Goal: Task Accomplishment & Management: Complete application form

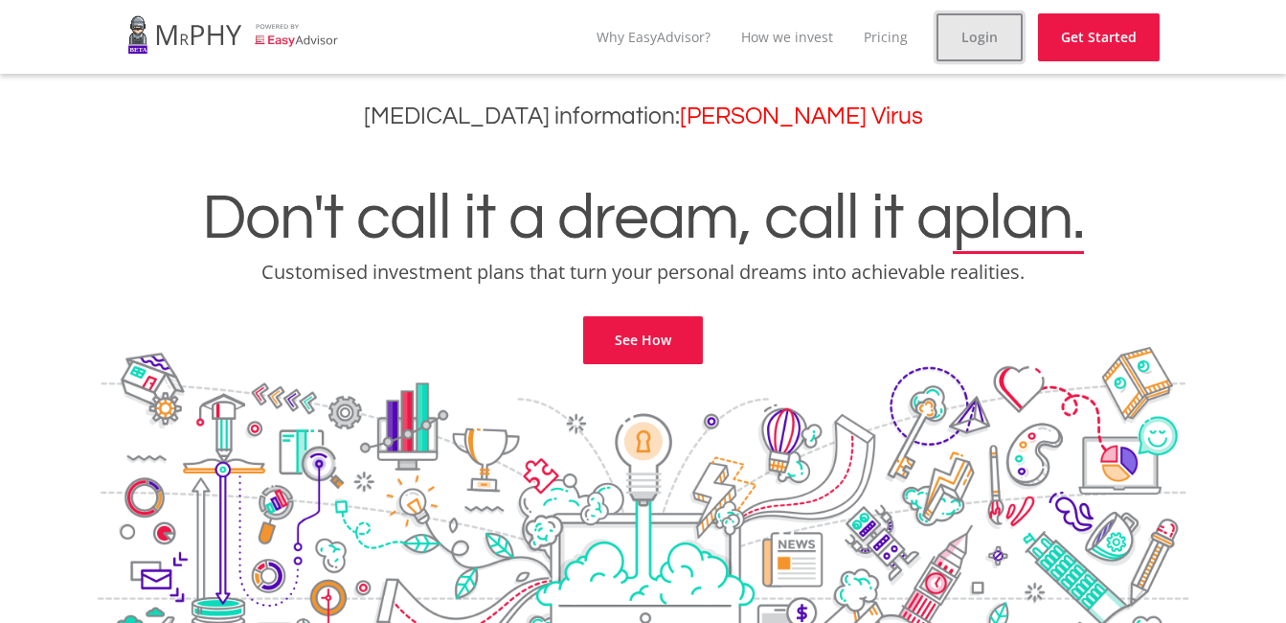
click at [999, 38] on link "Login" at bounding box center [980, 37] width 86 height 48
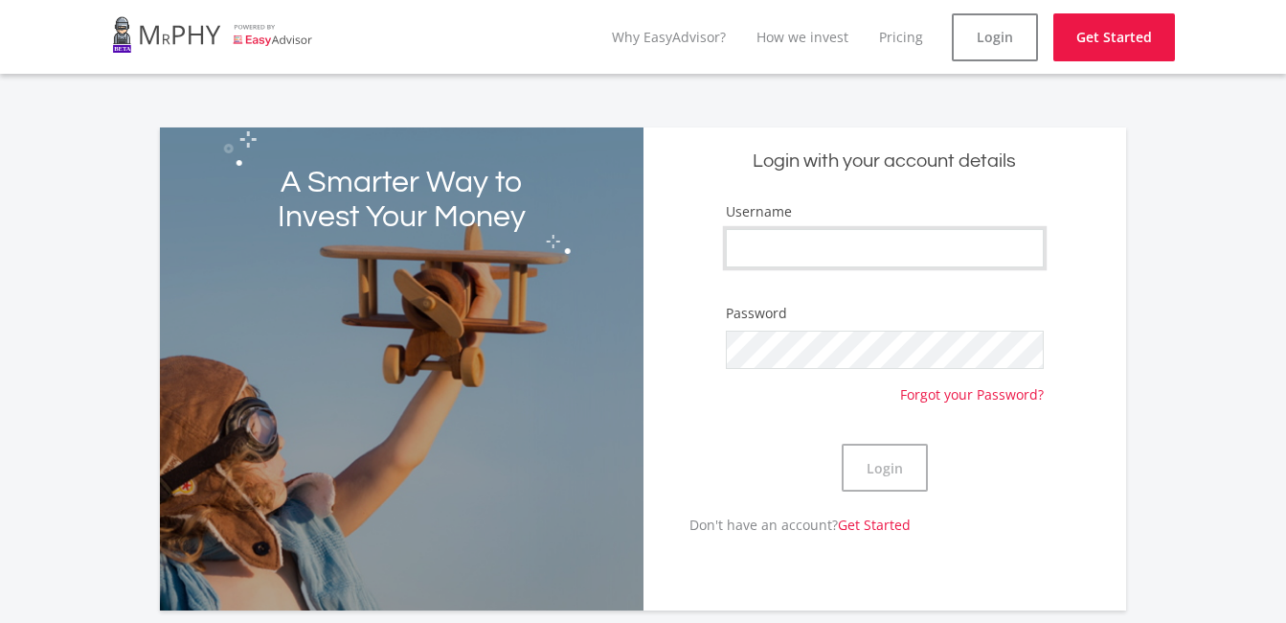
type input "Rainytees"
click at [855, 474] on button "Login" at bounding box center [885, 468] width 86 height 48
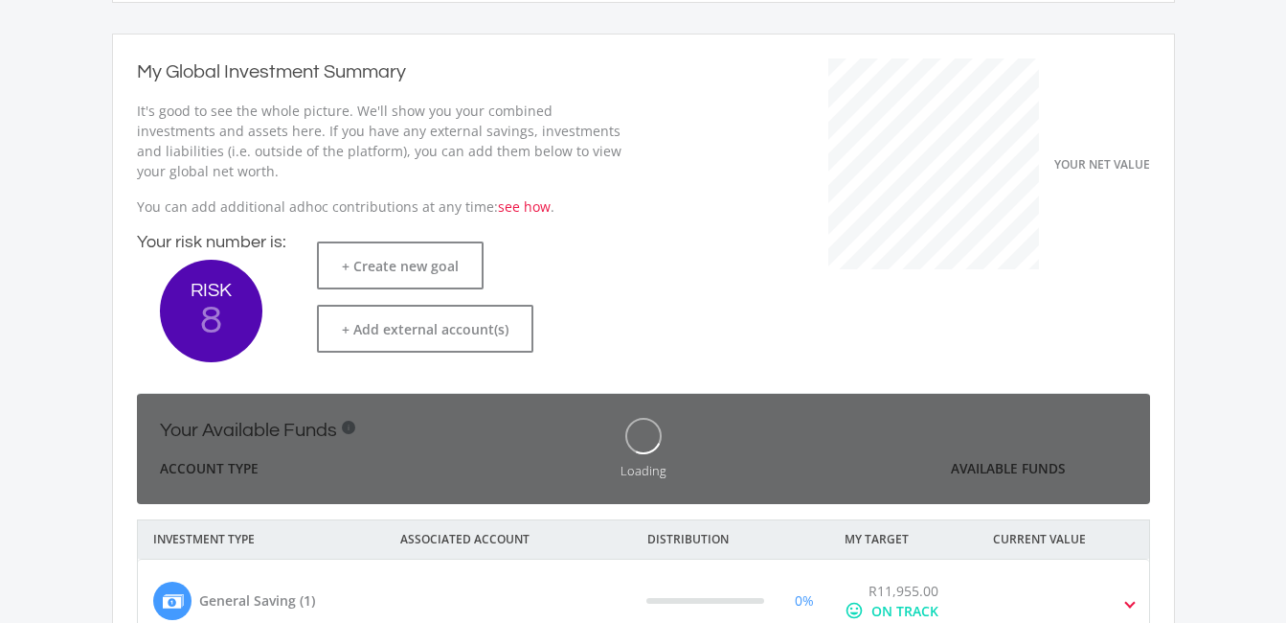
scroll to position [327, 0]
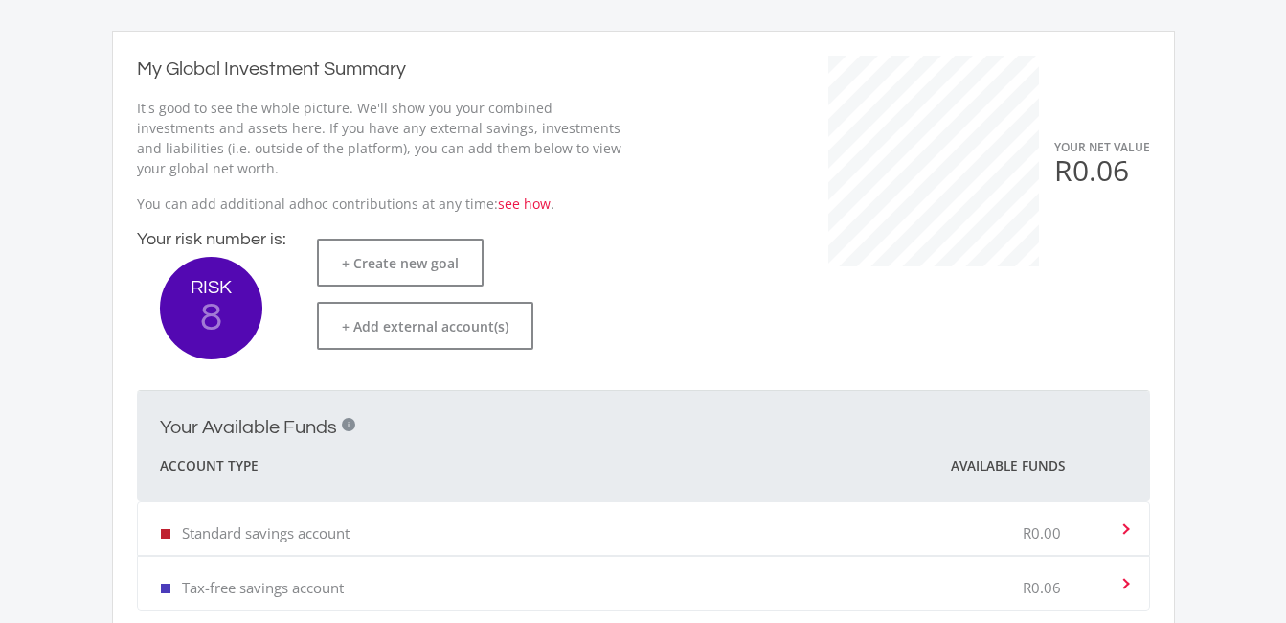
click at [1280, 468] on ee-dashoard "Hey good looking! Here's what's cooking in your portfolio. This is an overview …" at bounding box center [643, 329] width 1286 height 1156
click at [1247, 485] on ee-dashoard "Hey good looking! Here's what's cooking in your portfolio. This is an overview …" at bounding box center [643, 329] width 1286 height 1156
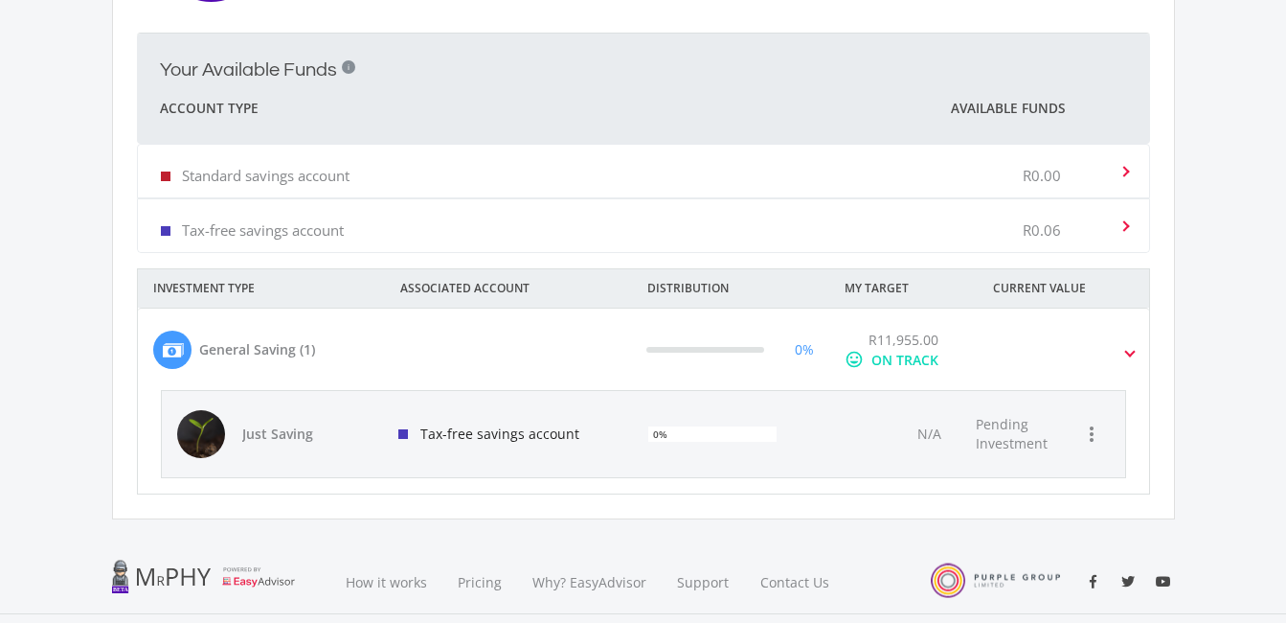
scroll to position [689, 0]
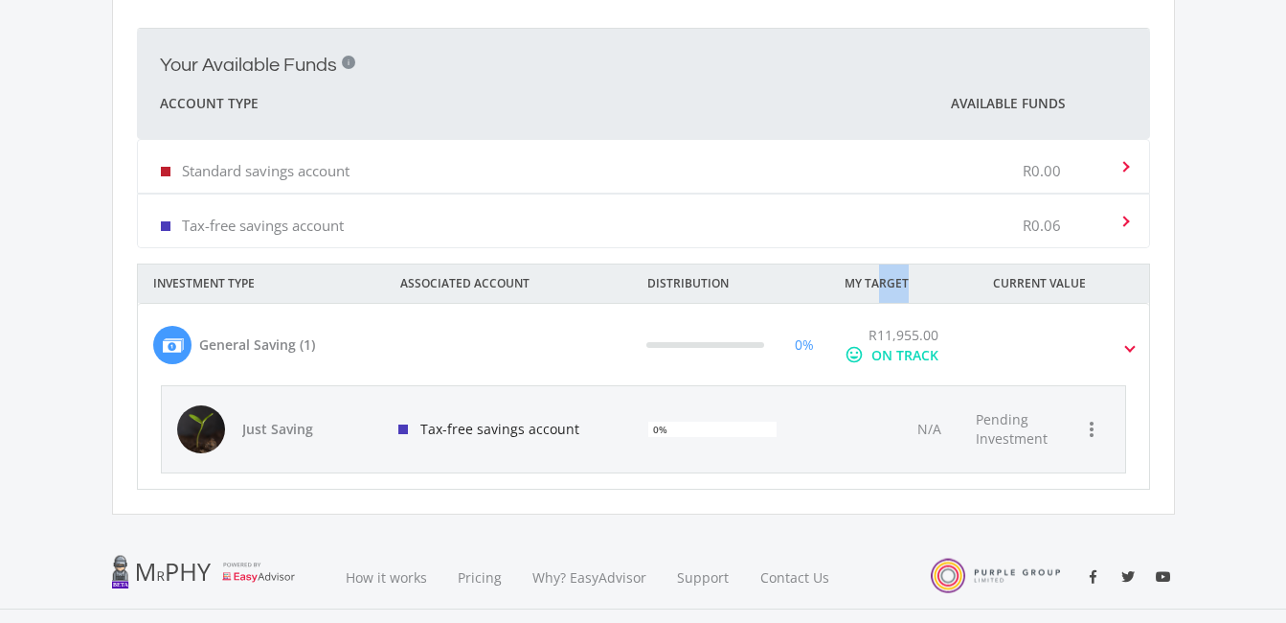
drag, startPoint x: 880, startPoint y: 281, endPoint x: 909, endPoint y: 290, distance: 30.3
click at [909, 290] on div "MY TARGET" at bounding box center [904, 283] width 148 height 38
click at [1121, 360] on div at bounding box center [1076, 345] width 197 height 40
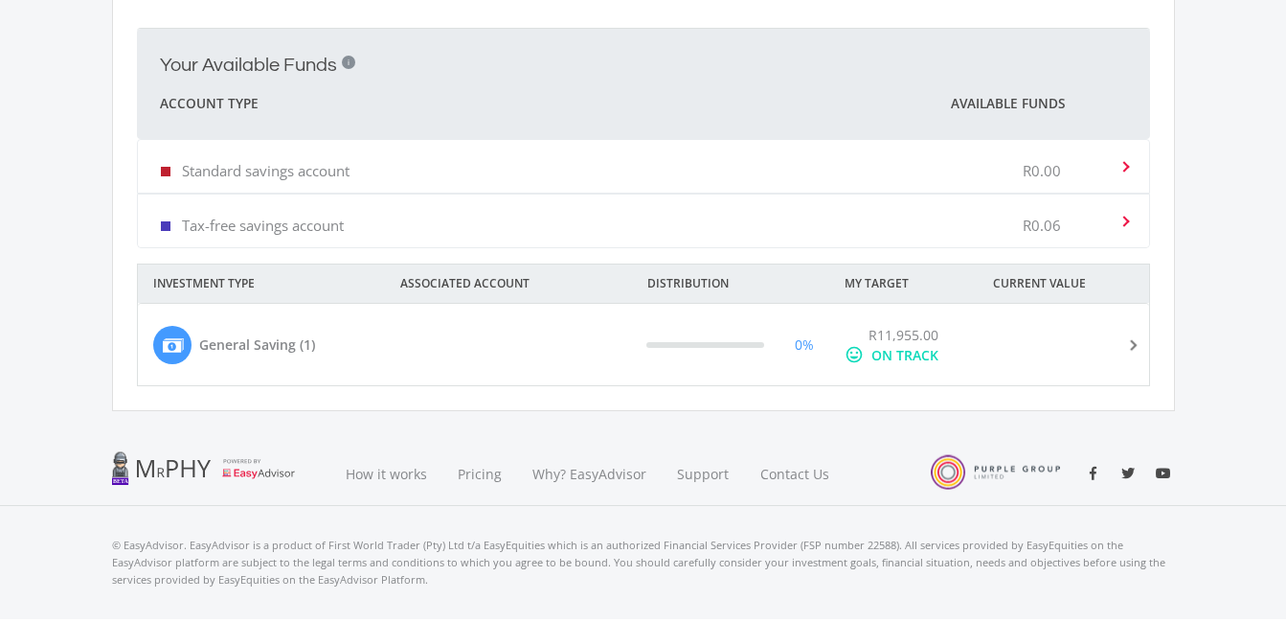
click at [1121, 360] on div at bounding box center [1076, 345] width 197 height 40
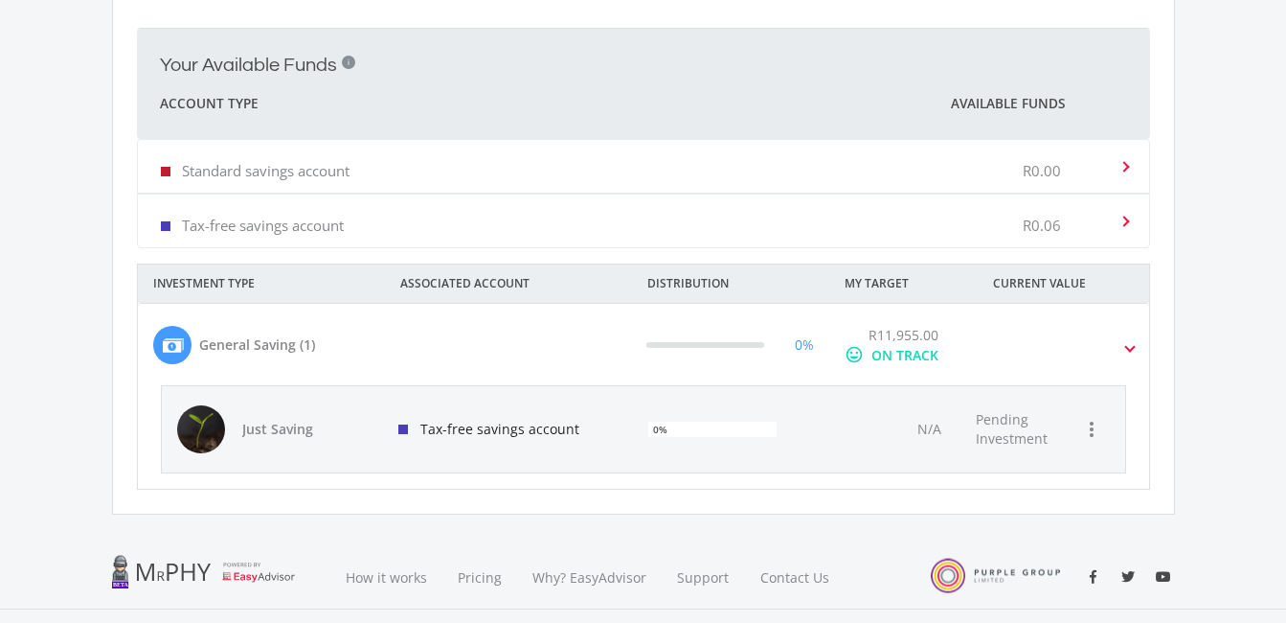
click at [1121, 360] on div at bounding box center [1076, 345] width 197 height 40
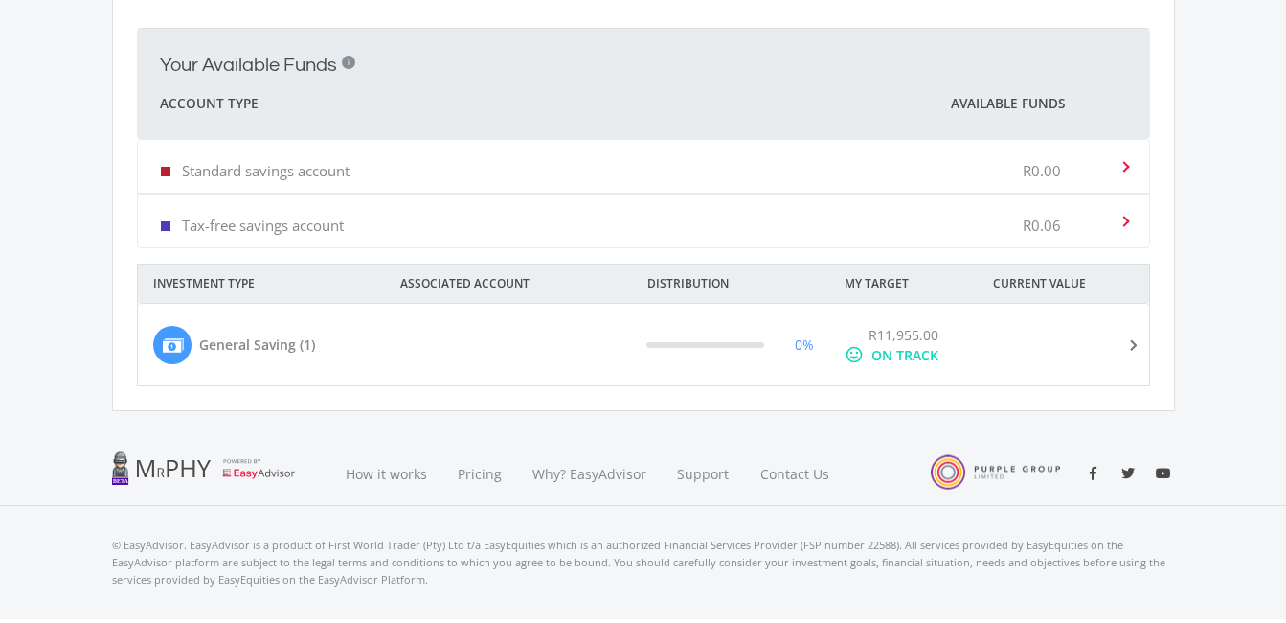
click at [1121, 360] on div at bounding box center [1076, 345] width 197 height 40
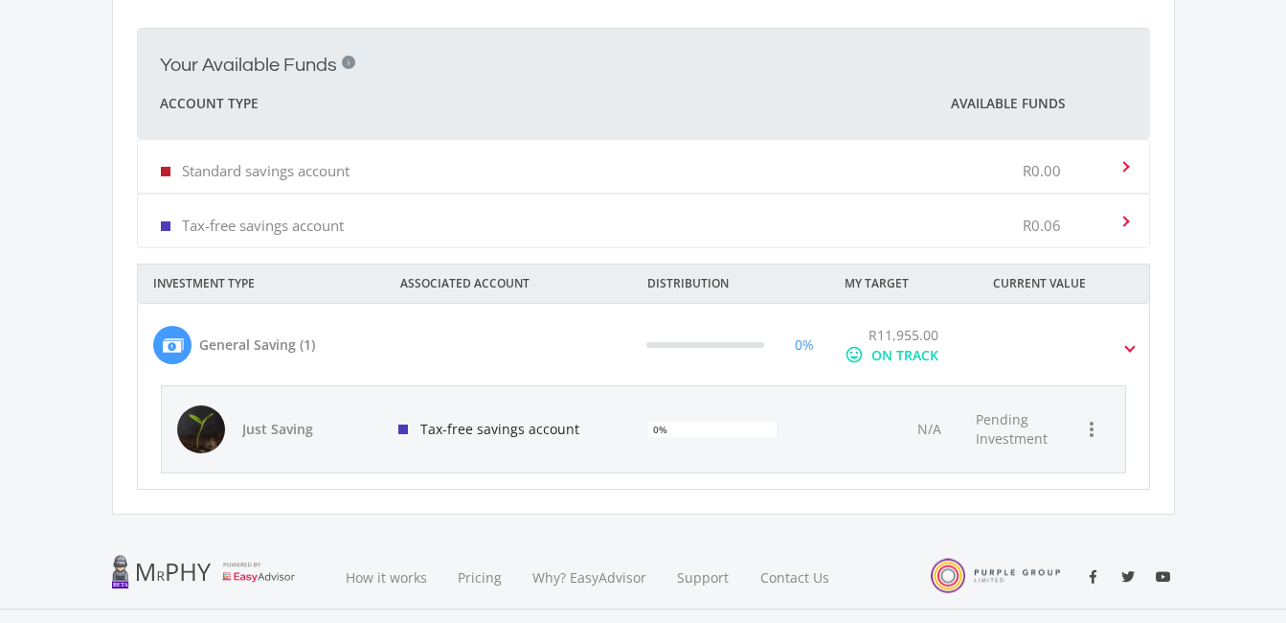
click at [1102, 358] on div at bounding box center [1076, 345] width 197 height 40
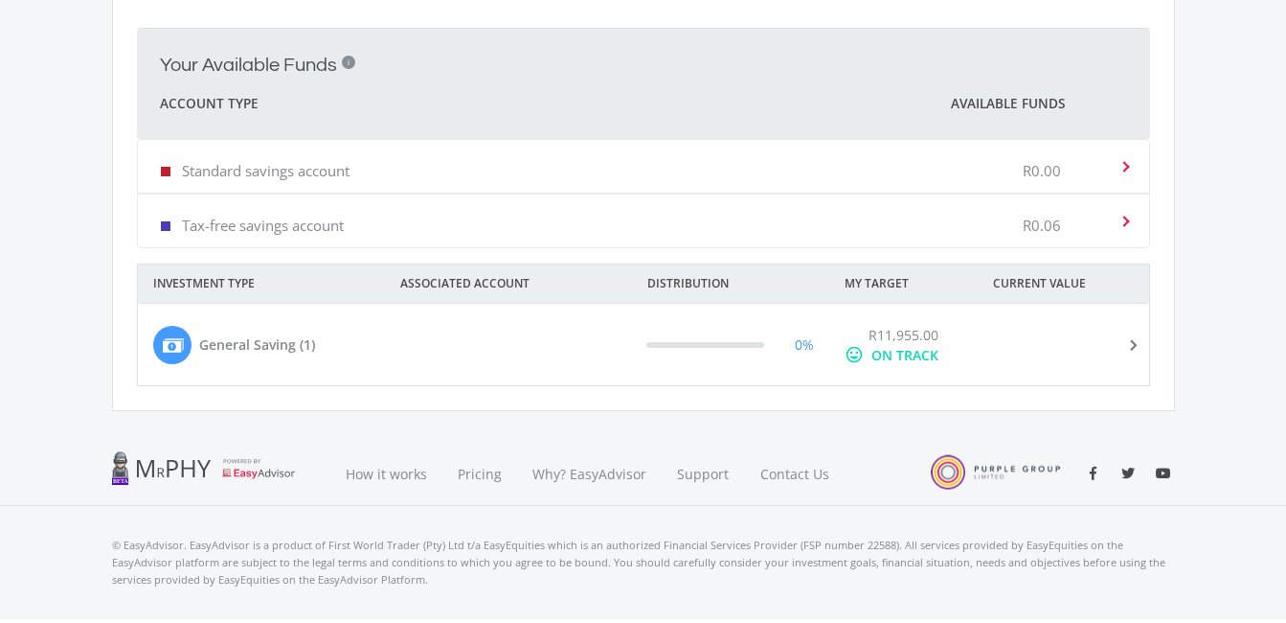
click at [1102, 358] on div at bounding box center [1076, 345] width 197 height 40
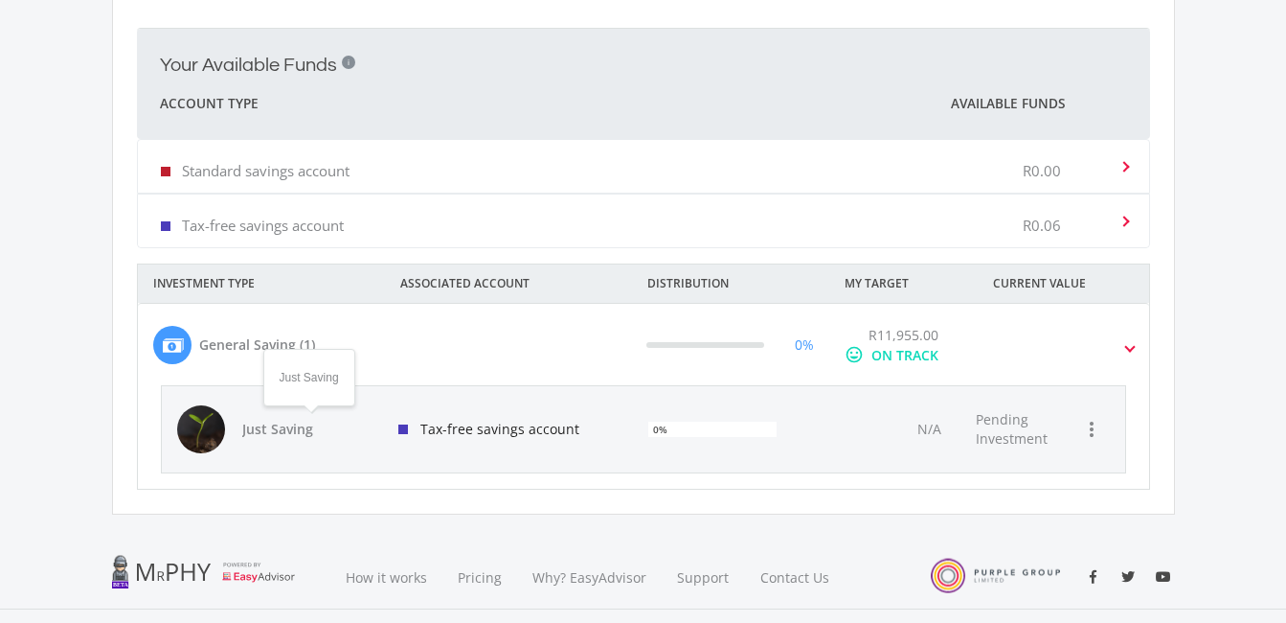
click at [258, 431] on span "Just Saving" at bounding box center [309, 429] width 134 height 19
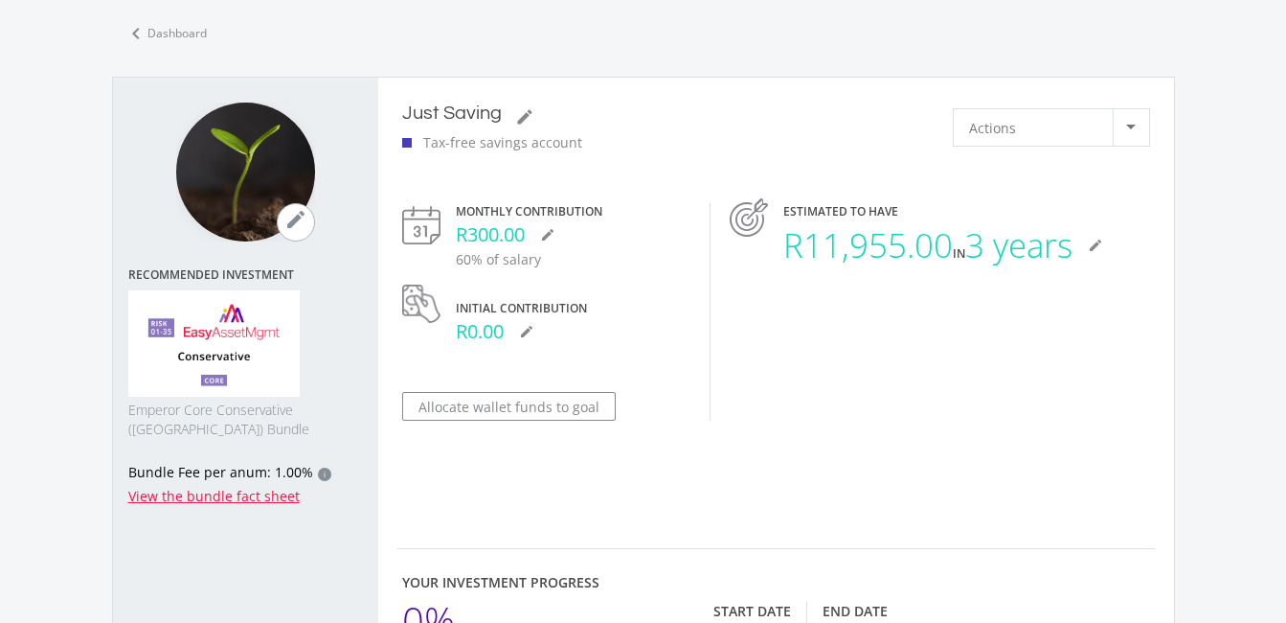
scroll to position [98, 0]
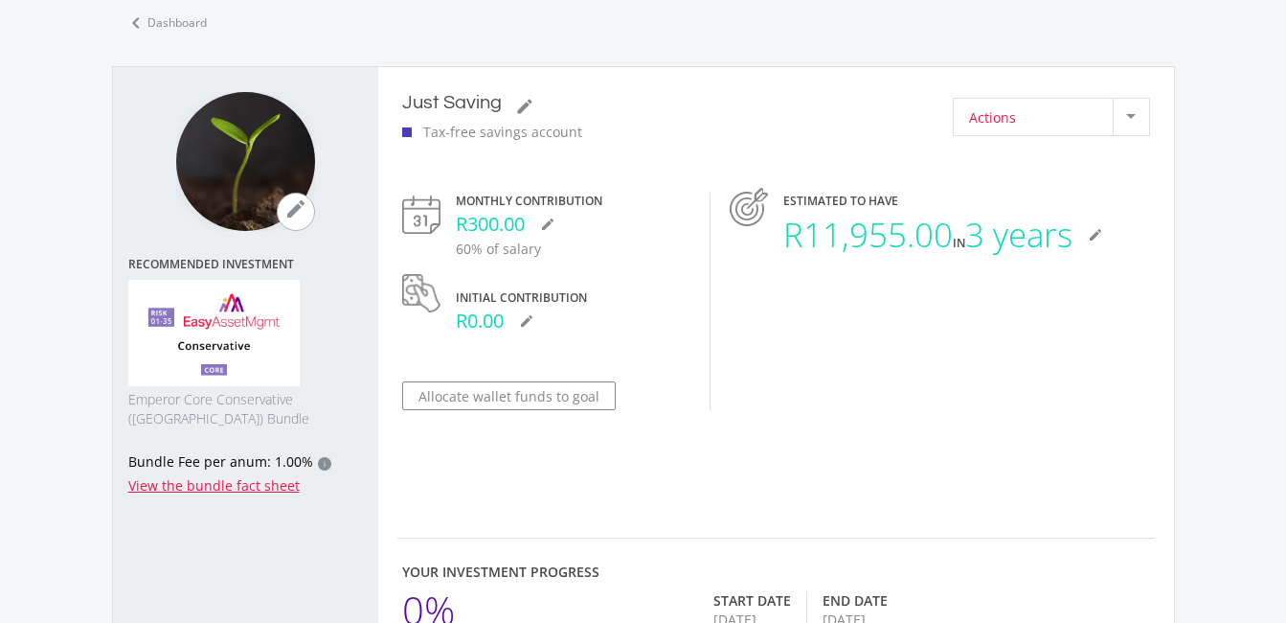
click at [1138, 116] on div at bounding box center [1131, 117] width 36 height 36
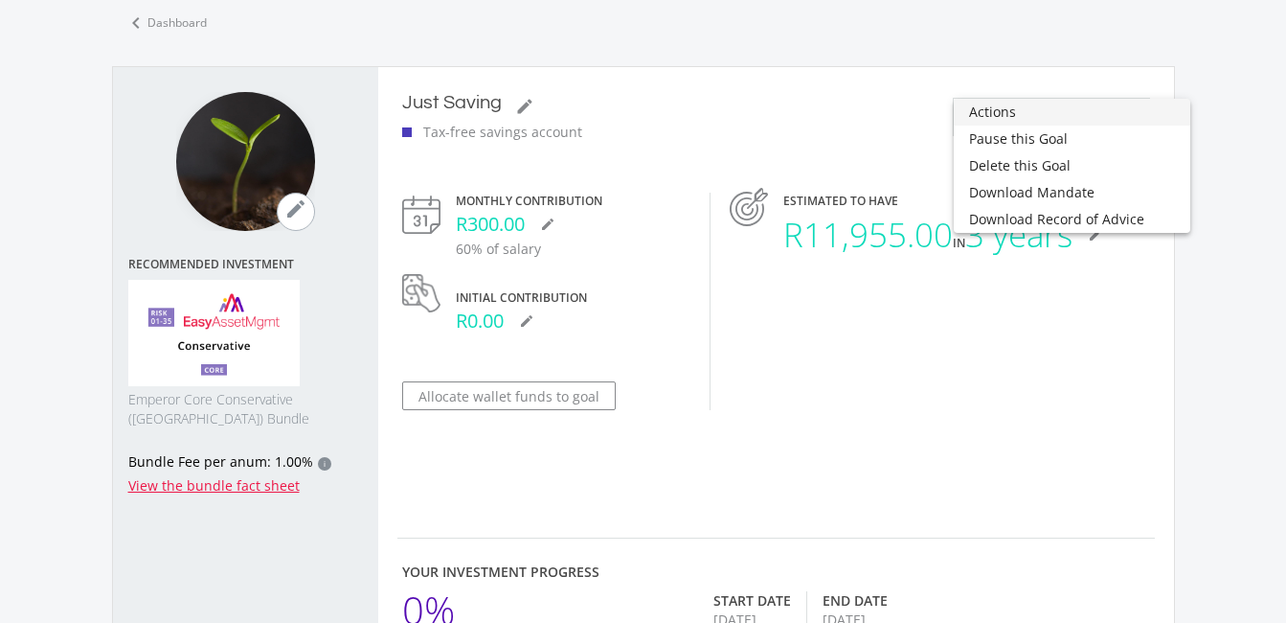
click at [1025, 438] on div at bounding box center [643, 311] width 1286 height 623
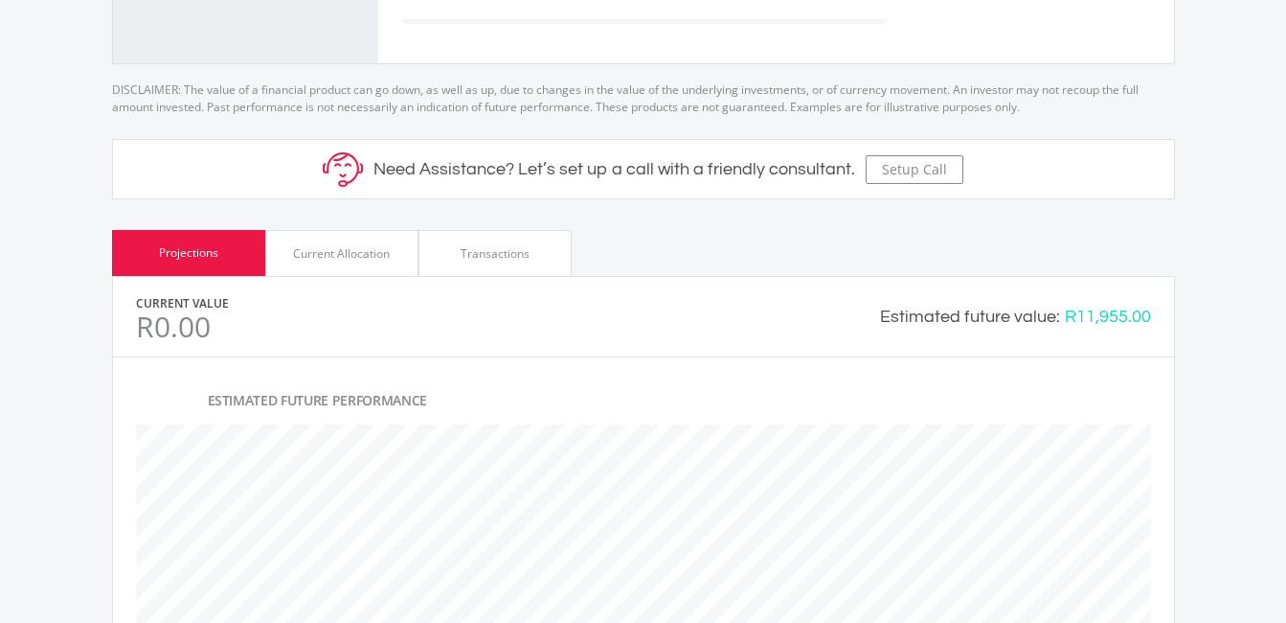
scroll to position [719, 0]
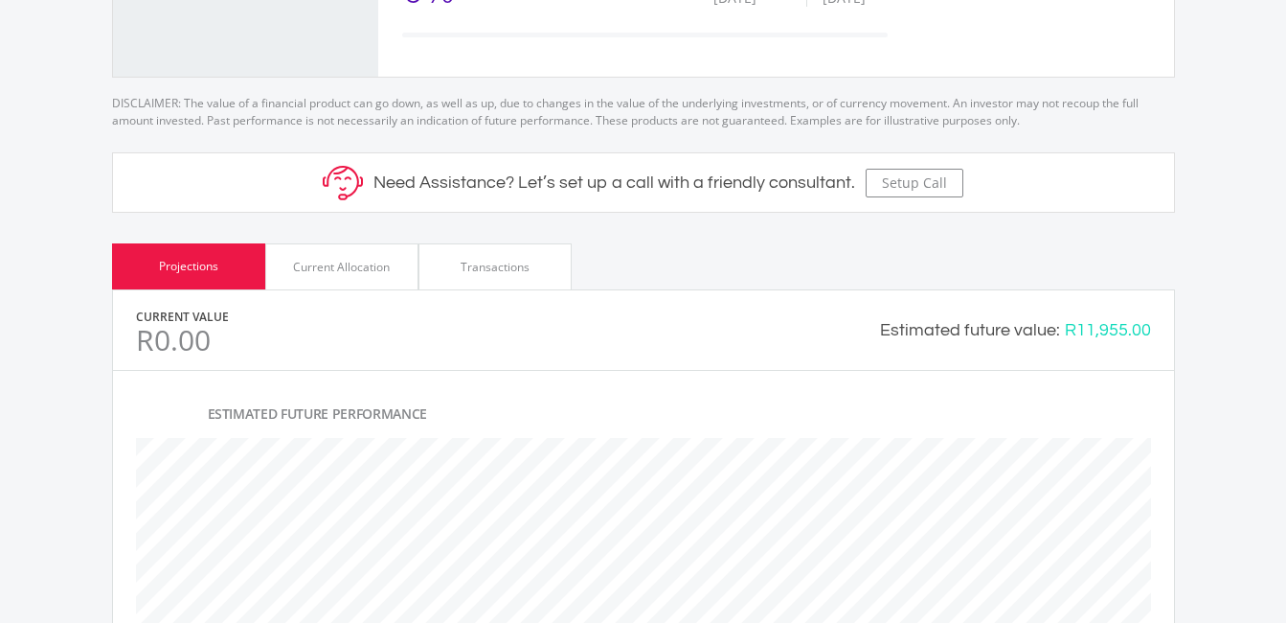
click at [377, 263] on div "Current Allocation" at bounding box center [341, 267] width 97 height 17
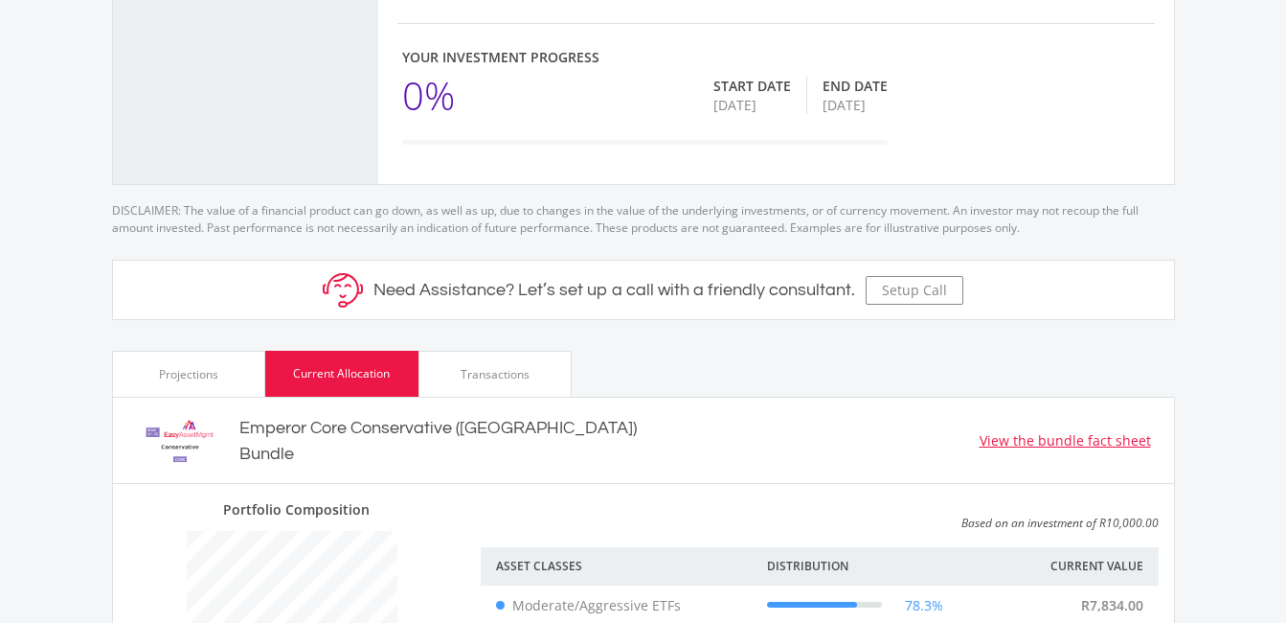
scroll to position [609, 0]
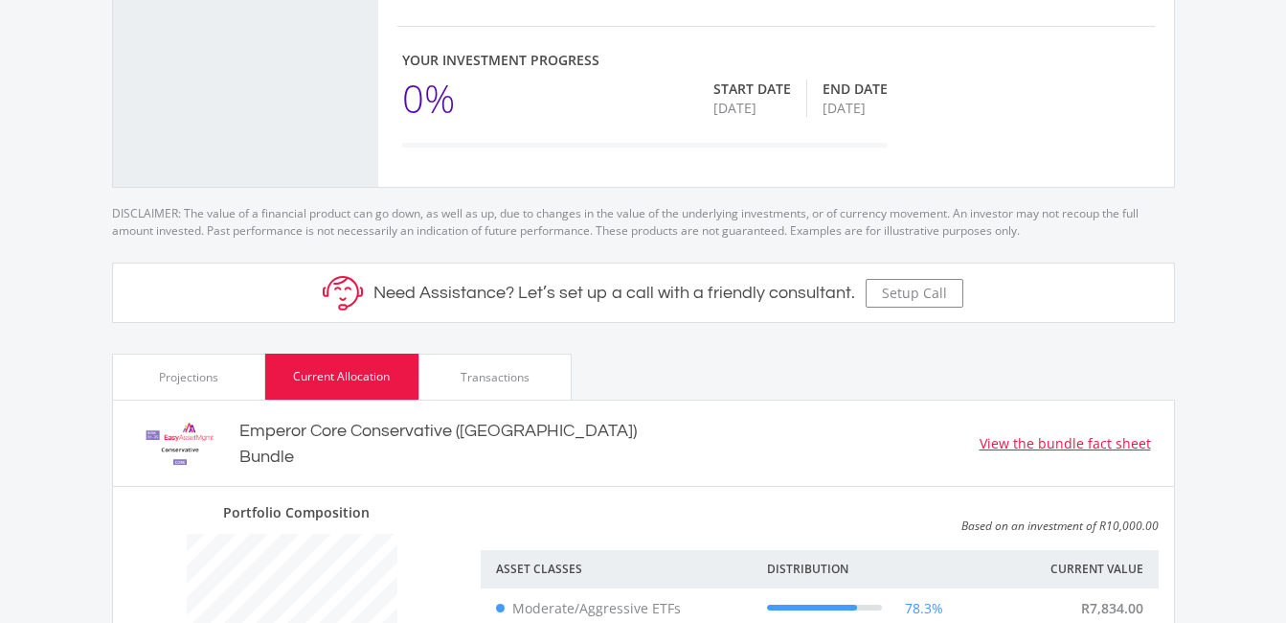
click at [1276, 359] on ee-goal-view "chevron_left Dashboard mode_edit Recommended Investment Emperor Core Conservati…" at bounding box center [643, 328] width 1286 height 1720
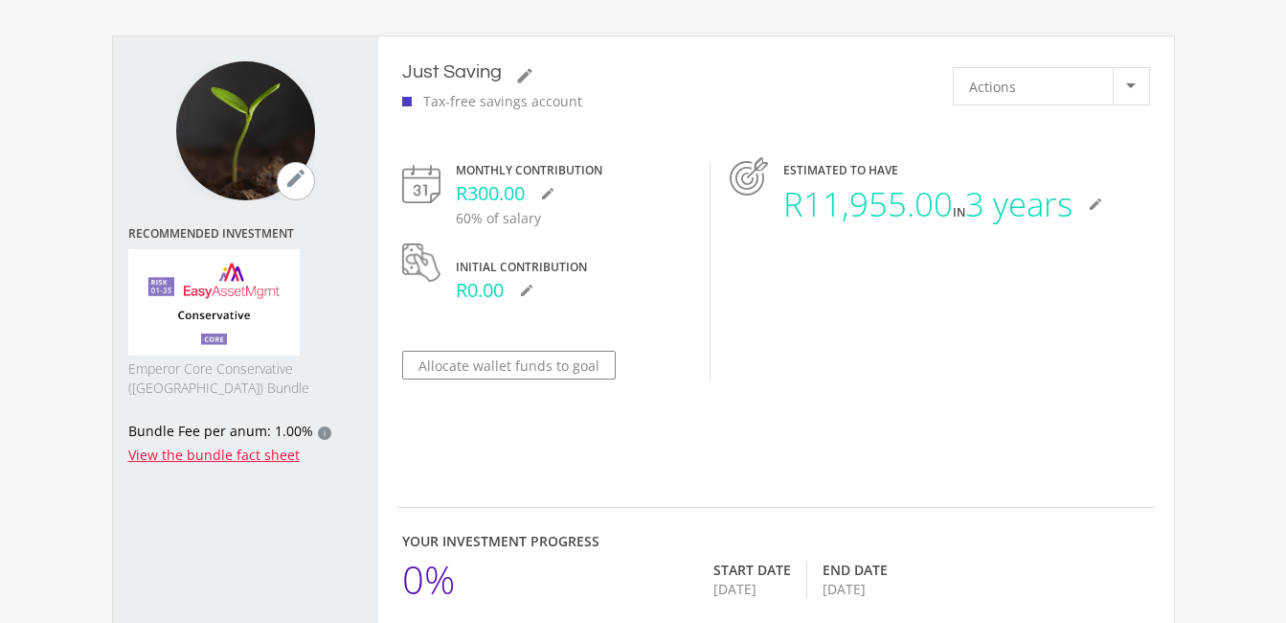
scroll to position [135, 0]
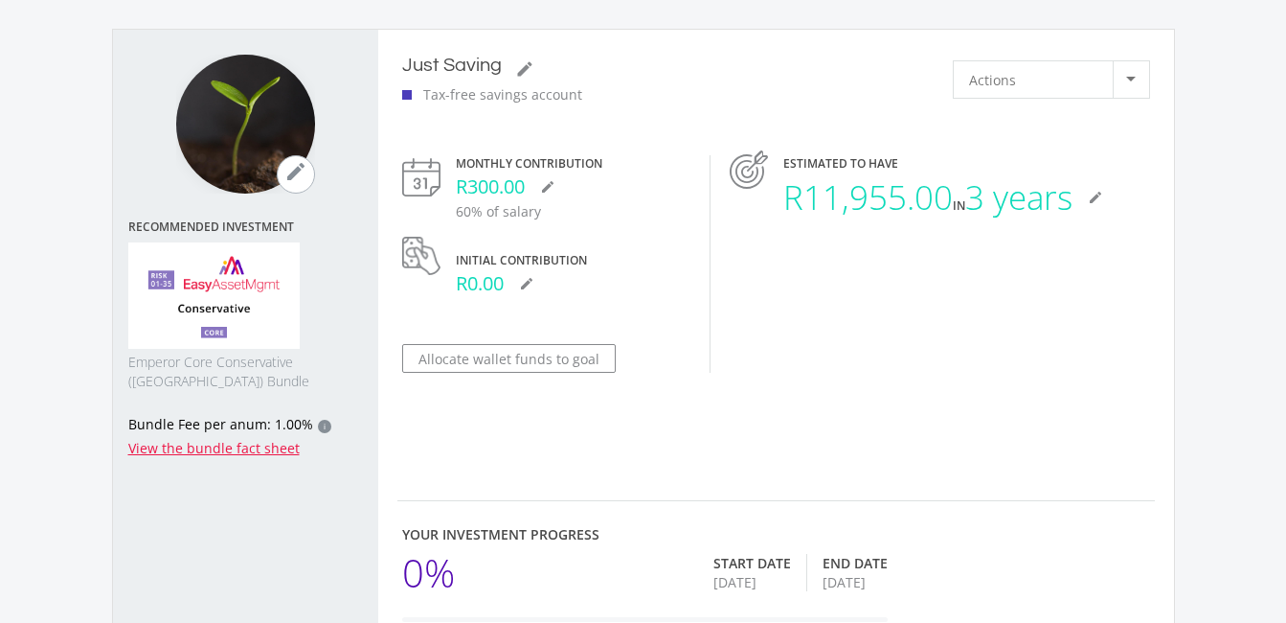
click at [298, 174] on icon "mode_edit" at bounding box center [295, 171] width 23 height 23
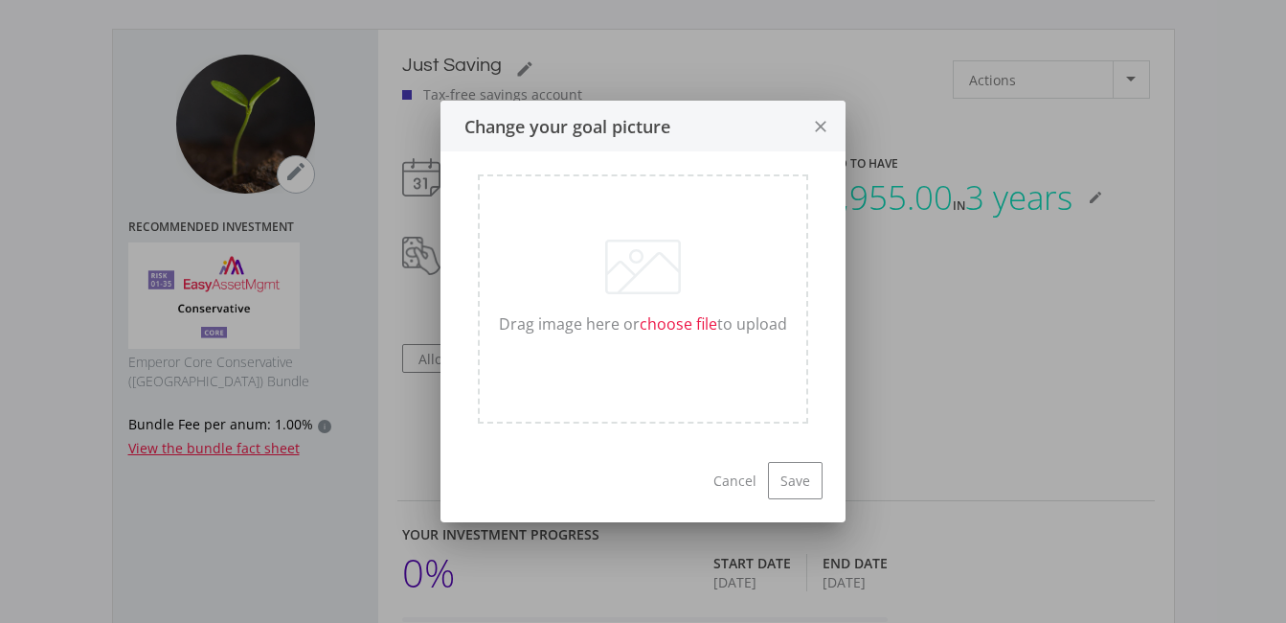
click at [817, 129] on icon "close" at bounding box center [820, 127] width 19 height 51
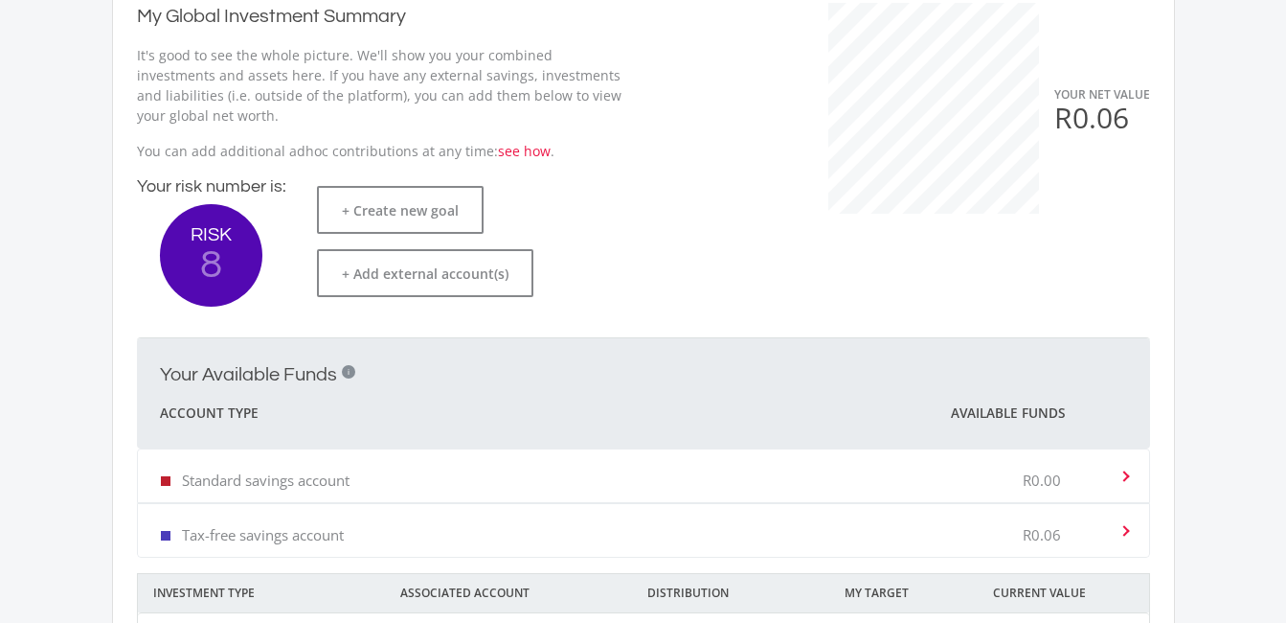
scroll to position [376, 0]
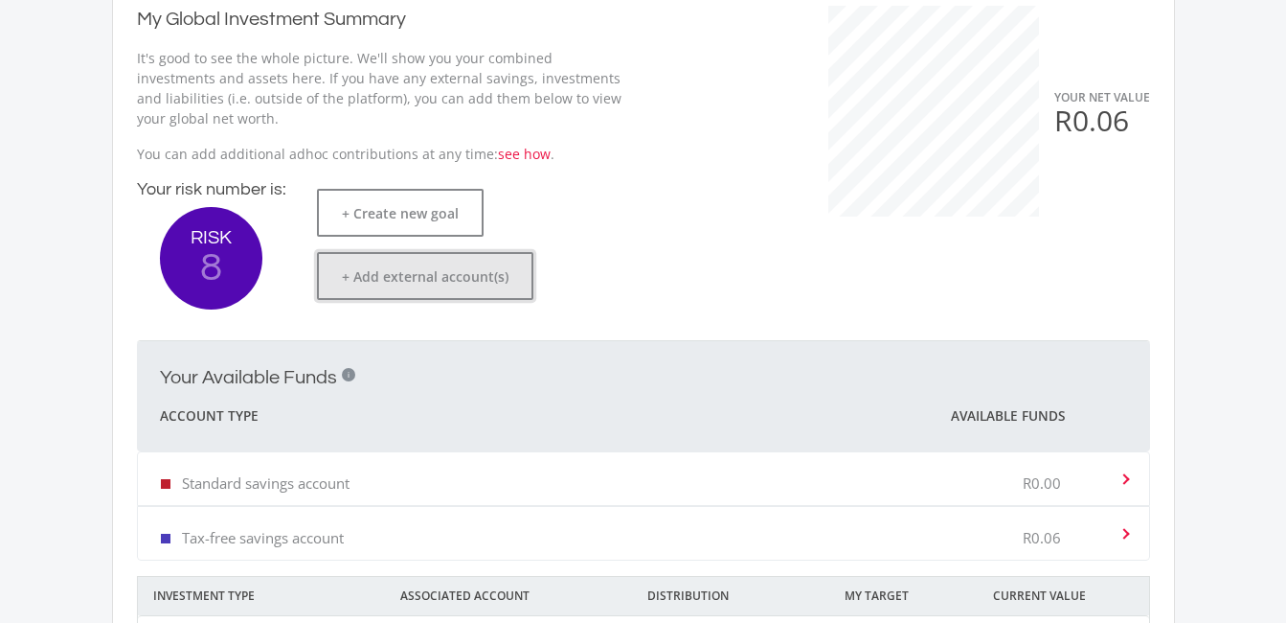
click at [424, 279] on button "+ Add external account(s)" at bounding box center [425, 276] width 216 height 48
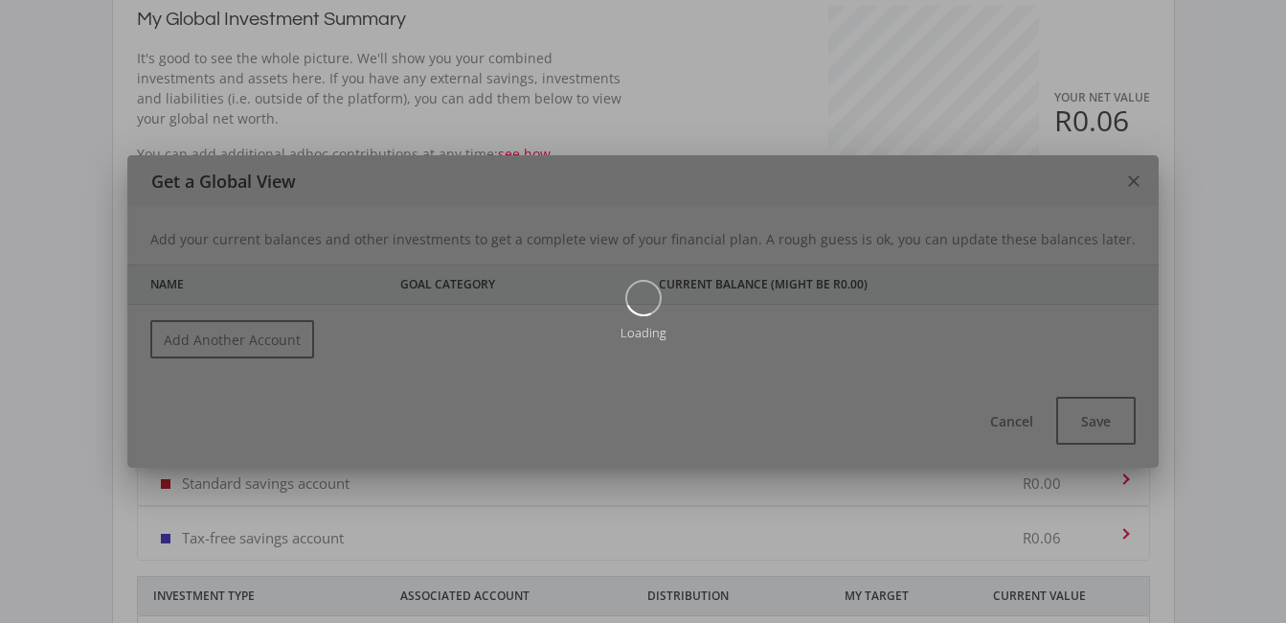
scroll to position [0, 0]
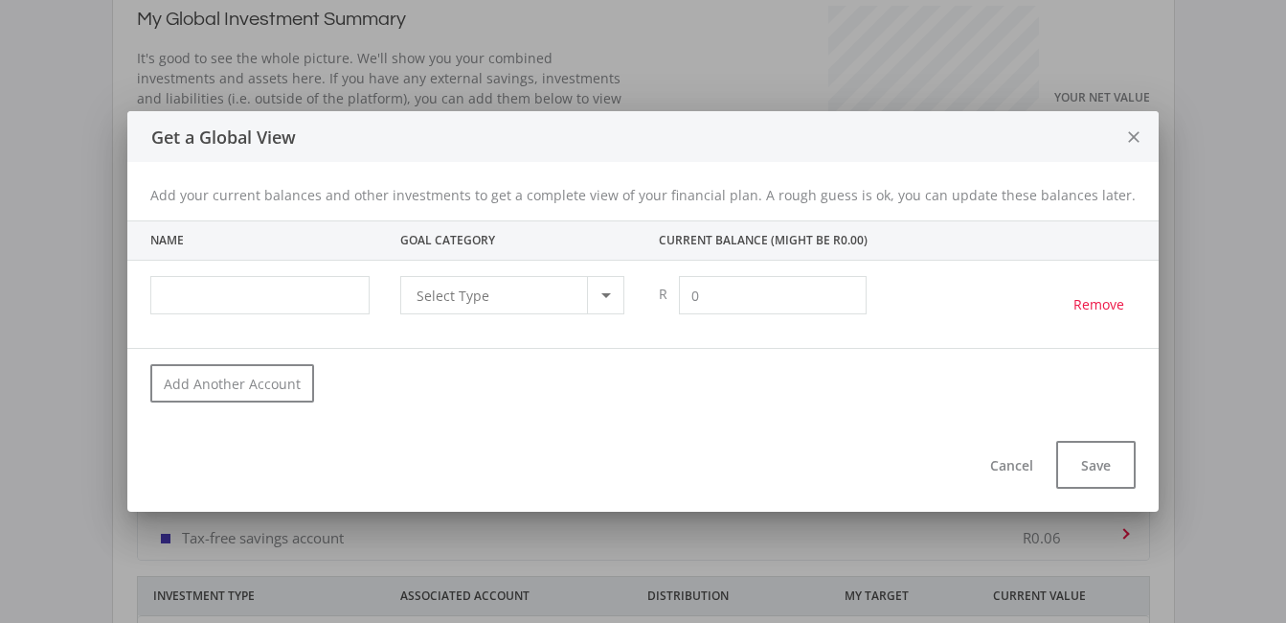
type input "0.00"
click at [1125, 133] on icon "close" at bounding box center [1134, 137] width 19 height 51
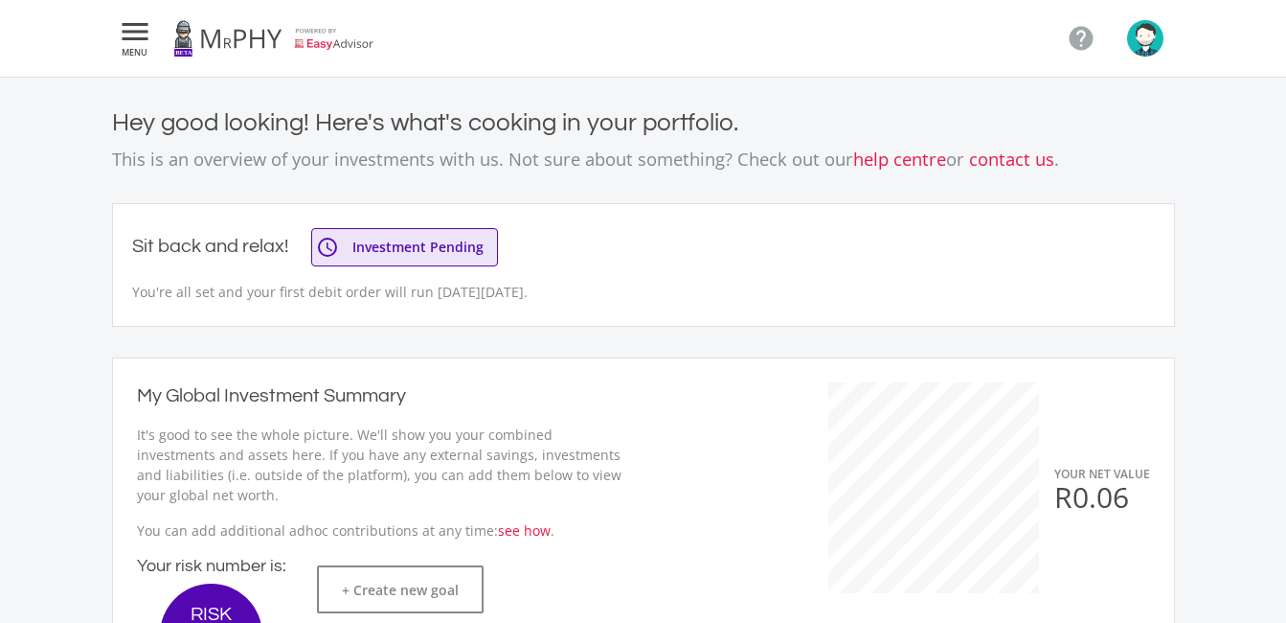
scroll to position [376, 0]
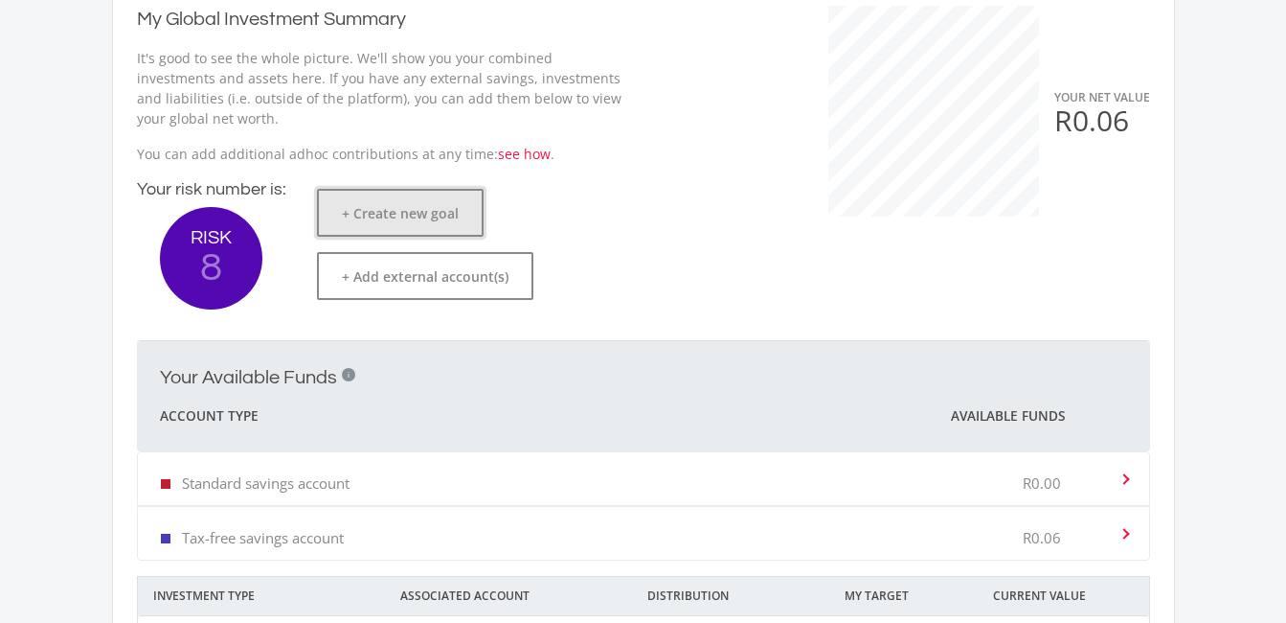
click at [380, 216] on button "+ Create new goal" at bounding box center [400, 213] width 167 height 48
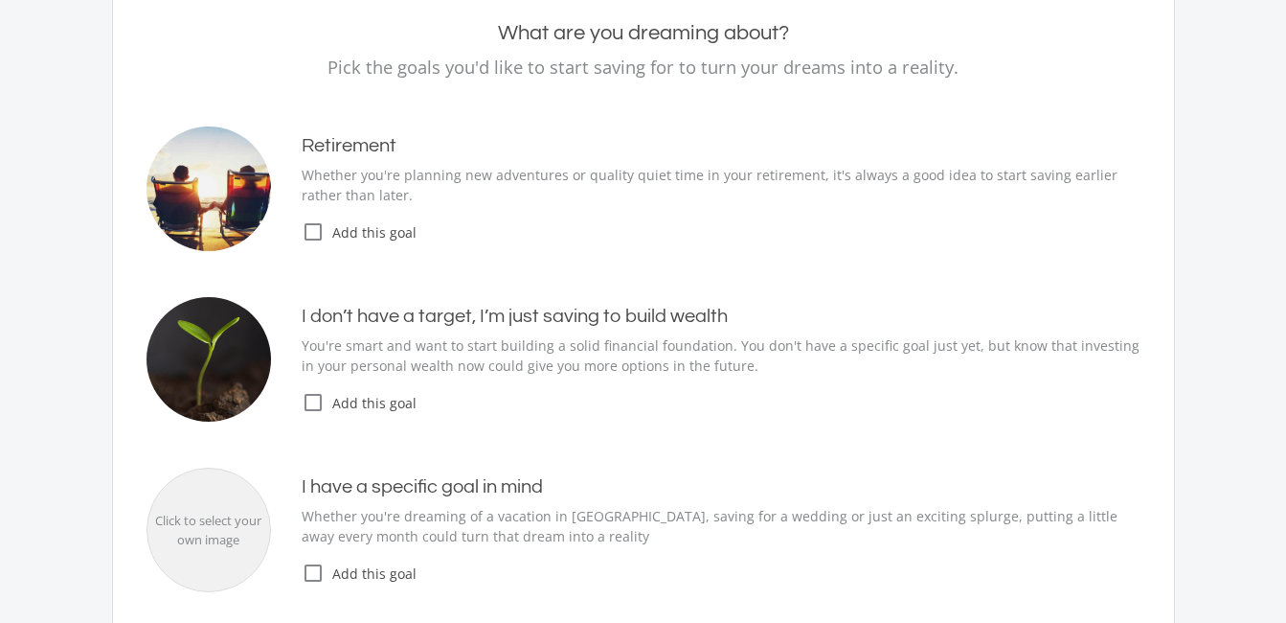
scroll to position [204, 0]
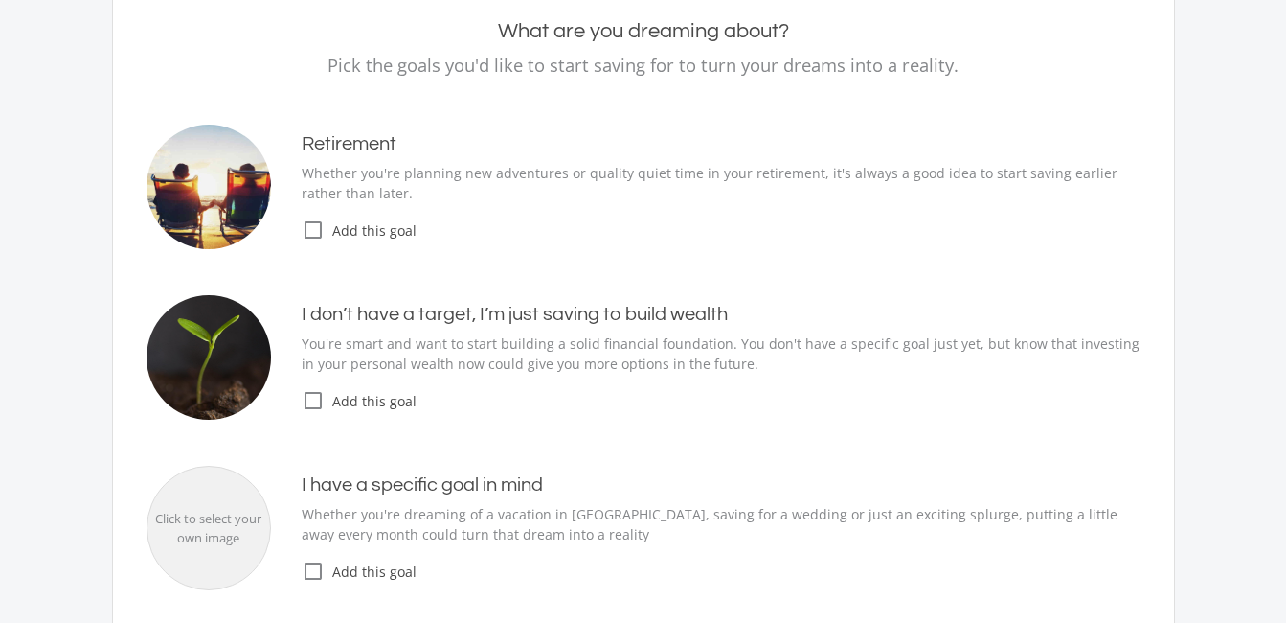
click at [310, 568] on icon "check_box_outline_blank" at bounding box center [313, 570] width 23 height 23
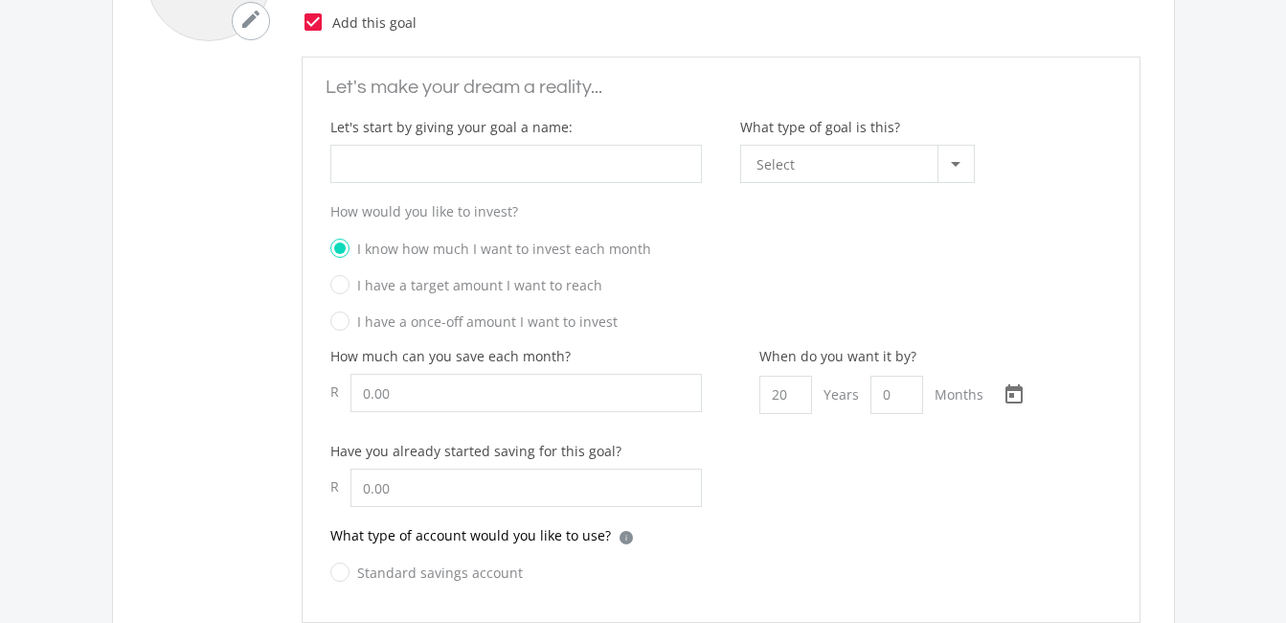
scroll to position [756, 0]
drag, startPoint x: 1270, startPoint y: 394, endPoint x: 1291, endPoint y: 396, distance: 21.2
click at [1286, 396] on html " MENU  chevron_left Dashboard What are you dreaming about? Pick the goals you…" at bounding box center [643, 146] width 1286 height 1804
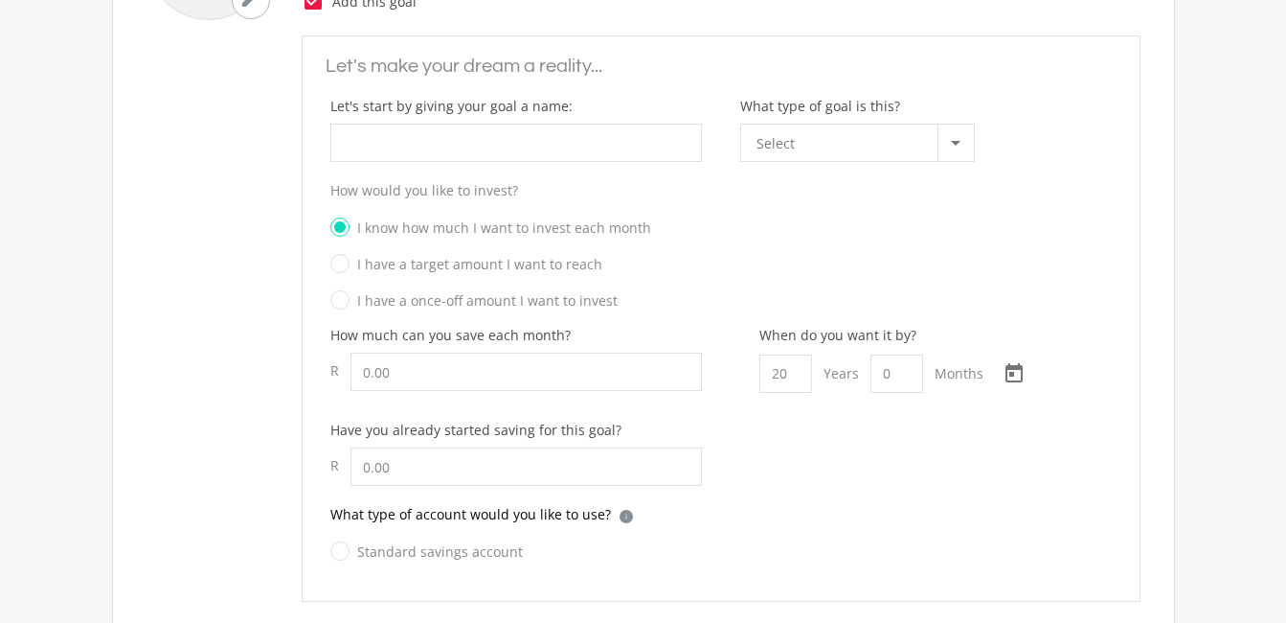
scroll to position [783, 0]
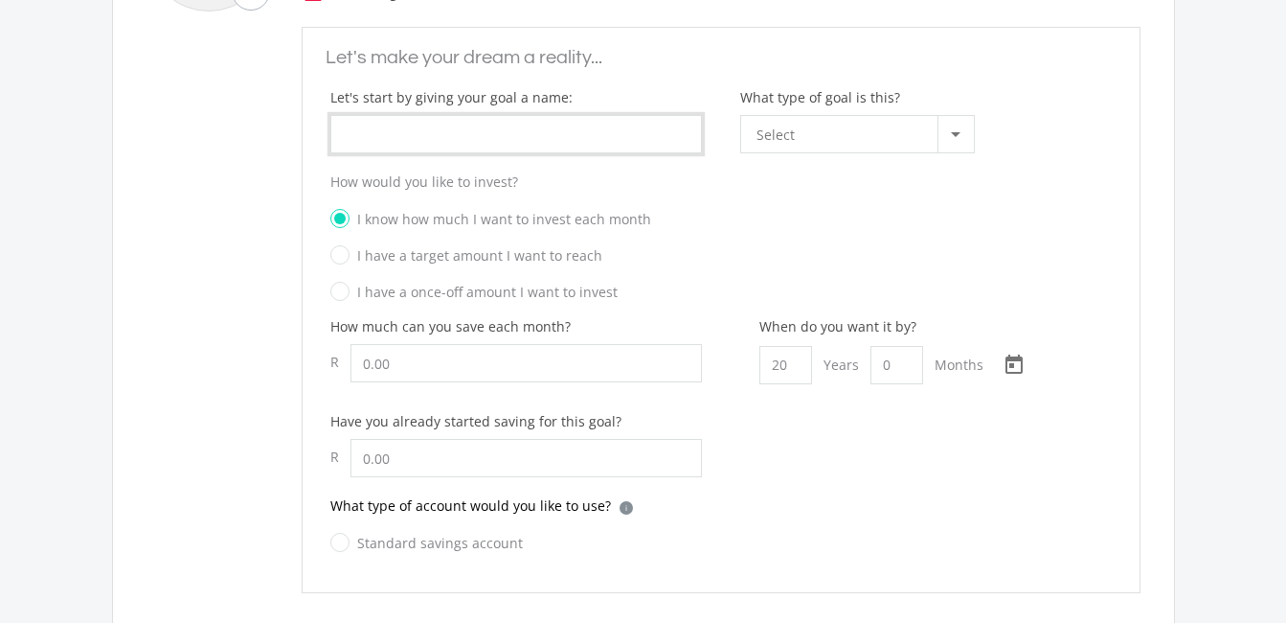
click at [512, 138] on input "What type of goal is this?" at bounding box center [516, 134] width 372 height 38
type input "d"
type input "Durban vocation"
click at [957, 128] on div at bounding box center [956, 134] width 36 height 36
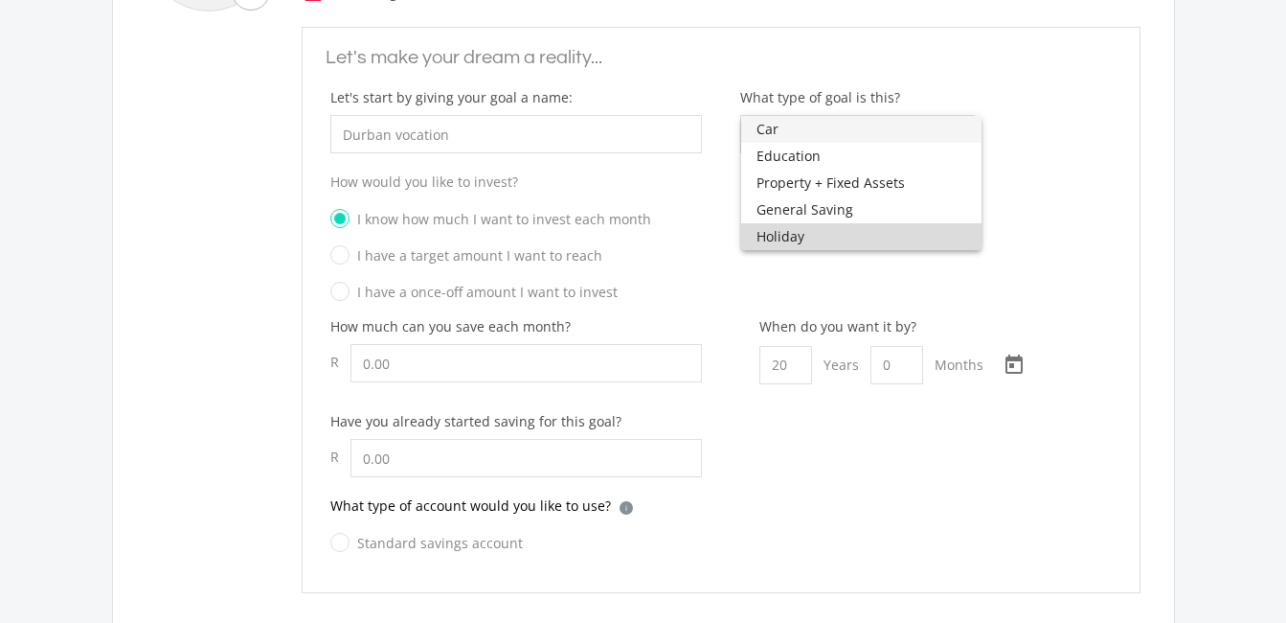
click at [847, 230] on span "Holiday" at bounding box center [862, 236] width 210 height 27
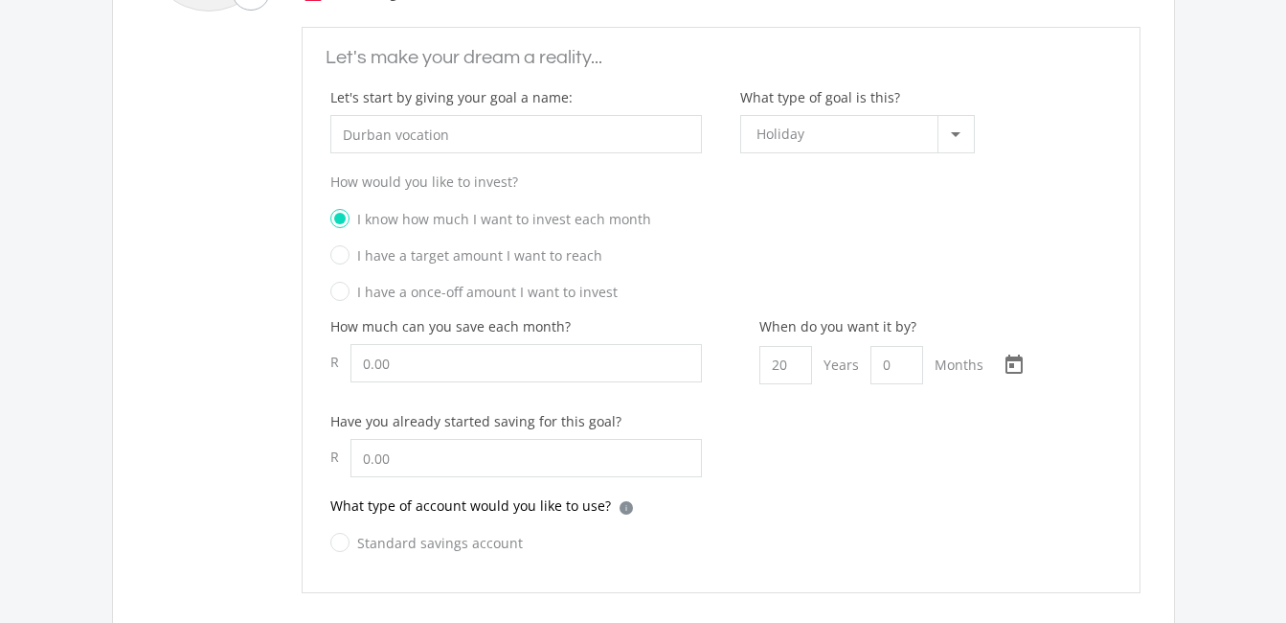
click at [336, 256] on label "I have a target amount I want to reach" at bounding box center [466, 255] width 272 height 24
click at [336, 256] on input "I have a target amount I want to reach" at bounding box center [702, 261] width 782 height 29
radio input "true"
radio input "false"
click at [397, 365] on input "Let's start by giving your goal a name:" at bounding box center [527, 363] width 352 height 38
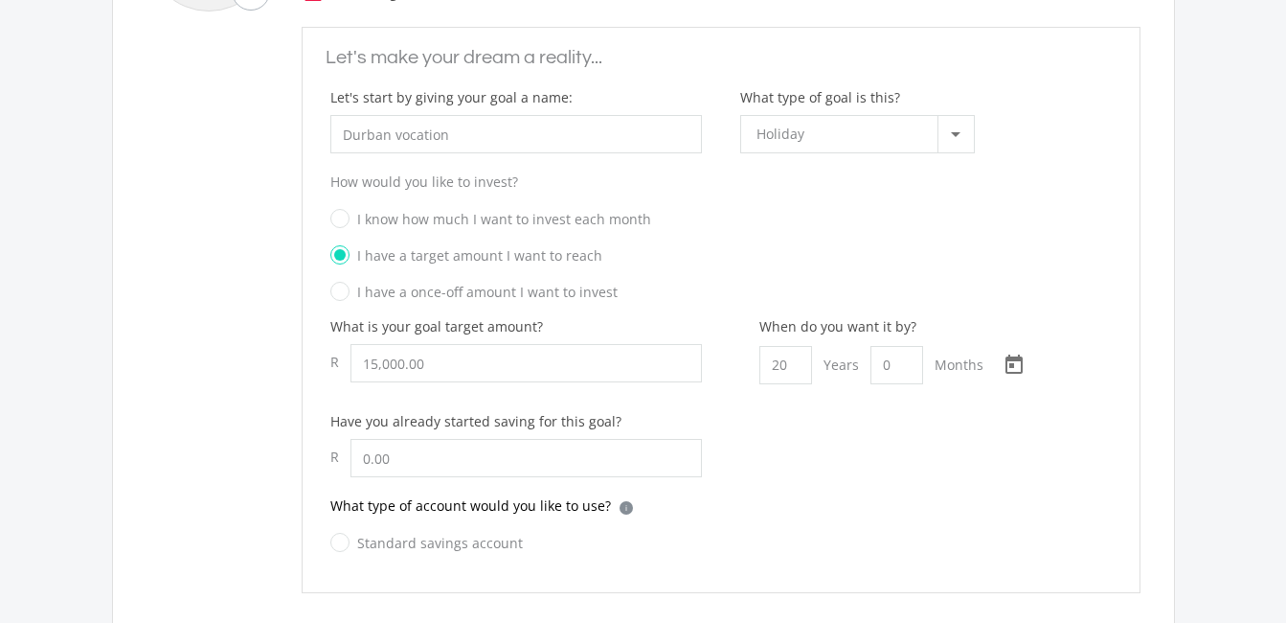
click at [814, 393] on div "When do you want it by? 20 Years 0 Months [DATE] Choose a date" at bounding box center [926, 363] width 372 height 95
click at [788, 363] on input "20" at bounding box center [786, 365] width 53 height 38
click at [687, 382] on div "What is your goal target amount? R 15,000.00" at bounding box center [516, 358] width 372 height 84
click at [733, 379] on div "When do you want it by? 20 Years 0 Months [DATE] Choose a date" at bounding box center [926, 363] width 410 height 95
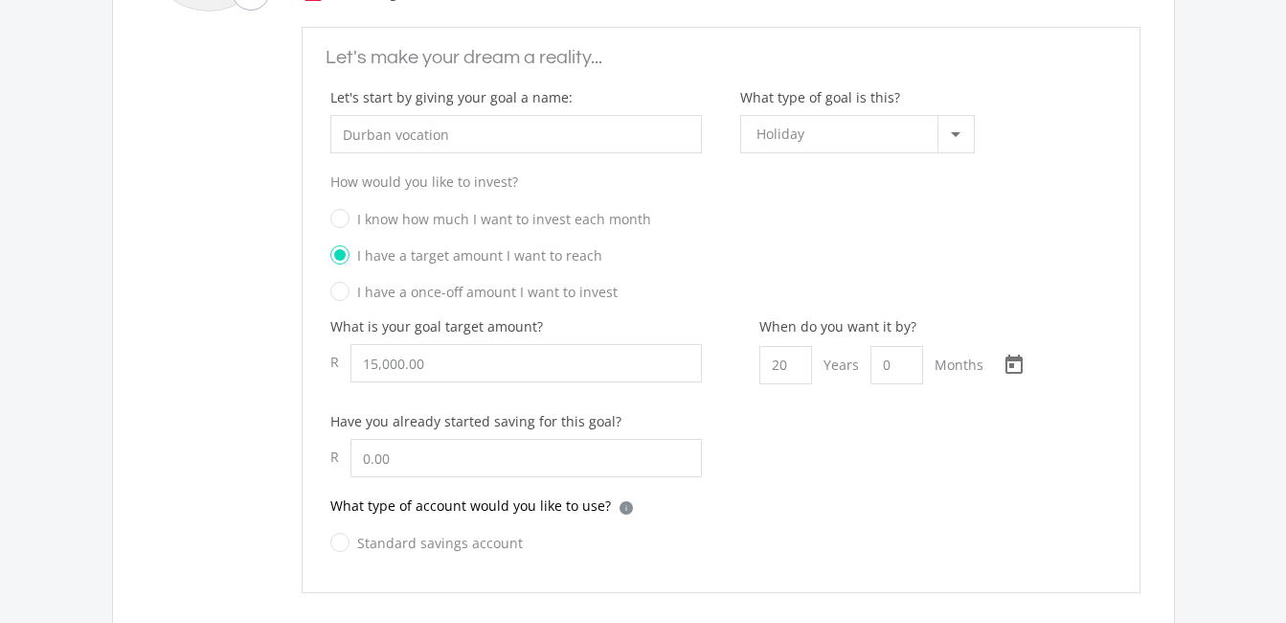
click at [733, 379] on div "When do you want it by? 20 Years 0 Months [DATE] Choose a date" at bounding box center [926, 363] width 410 height 95
click at [489, 368] on input "15000.00" at bounding box center [527, 363] width 352 height 38
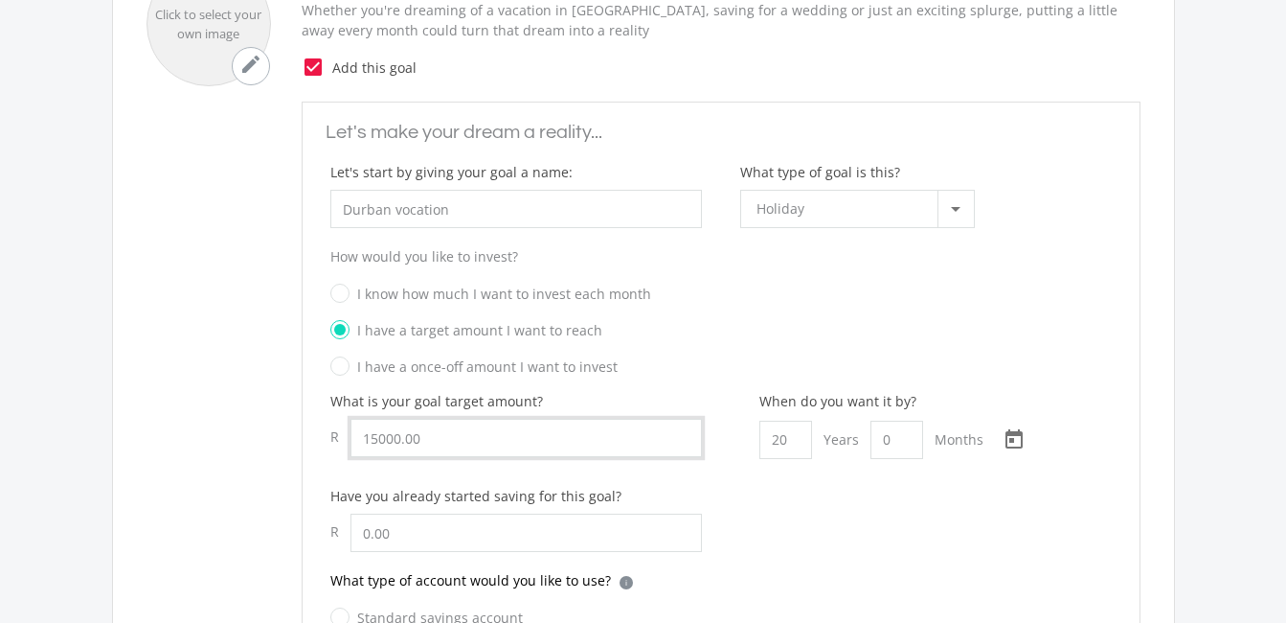
scroll to position [694, 0]
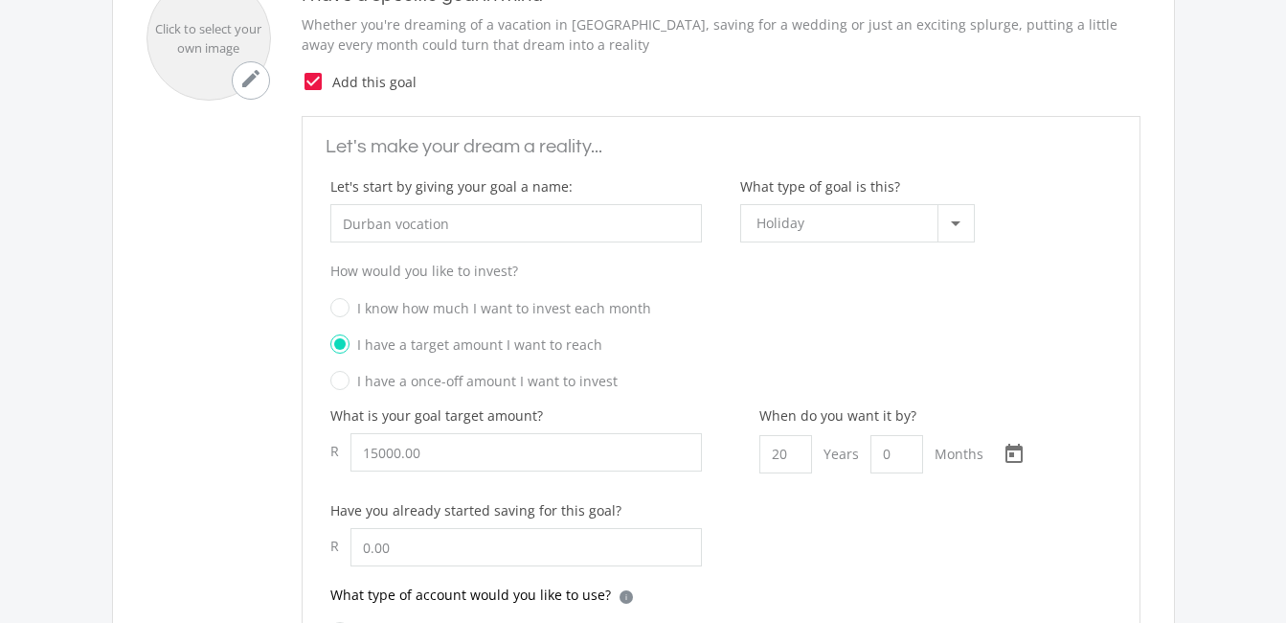
type input "15,000.00"
drag, startPoint x: 1280, startPoint y: 232, endPoint x: 1295, endPoint y: 235, distance: 15.6
click at [1286, 235] on html " MENU  chevron_left Dashboard What are you dreaming about? Pick the goals you…" at bounding box center [643, 208] width 1286 height 1804
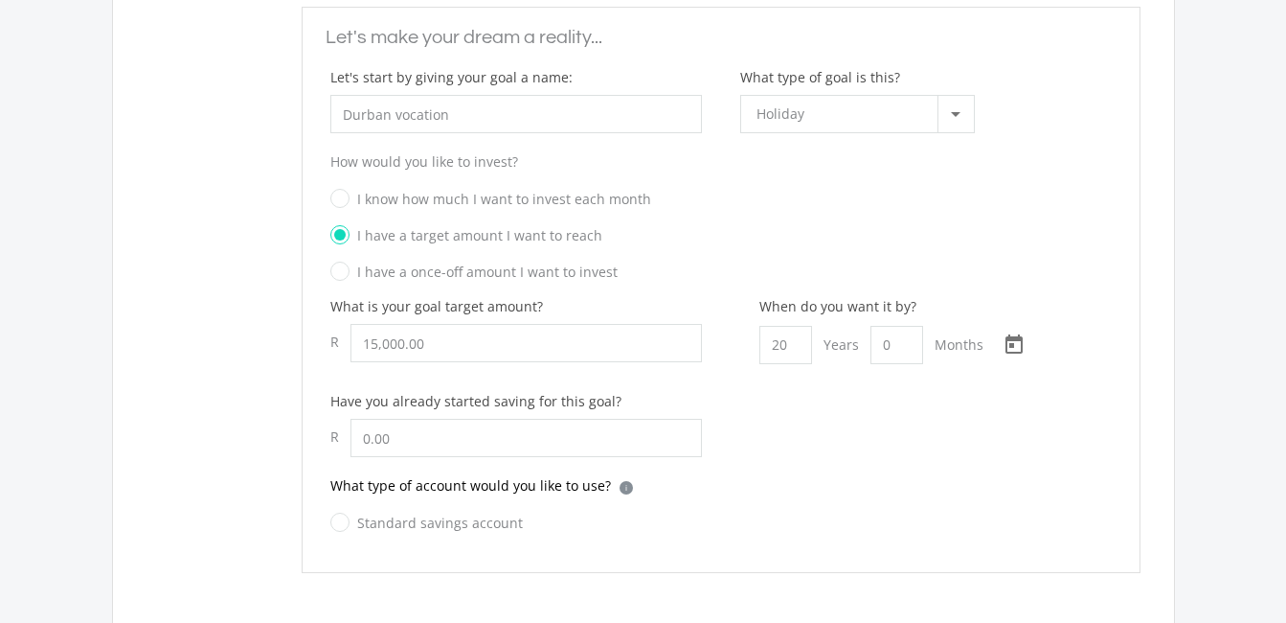
scroll to position [800, 0]
click at [471, 125] on input "Durban vocation" at bounding box center [516, 117] width 372 height 38
type input "D"
type input "family trip"
click at [443, 353] on input "15000.00" at bounding box center [527, 346] width 352 height 38
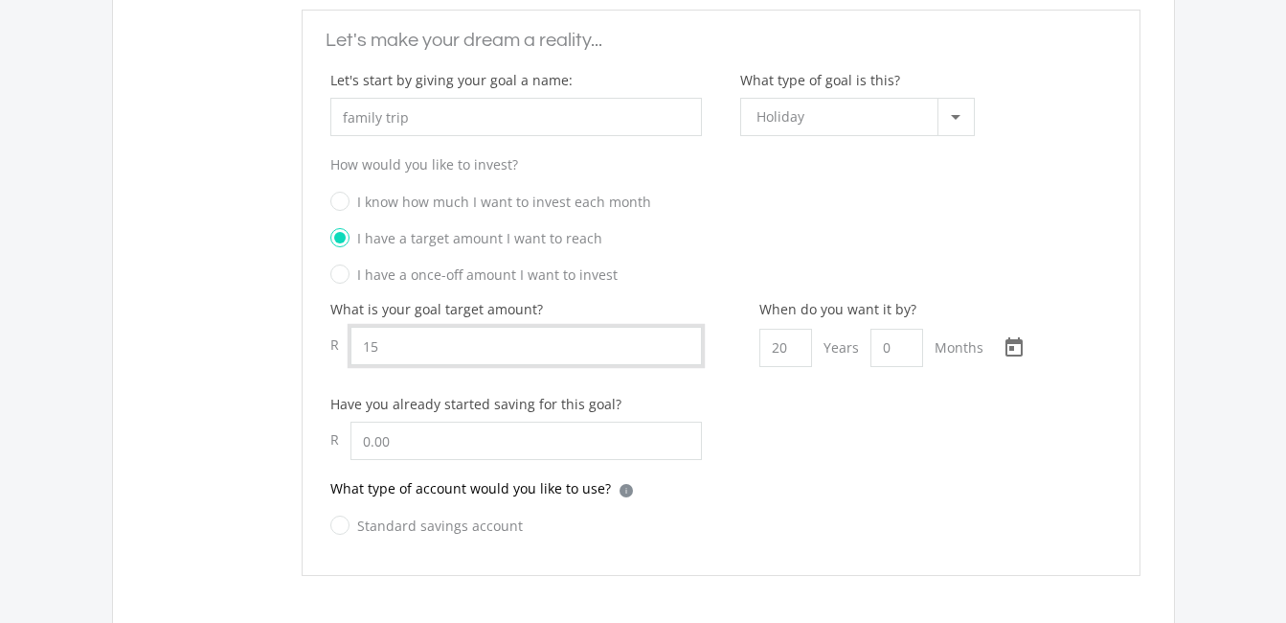
type input "1"
type input "5,500.00"
click at [789, 355] on input "20" at bounding box center [786, 348] width 53 height 38
type input "0"
type input "1"
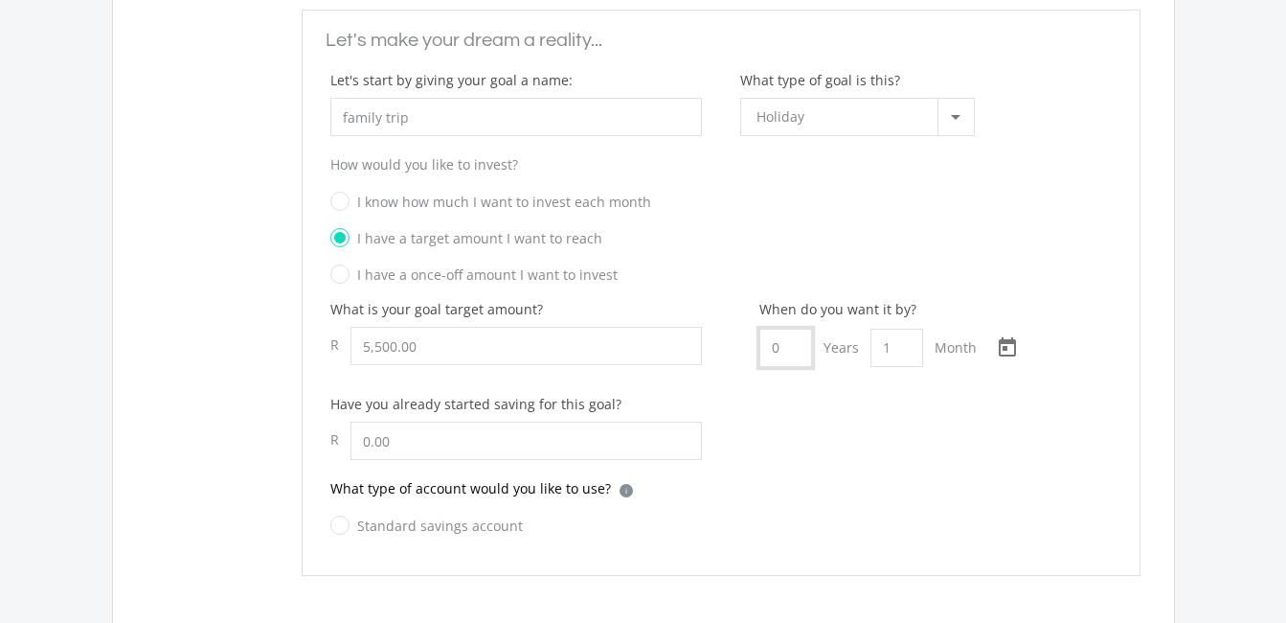
type input "0"
click at [899, 348] on input "1" at bounding box center [897, 348] width 53 height 38
type input "1"
type input "6"
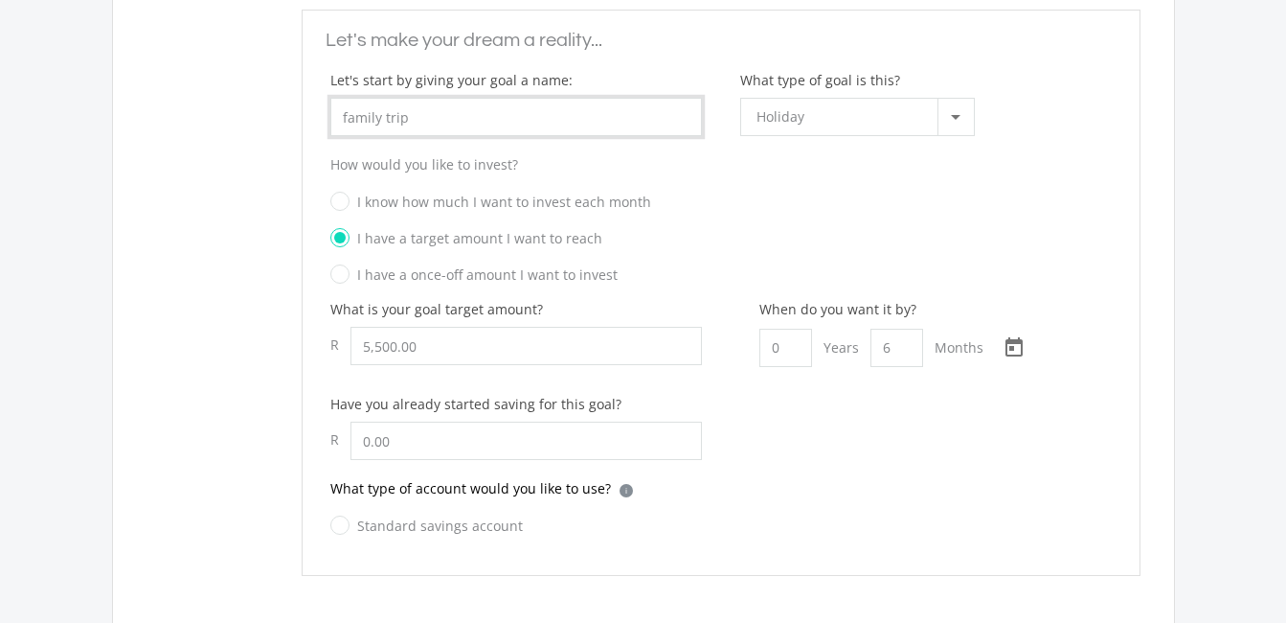
click at [409, 120] on input "family trip" at bounding box center [516, 117] width 372 height 38
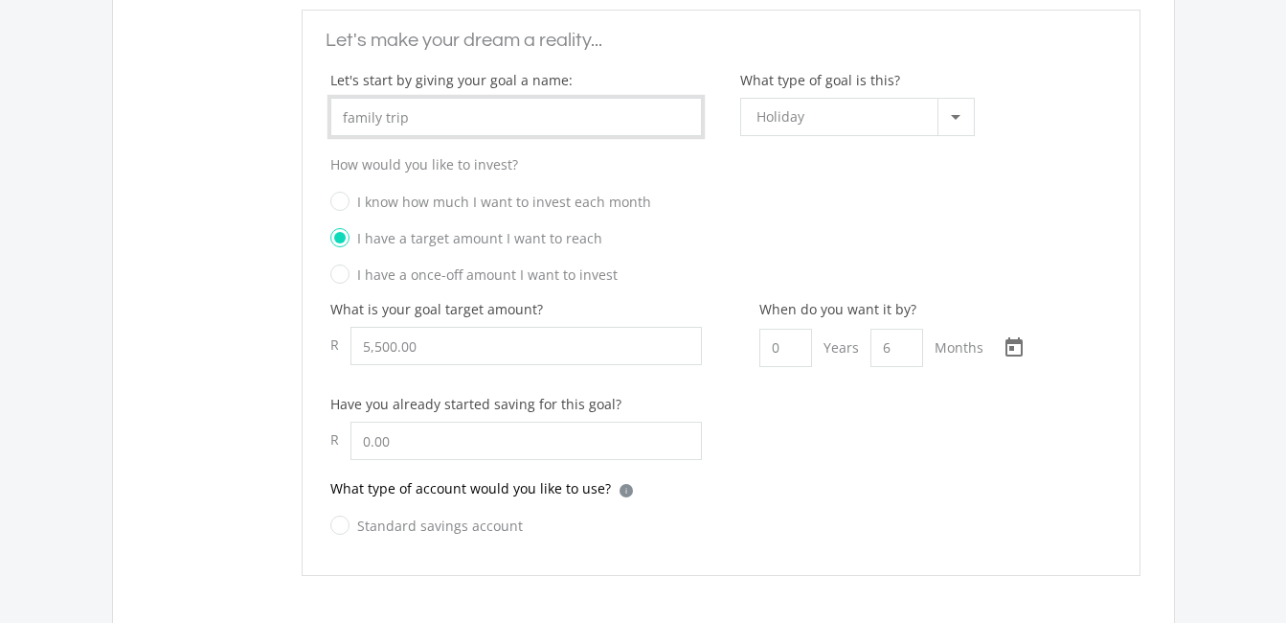
click at [409, 120] on input "family trip" at bounding box center [516, 117] width 372 height 38
click at [406, 115] on input "[DATE]" at bounding box center [516, 117] width 372 height 38
type input "valentine day"
click at [354, 519] on label "Standard savings account" at bounding box center [426, 525] width 193 height 24
click at [354, 519] on input "Standard savings account" at bounding box center [407, 536] width 193 height 38
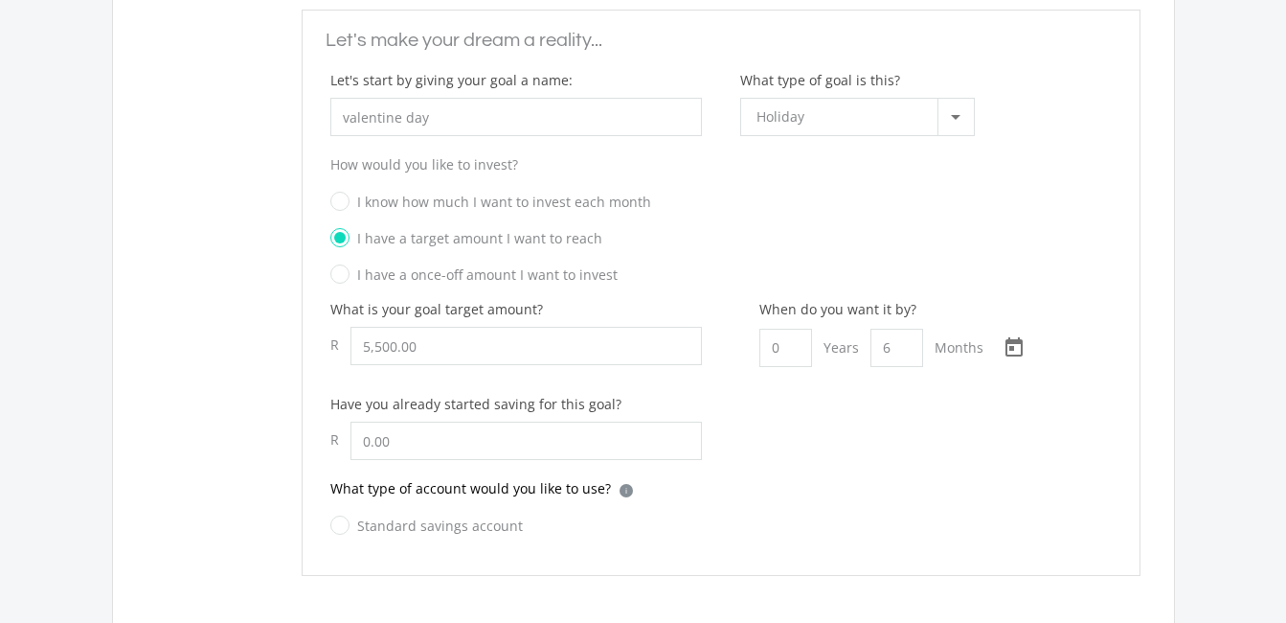
radio input "true"
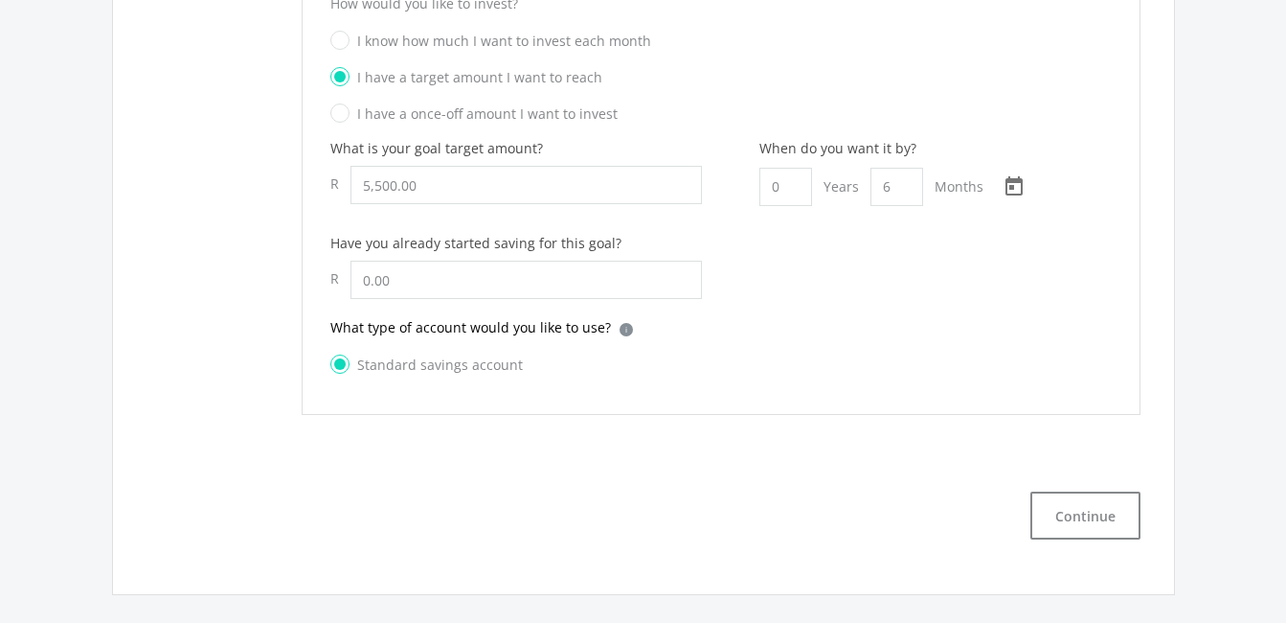
scroll to position [958, 0]
click at [1109, 510] on button "Continue" at bounding box center [1086, 518] width 110 height 48
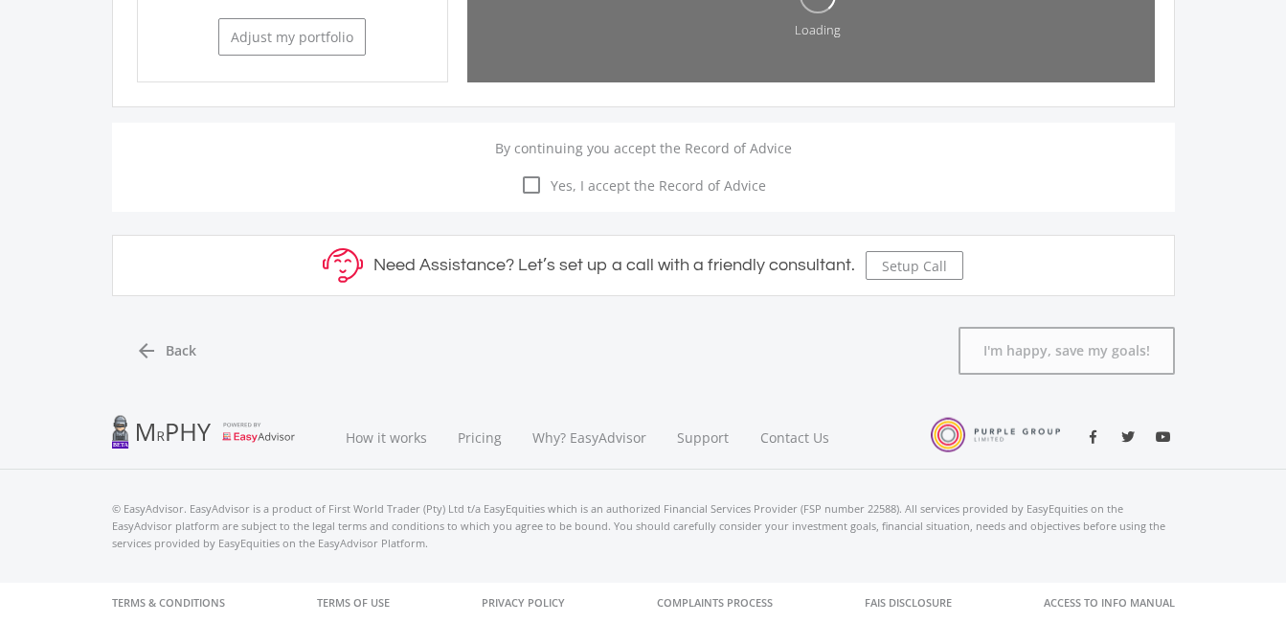
click at [1109, 510] on p "© EasyAdvisor. EasyAdvisor is a product of First World Trader (Pty) Ltd t/a Eas…" at bounding box center [643, 526] width 1063 height 52
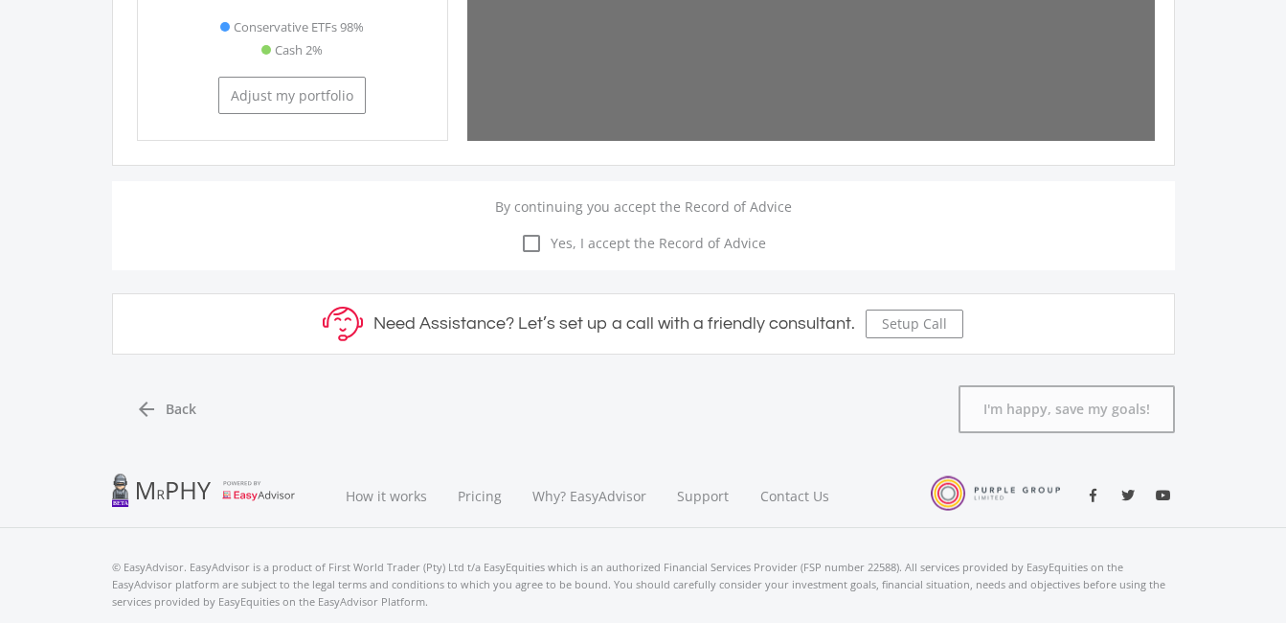
scroll to position [530, 310]
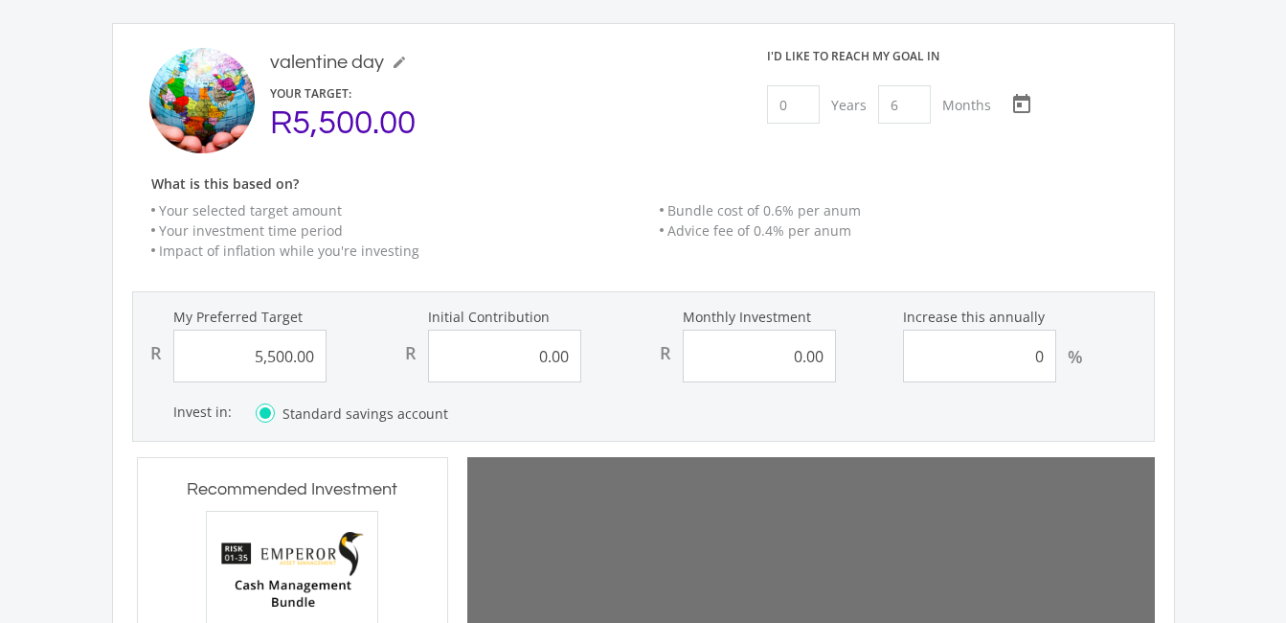
type input "5500"
type input "0"
type input "903"
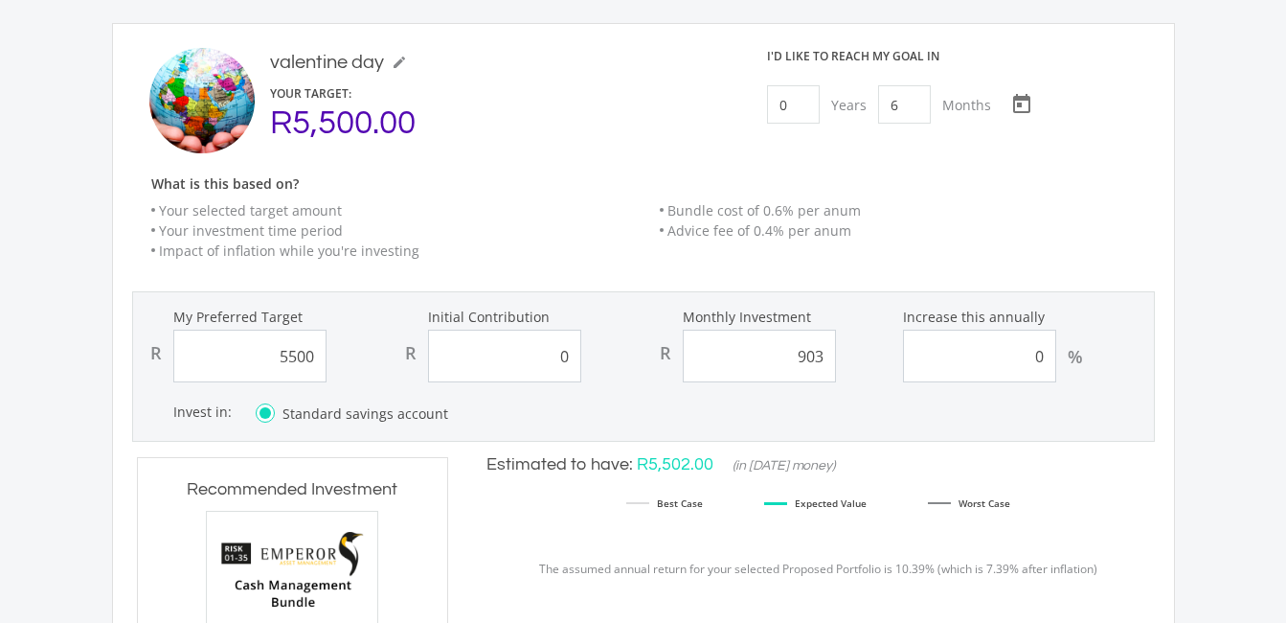
type input "5,500.00"
type input "0.00"
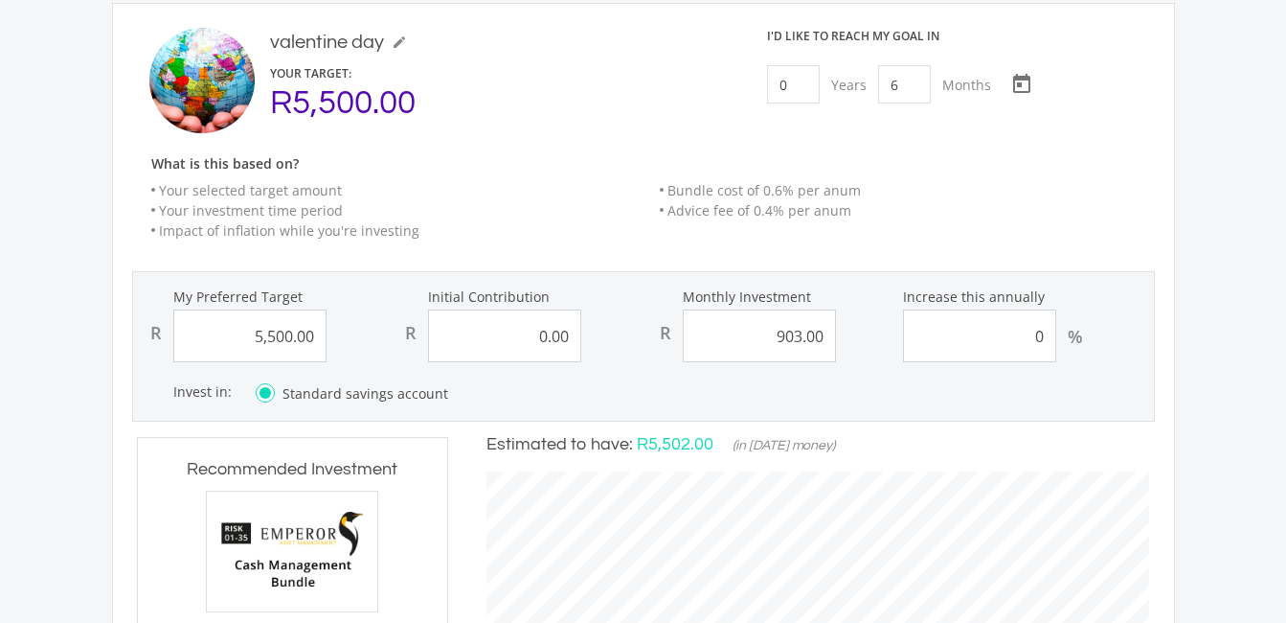
scroll to position [257, 0]
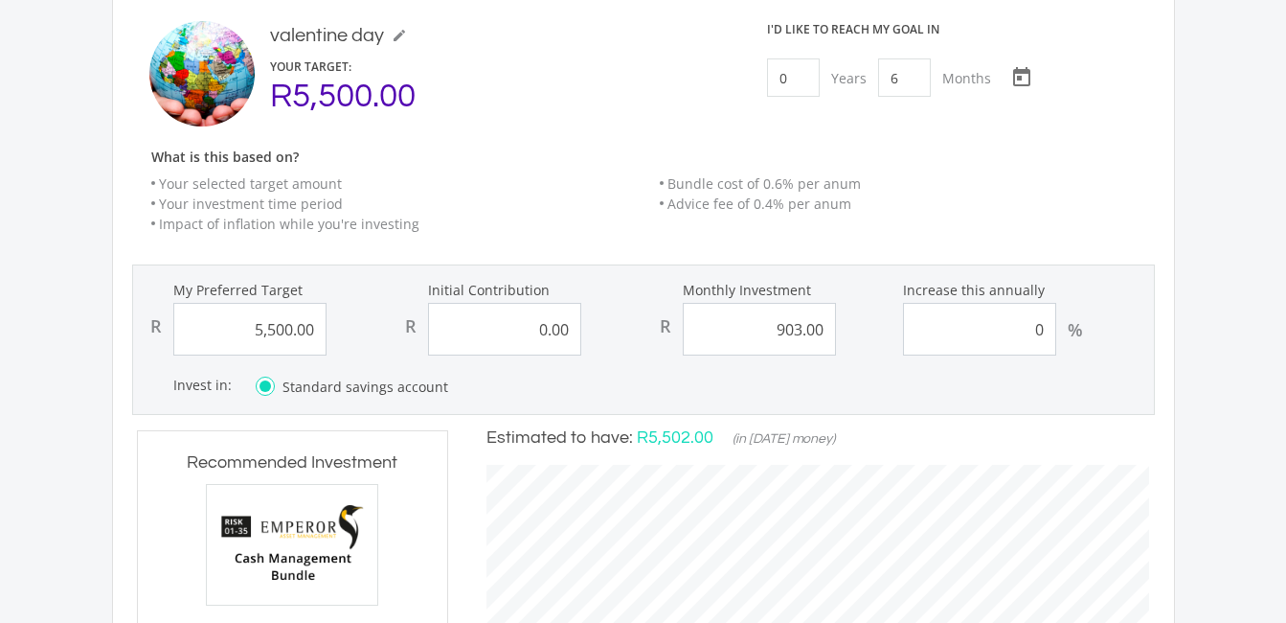
click at [808, 332] on input "903.00" at bounding box center [759, 329] width 153 height 53
type input "00"
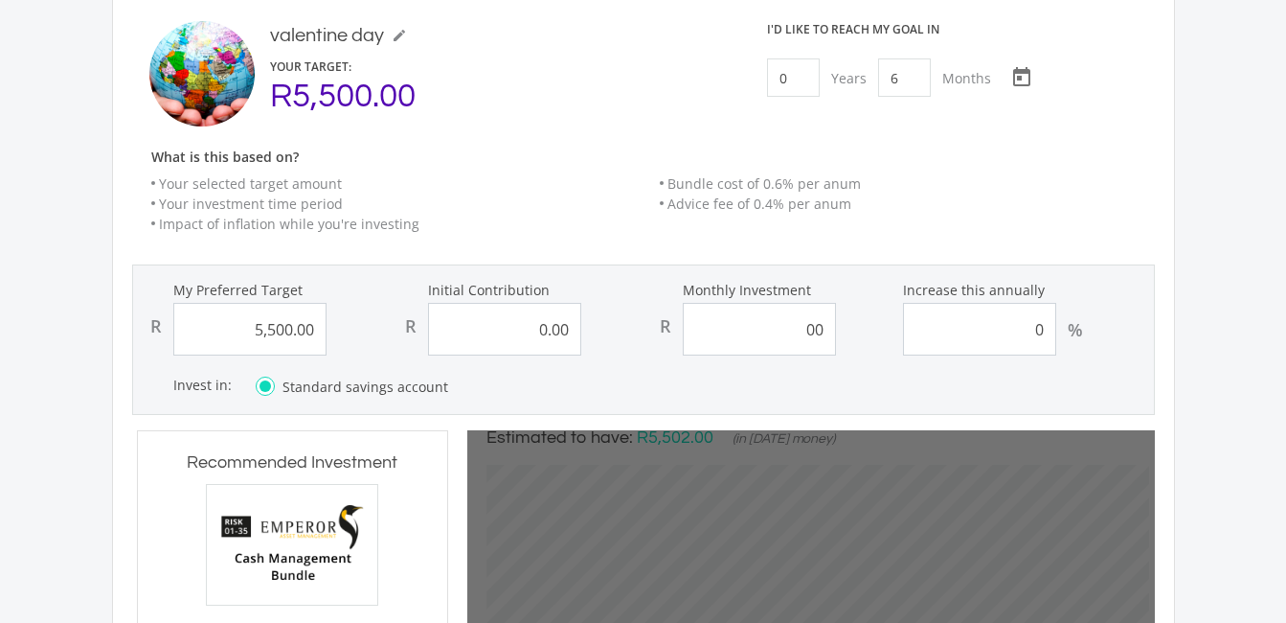
type input "5500"
type input "0"
type input "5,500.00"
type input "0.00"
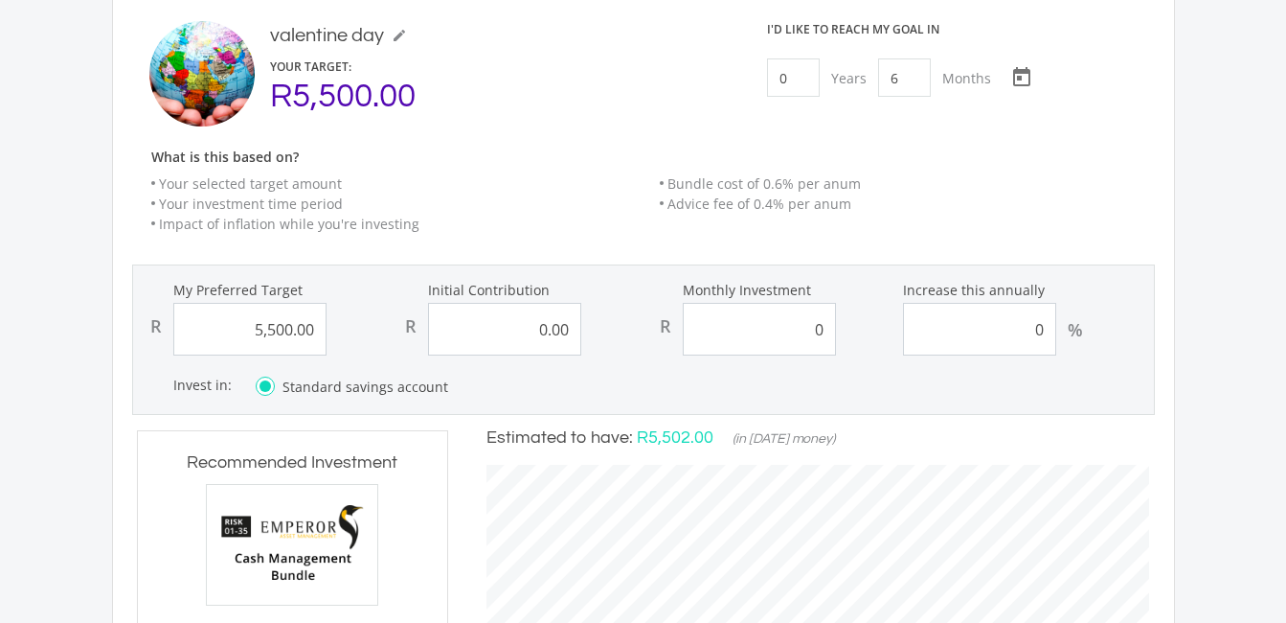
scroll to position [532, 701]
type input "0.00"
click at [897, 404] on form "My Preferred Target R 5,500.00 Initial Contribution R 0.00 Monthly Investment R…" at bounding box center [643, 339] width 1023 height 150
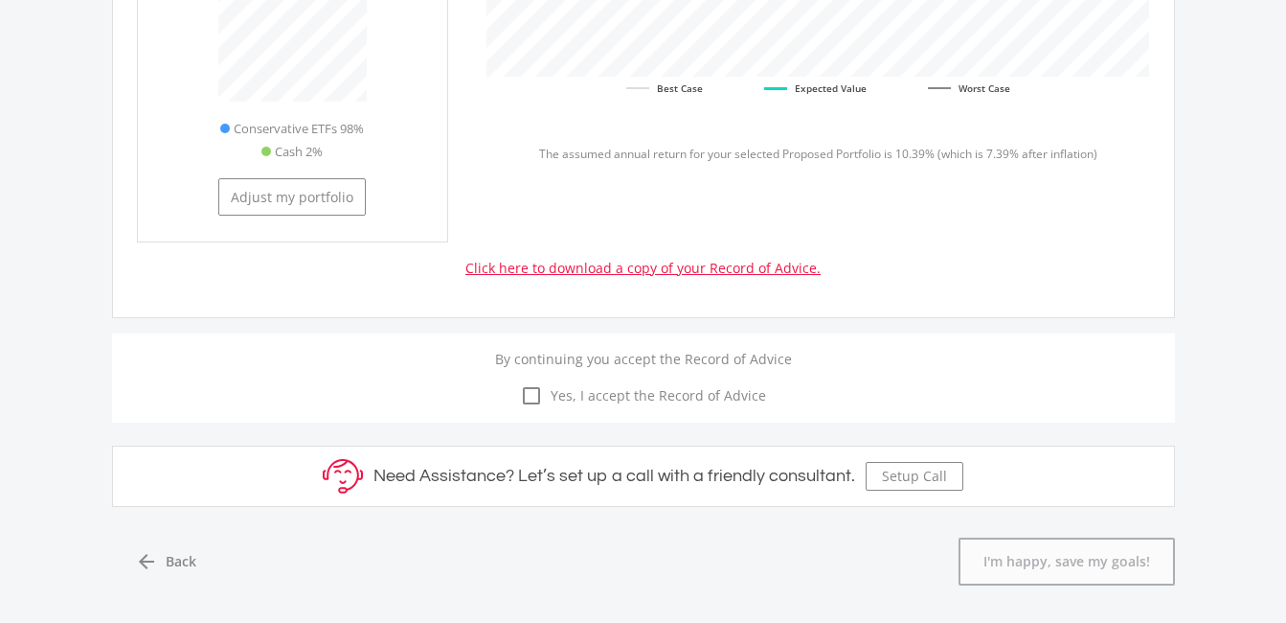
scroll to position [979, 0]
click at [530, 392] on icon "check_box_outline_blank" at bounding box center [531, 392] width 23 height 23
click at [644, 381] on input "check_box_outline_blank check_box Yes, I accept the Record of Advice" at bounding box center [644, 381] width 0 height 0
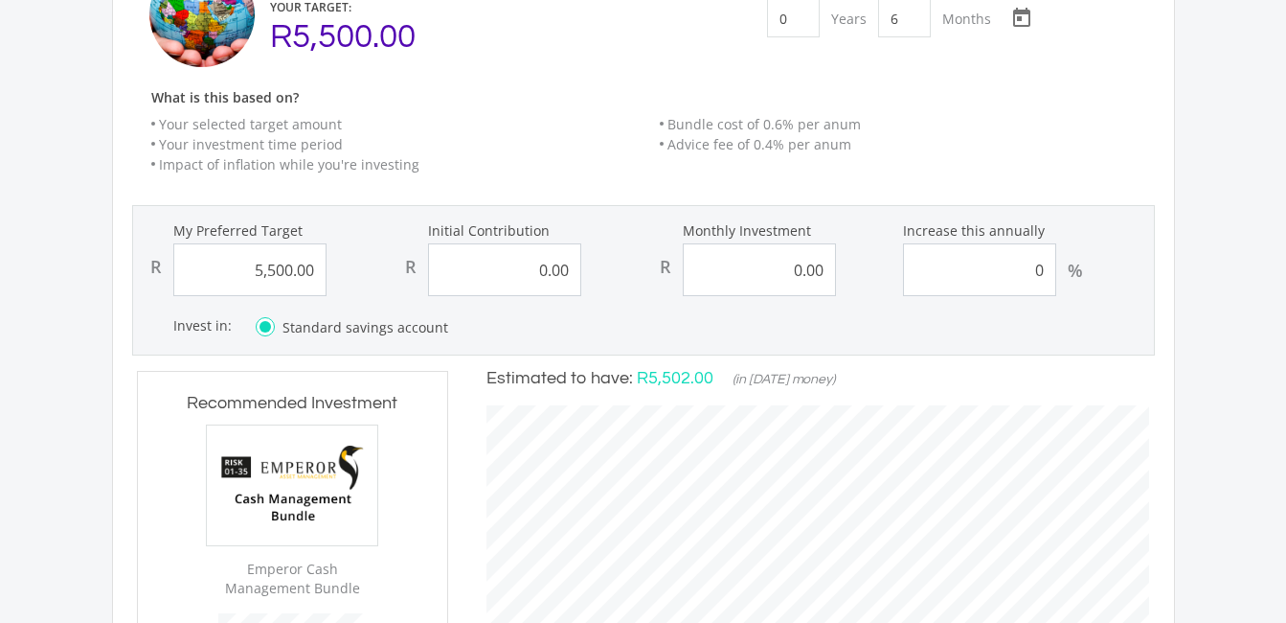
scroll to position [313, 0]
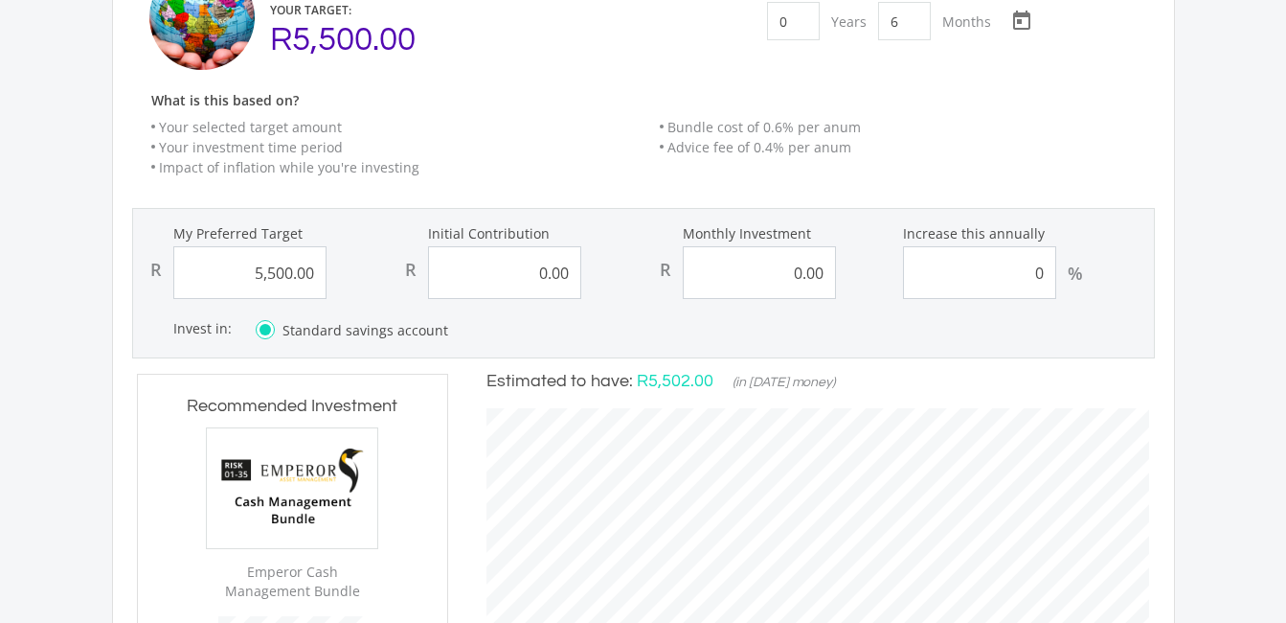
drag, startPoint x: 1276, startPoint y: 200, endPoint x: 1292, endPoint y: 216, distance: 22.4
click at [1286, 216] on html " MENU  Our Recommendation Here's our estimated targets for each of your goals…" at bounding box center [643, 591] width 1286 height 1809
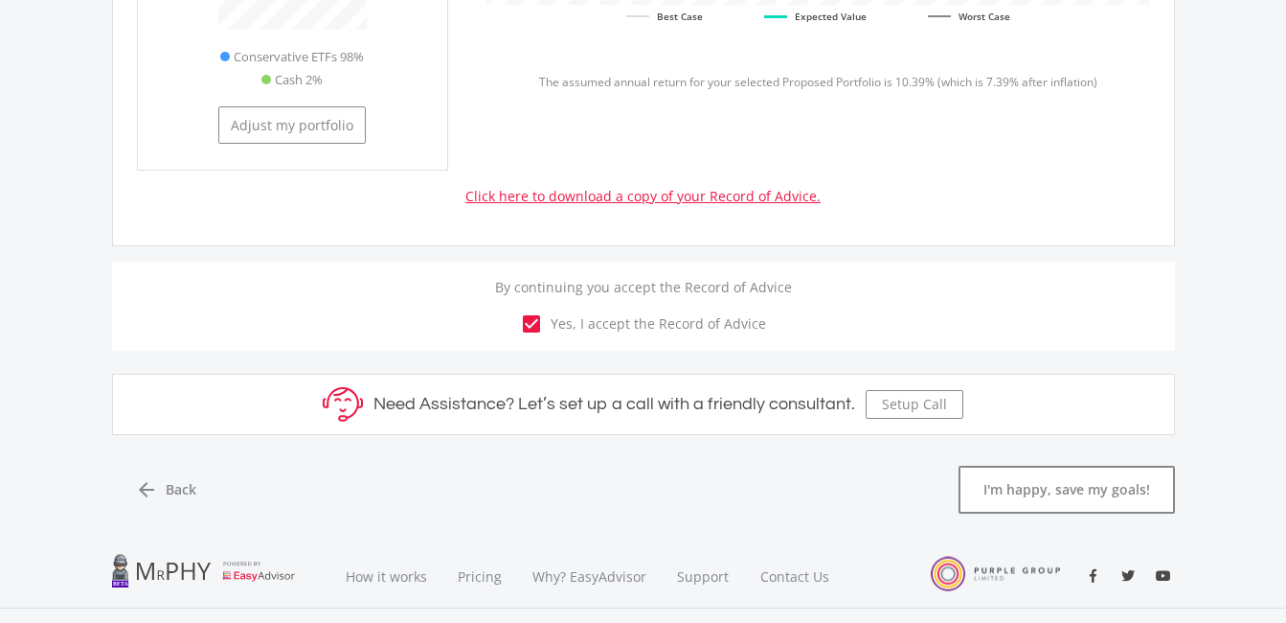
scroll to position [1051, 0]
click at [1096, 491] on button "I'm happy, save my goals!" at bounding box center [1067, 487] width 216 height 48
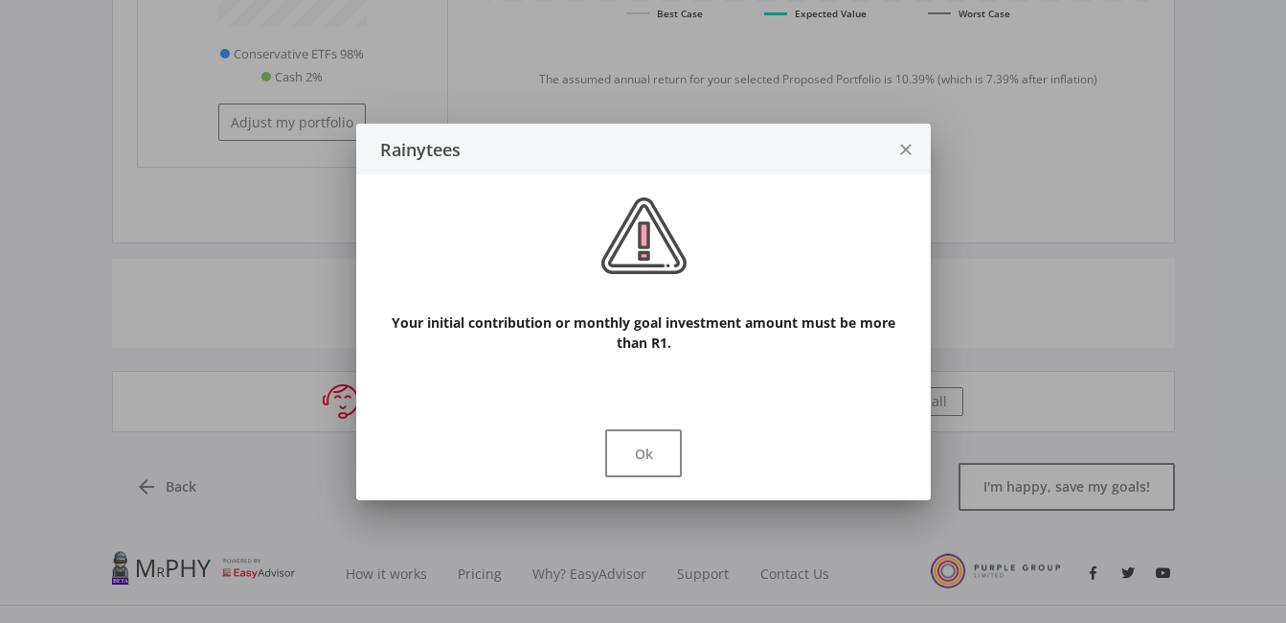
scroll to position [0, 0]
click at [902, 149] on icon "close" at bounding box center [905, 150] width 19 height 51
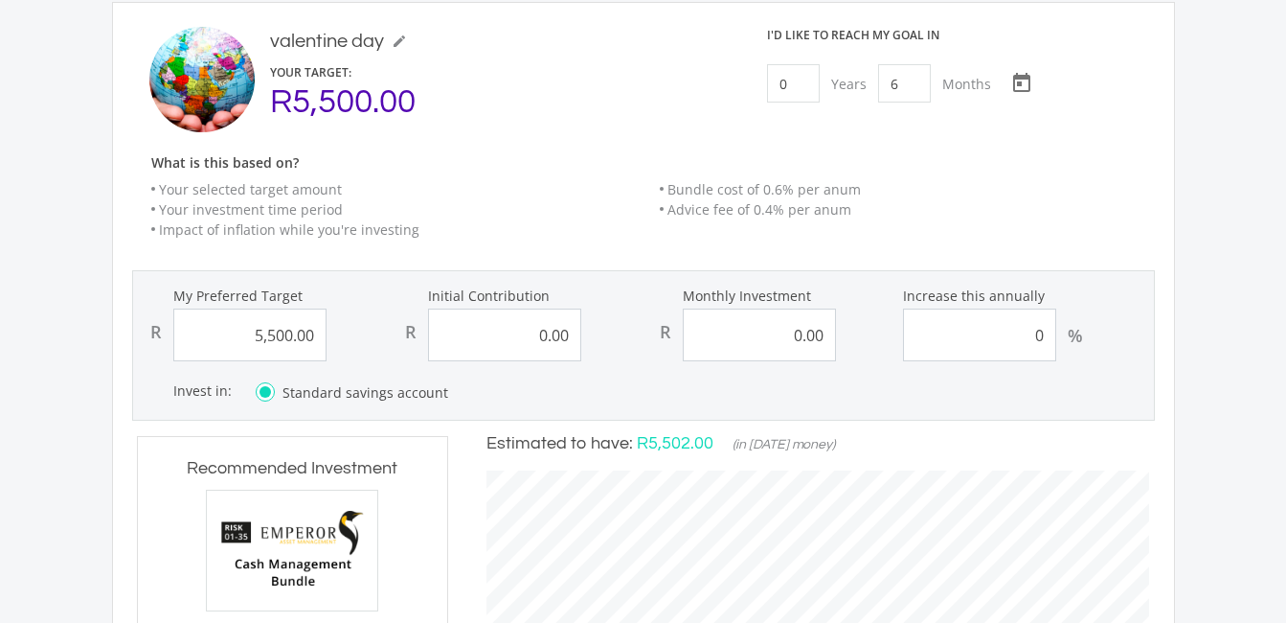
scroll to position [236, 0]
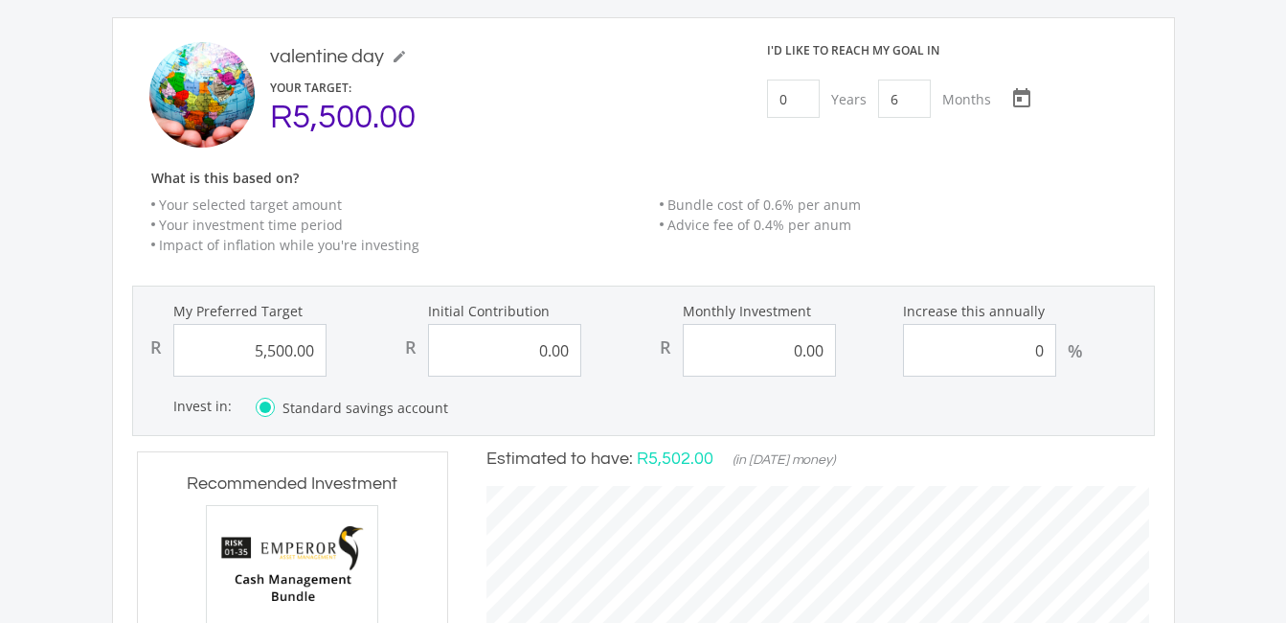
click at [559, 356] on input "0.00" at bounding box center [504, 350] width 153 height 53
type input "0"
click at [569, 354] on input "0" at bounding box center [504, 350] width 153 height 53
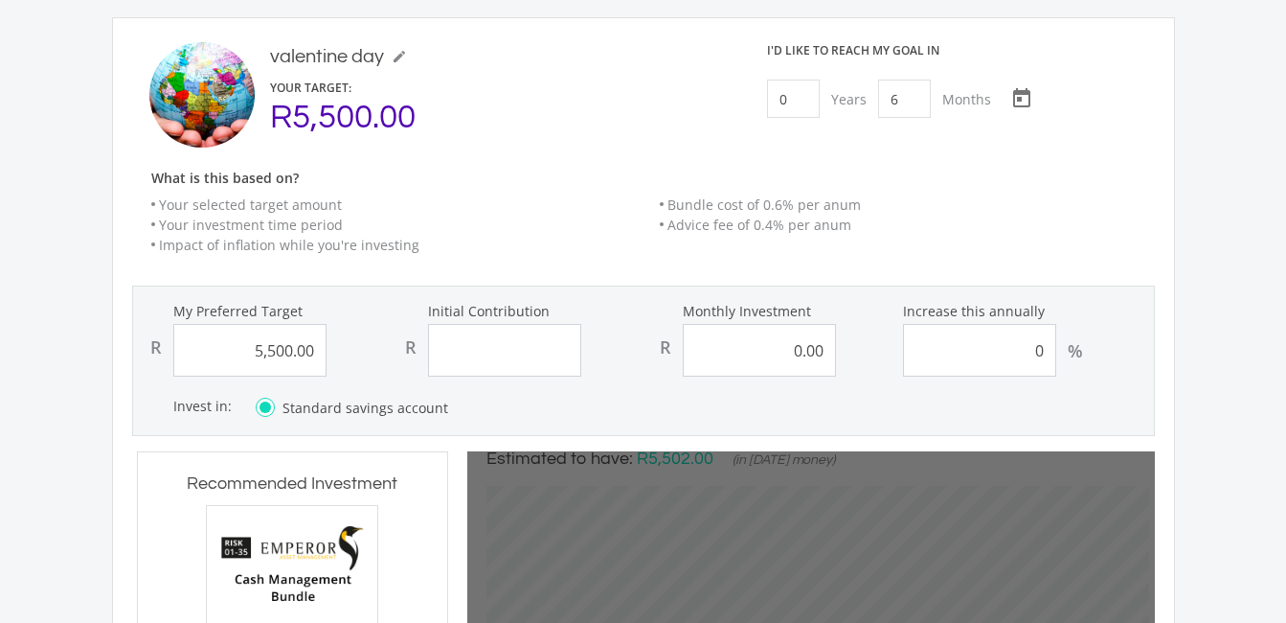
type input "5500"
type input "0"
type input "5,500.00"
type input "0.00"
type input "4.00"
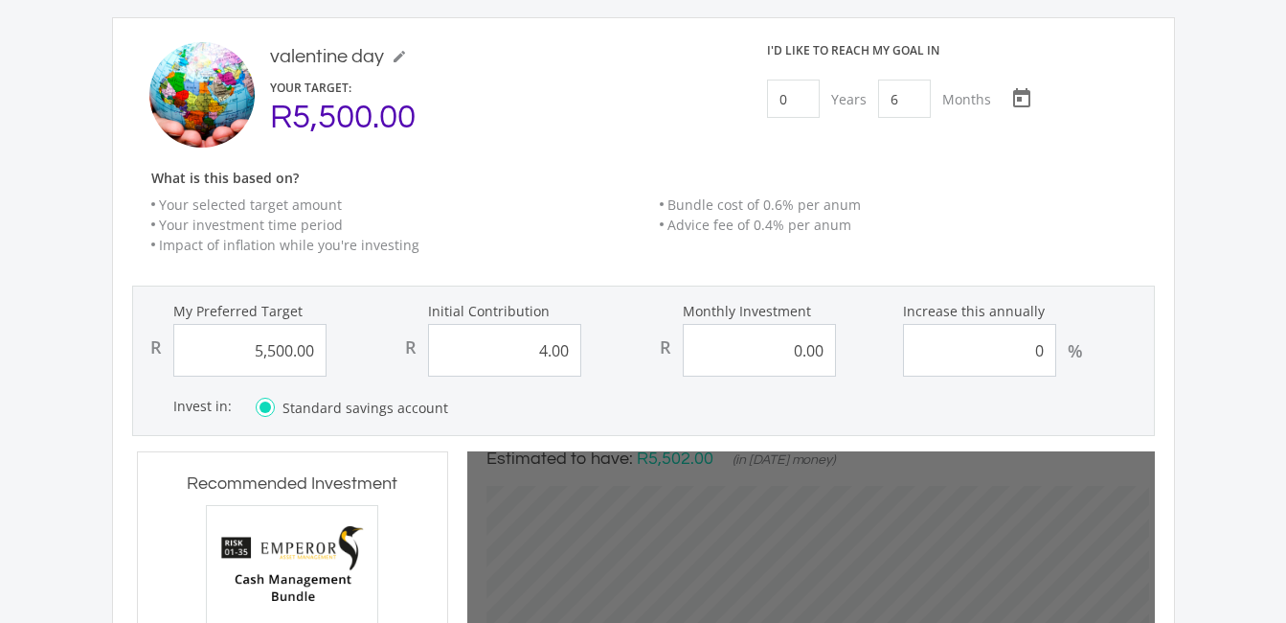
click at [647, 413] on div "Invest in: Which account type should I choose? Standard Savings Account: A no r…" at bounding box center [663, 408] width 980 height 24
type input "5500"
type input "4"
type input "0"
type input "5,500.00"
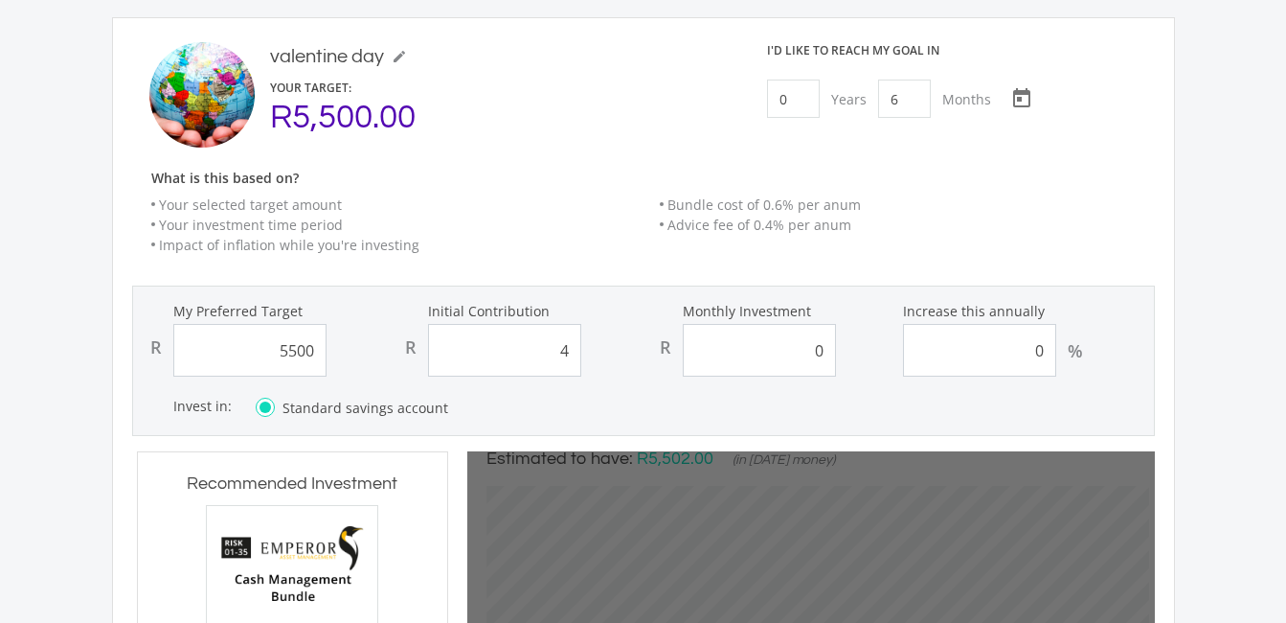
type input "4.00"
type input "0.00"
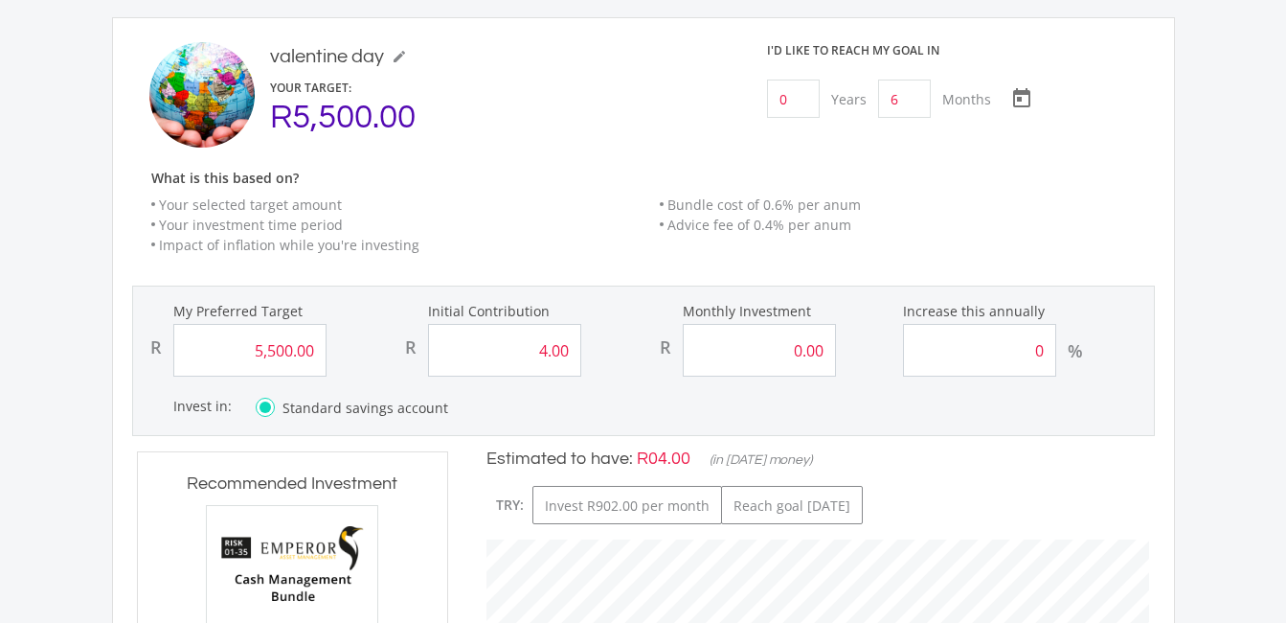
click at [547, 355] on input "4.00" at bounding box center [504, 350] width 153 height 53
type input ".00"
type input "5500"
type input "0"
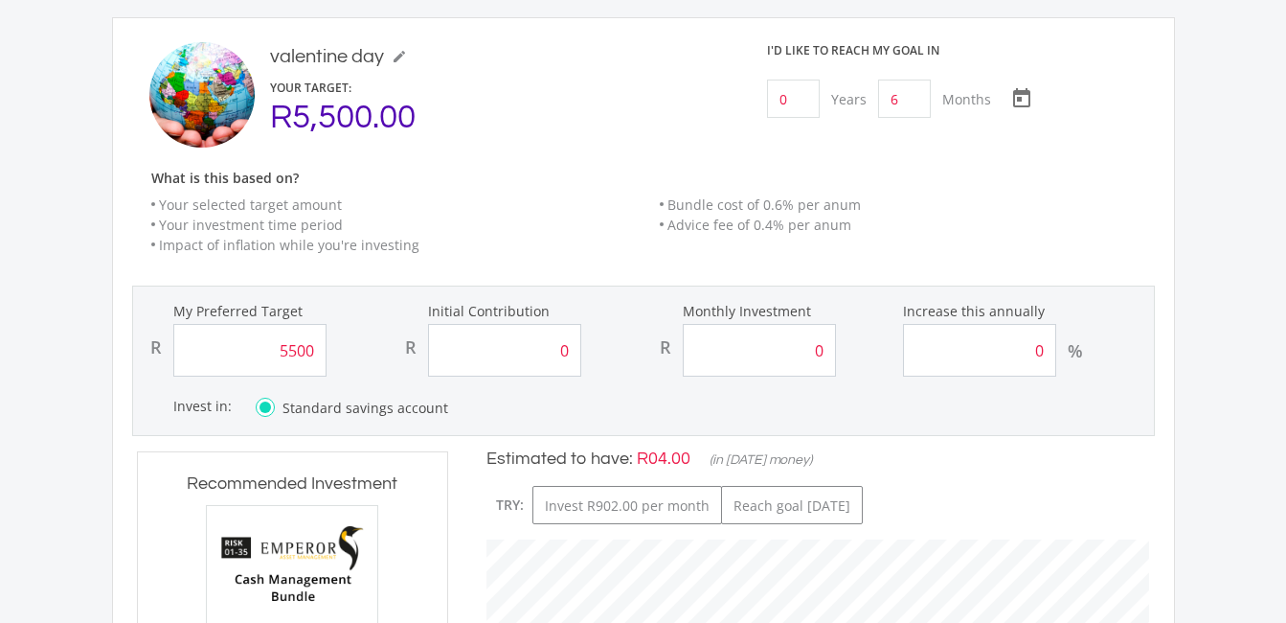
type input "5,500.00"
type input "0.00"
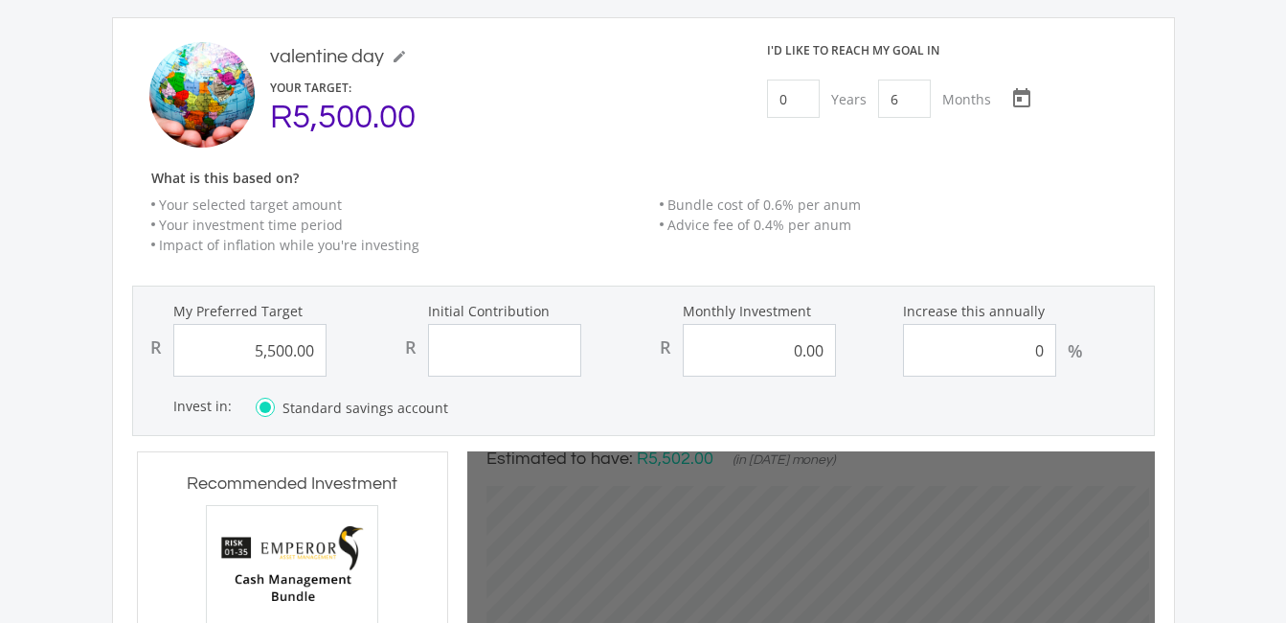
type input "5500"
type input "0"
type input "5,500.00"
type input "0.00"
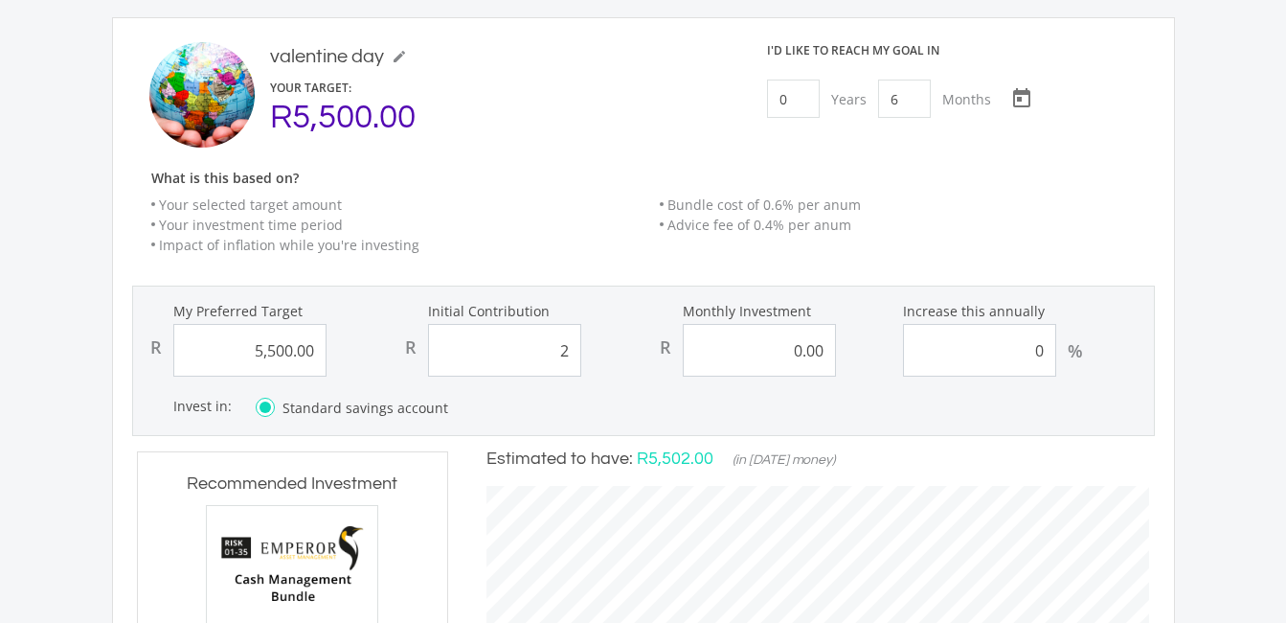
type input "21"
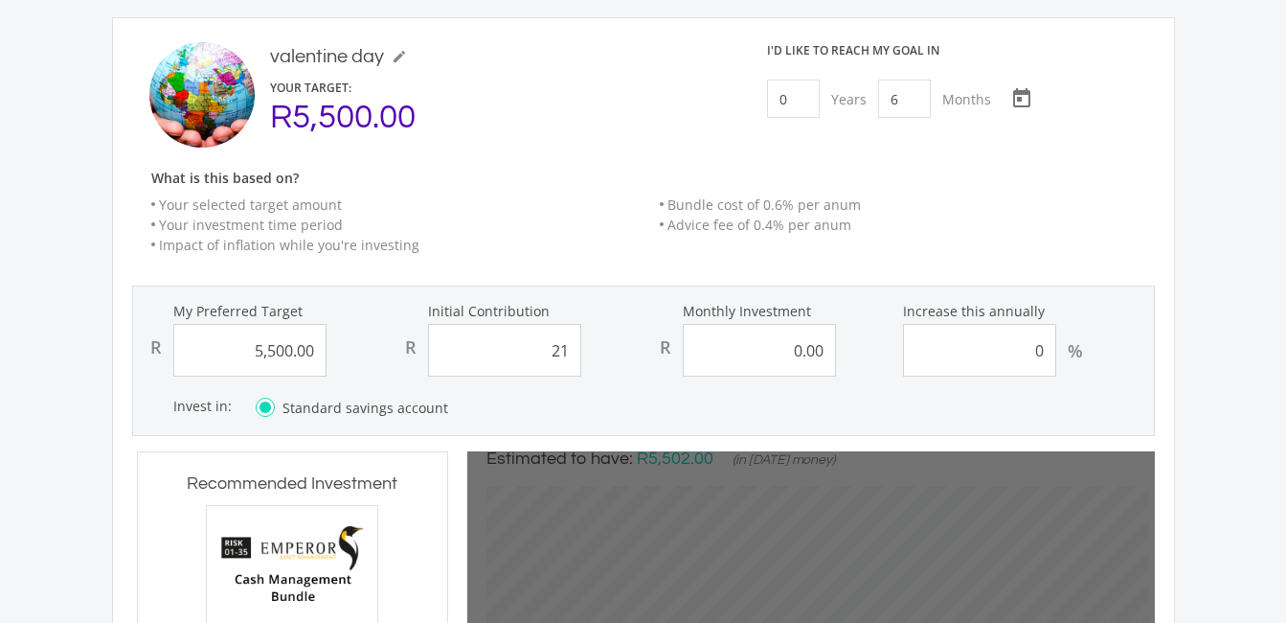
type input "5500"
type input "0"
type input "5,500.00"
type input "0.00"
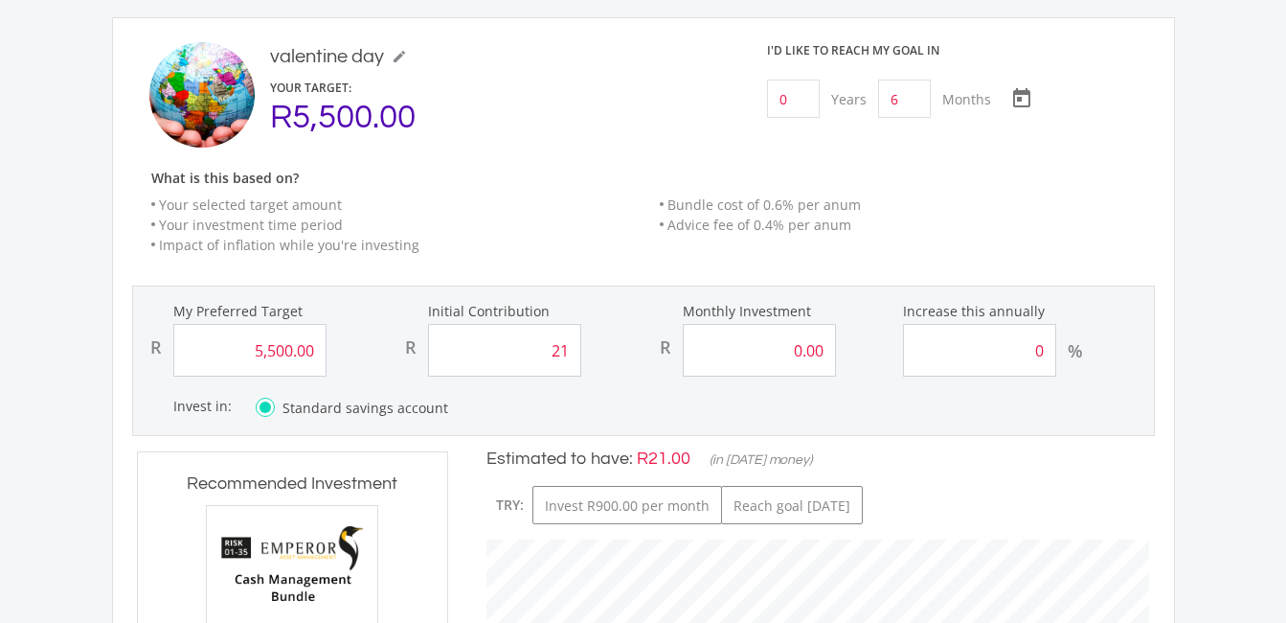
click at [570, 353] on input "21" at bounding box center [504, 350] width 153 height 53
type input "2"
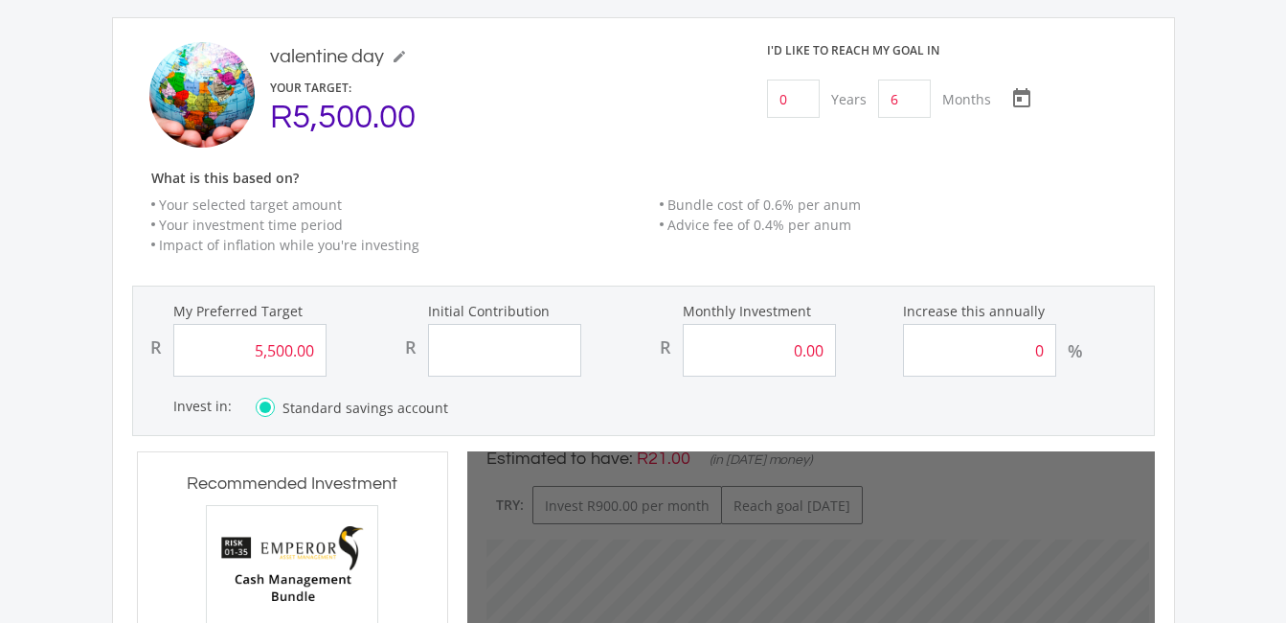
type input "5500"
type input "0"
type input "5,500.00"
type input "0.00"
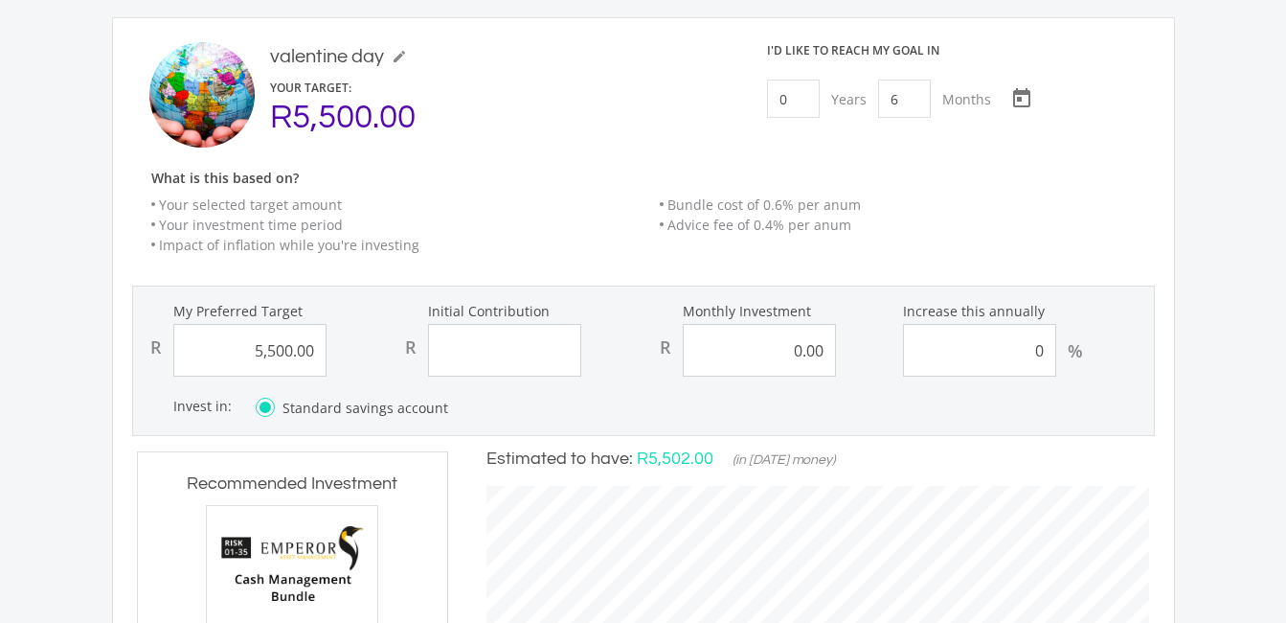
click at [811, 353] on input "0.00" at bounding box center [759, 350] width 153 height 53
click at [783, 353] on input "0.00" at bounding box center [759, 350] width 153 height 53
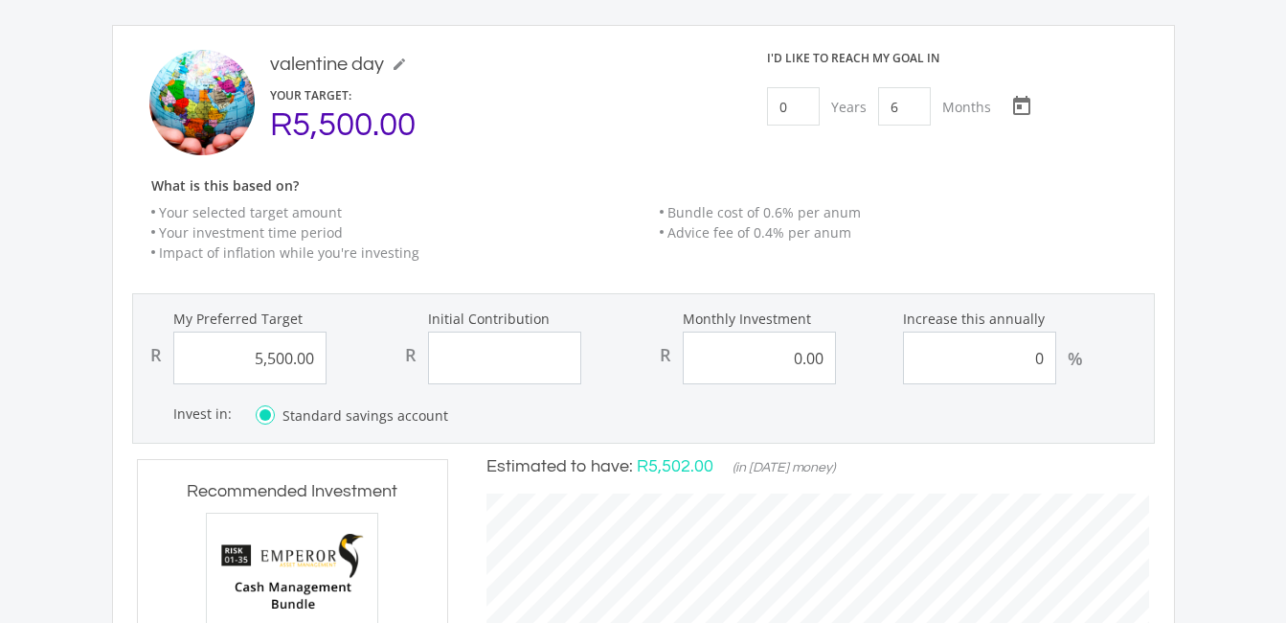
scroll to position [225, 0]
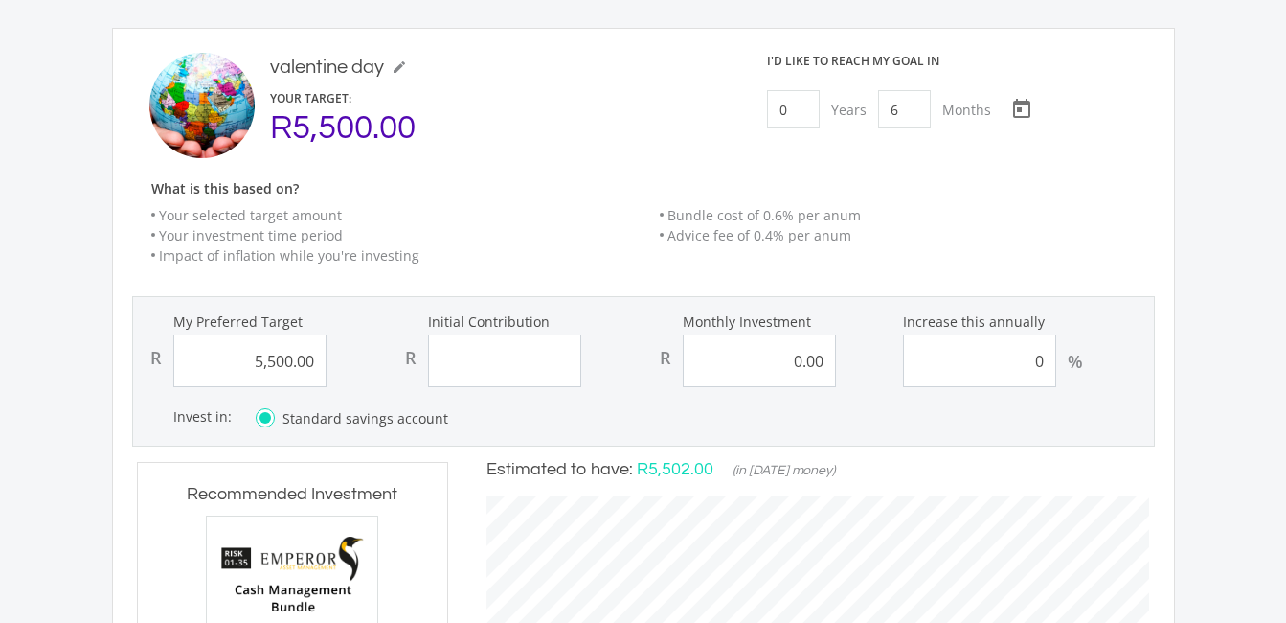
click at [824, 363] on input "0.00" at bounding box center [759, 360] width 153 height 53
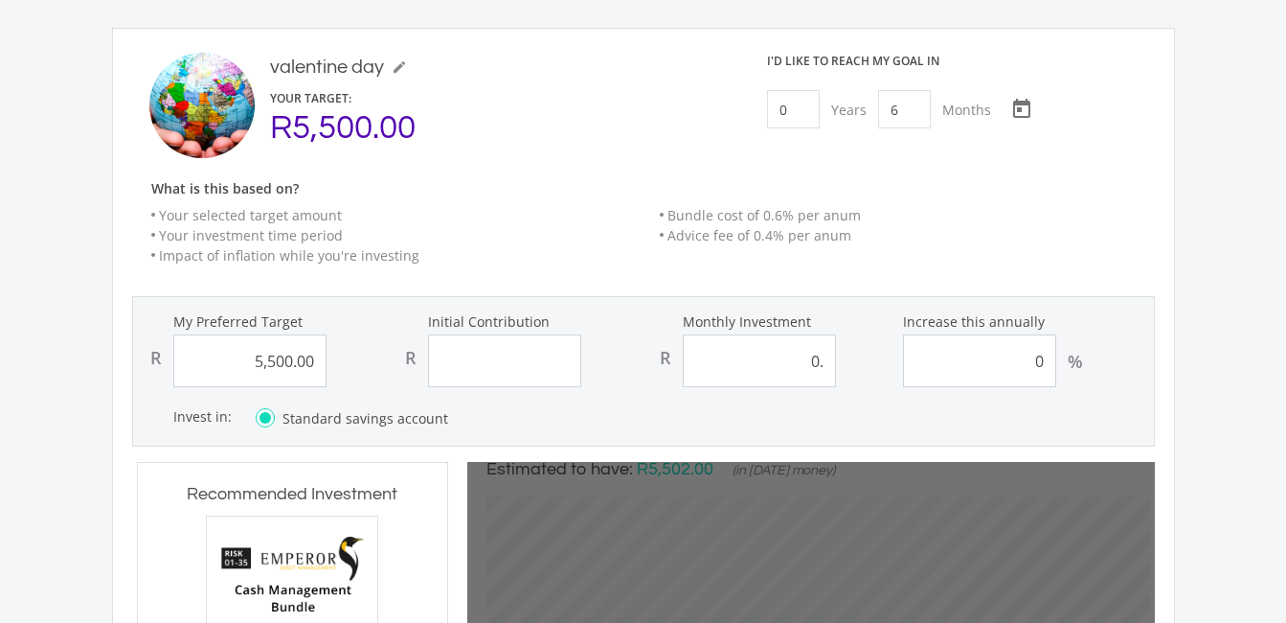
type input "0"
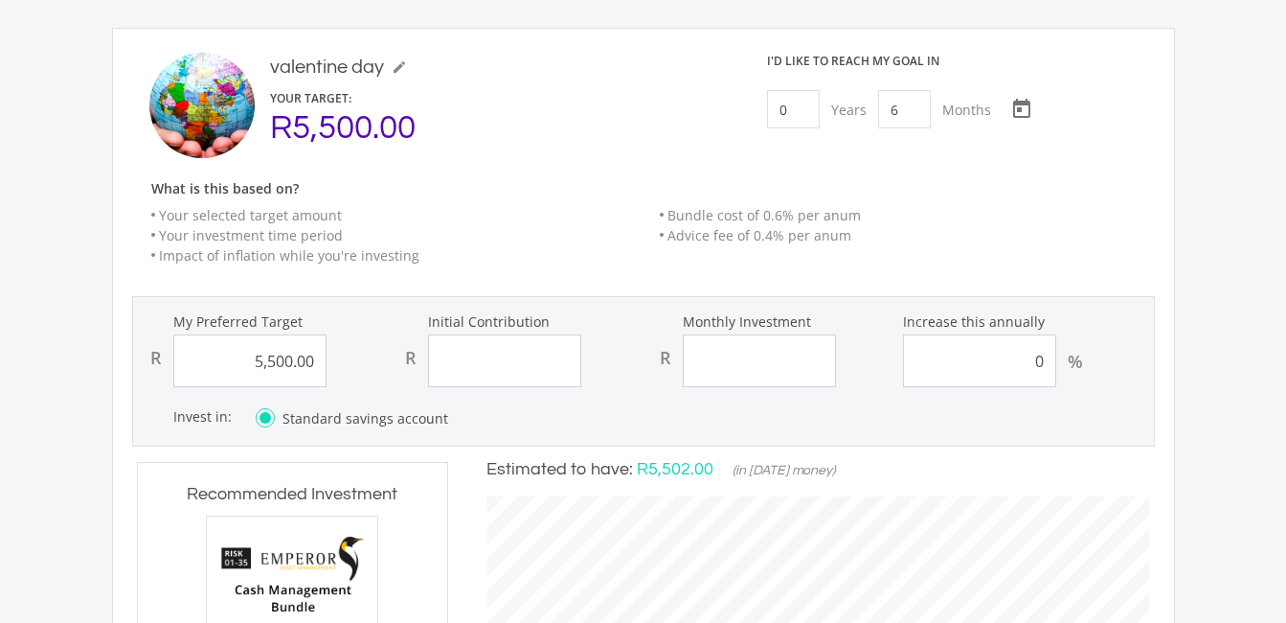
scroll to position [532, 701]
type input "5,500.00"
click at [534, 362] on input "Initial Contribution" at bounding box center [504, 360] width 153 height 53
type input "5,500.00"
click at [672, 417] on div "Invest in: Which account type should I choose? Standard Savings Account: A no r…" at bounding box center [663, 418] width 980 height 24
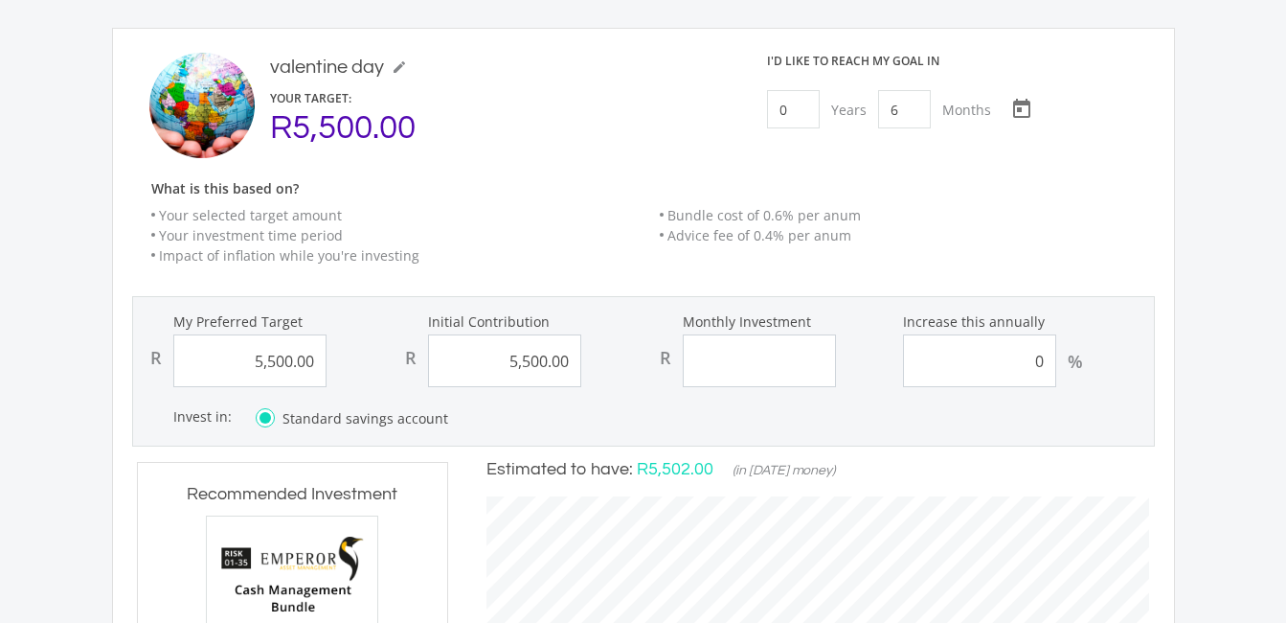
type input "5500"
type input "5,500.00"
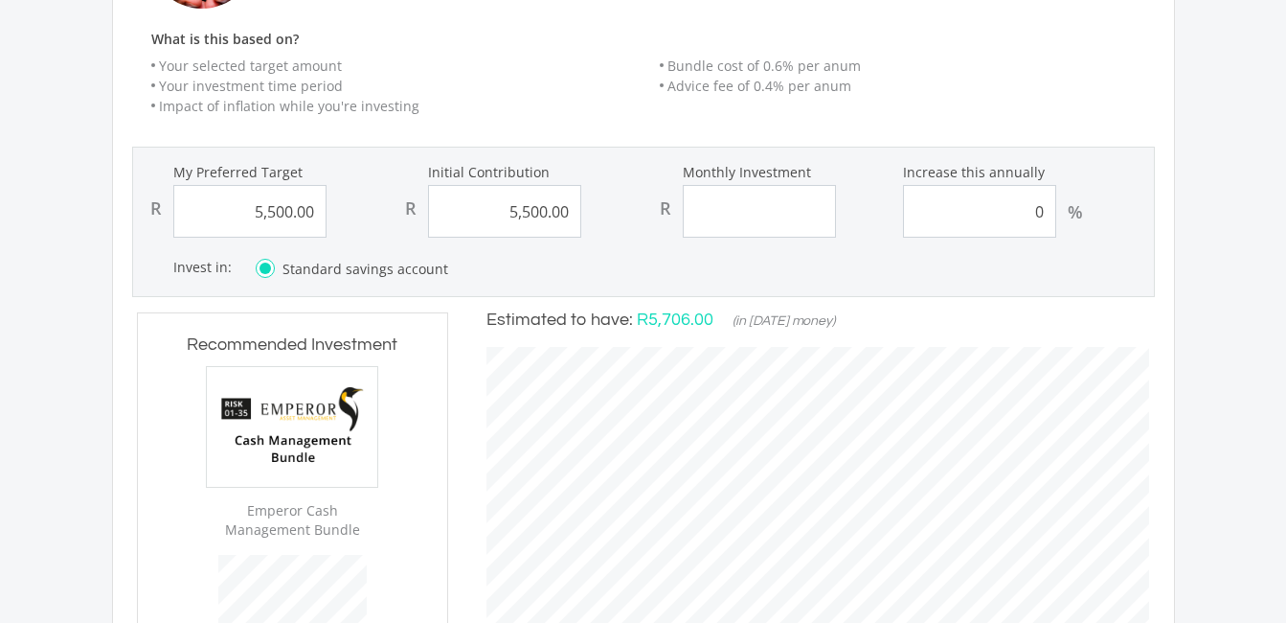
scroll to position [306, 0]
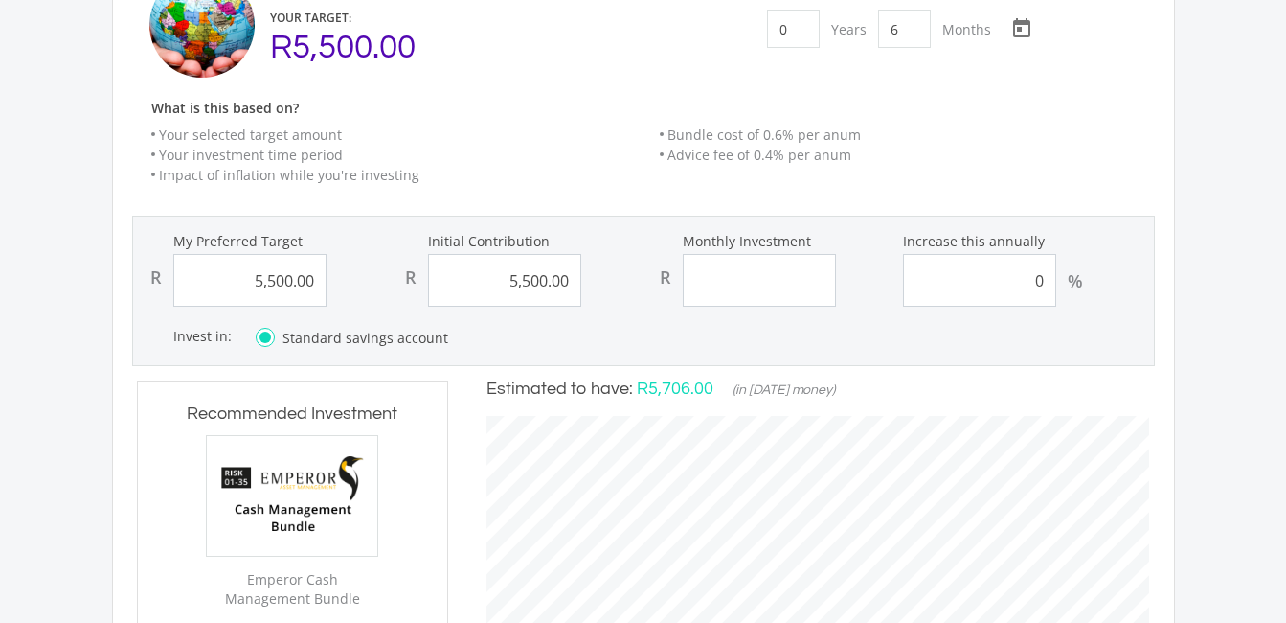
click at [828, 253] on div "Monthly Investment R" at bounding box center [771, 269] width 255 height 75
click at [808, 267] on input "Monthly Investment" at bounding box center [759, 280] width 153 height 53
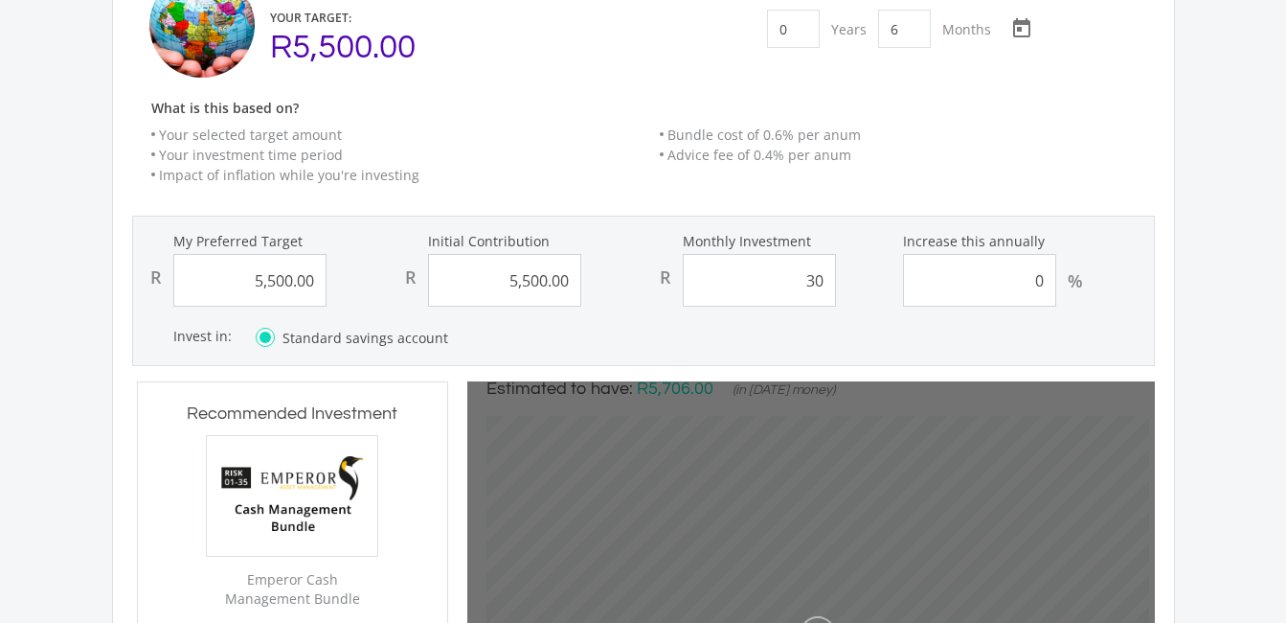
type input "300"
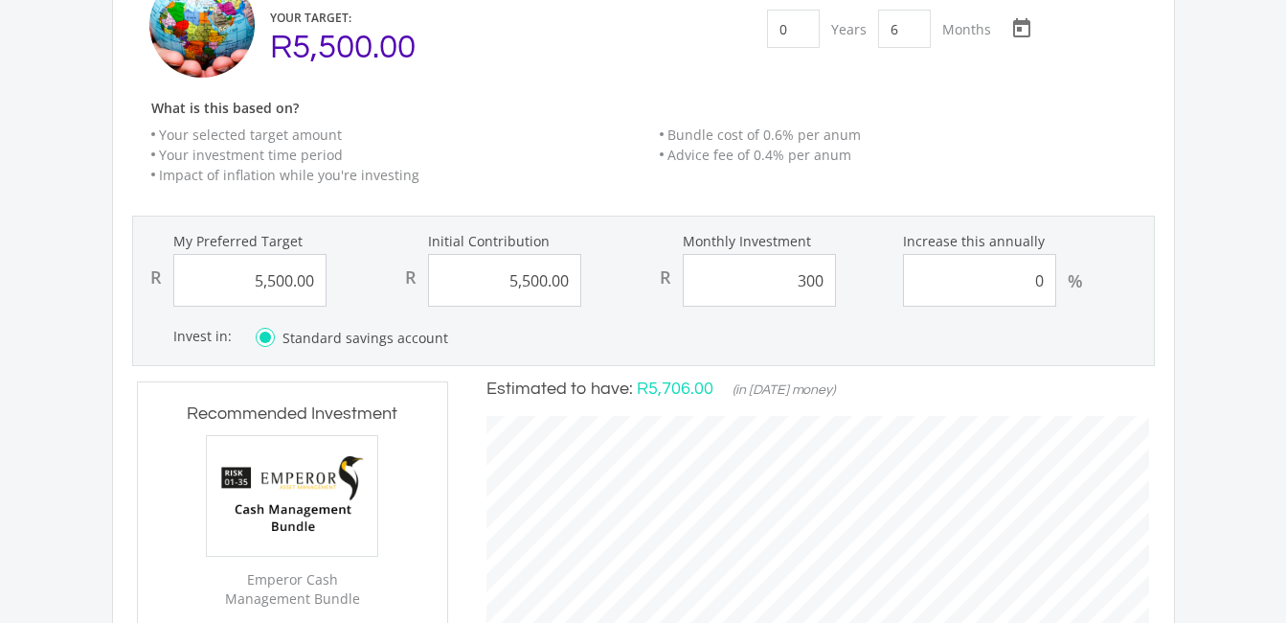
type input "5500"
type input "5,500.00"
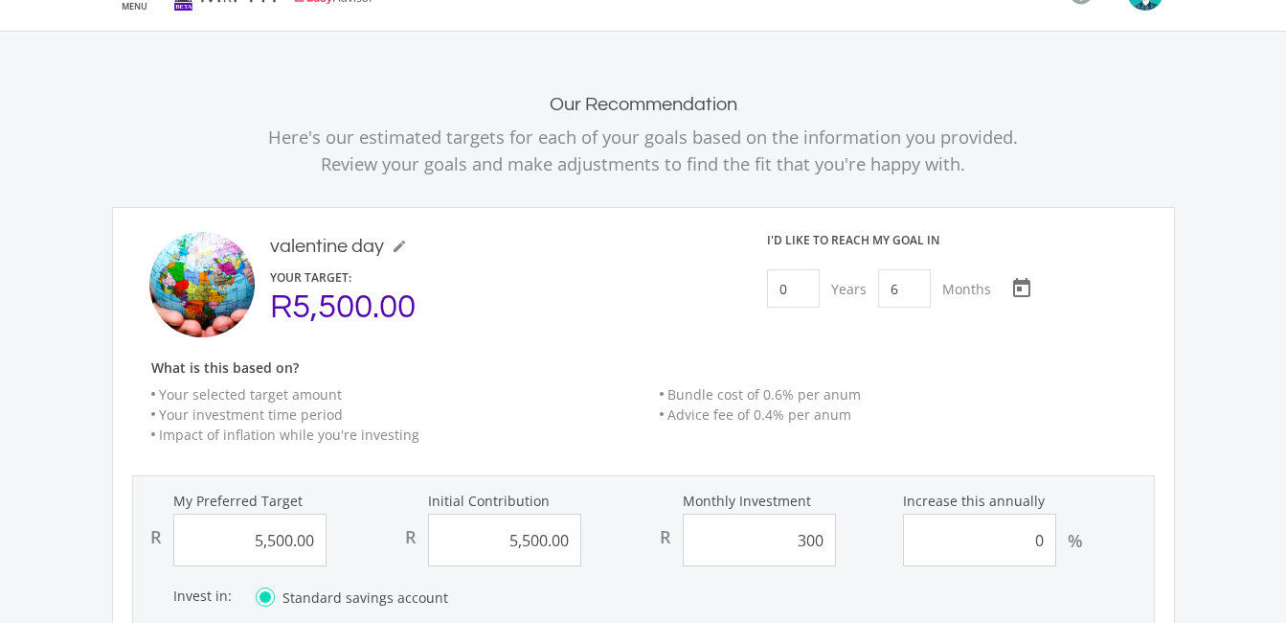
scroll to position [167, 0]
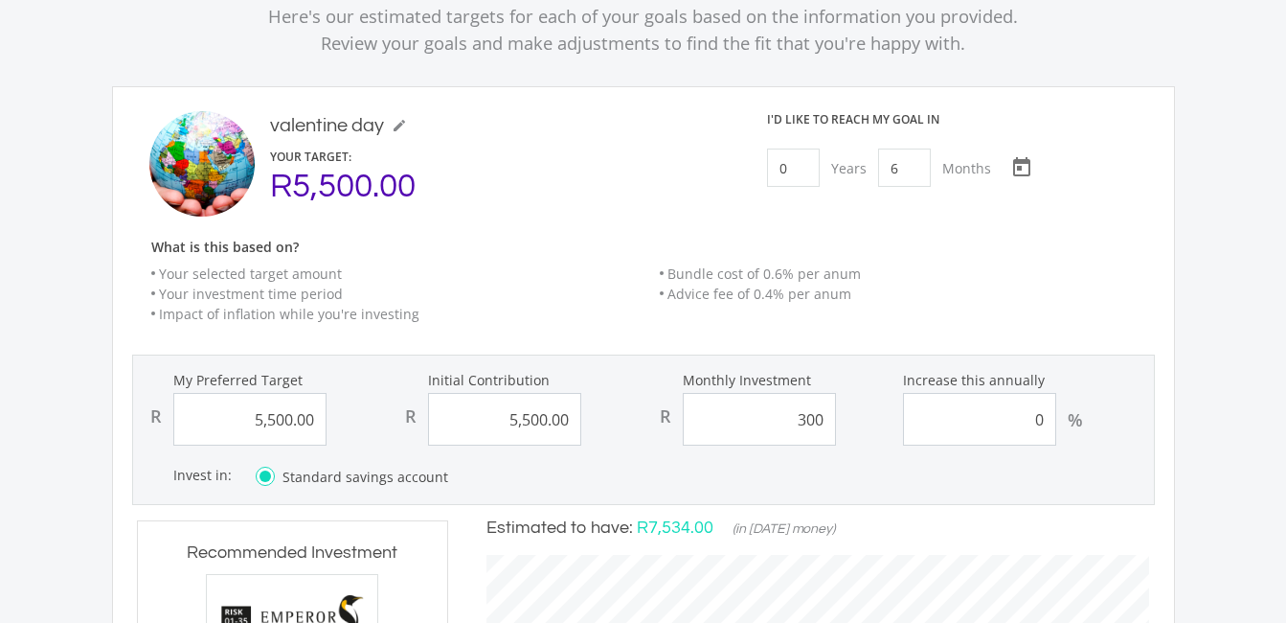
type input "300"
type input "5500.00"
type input "300.00"
click at [550, 419] on input "5500.00" at bounding box center [504, 419] width 153 height 53
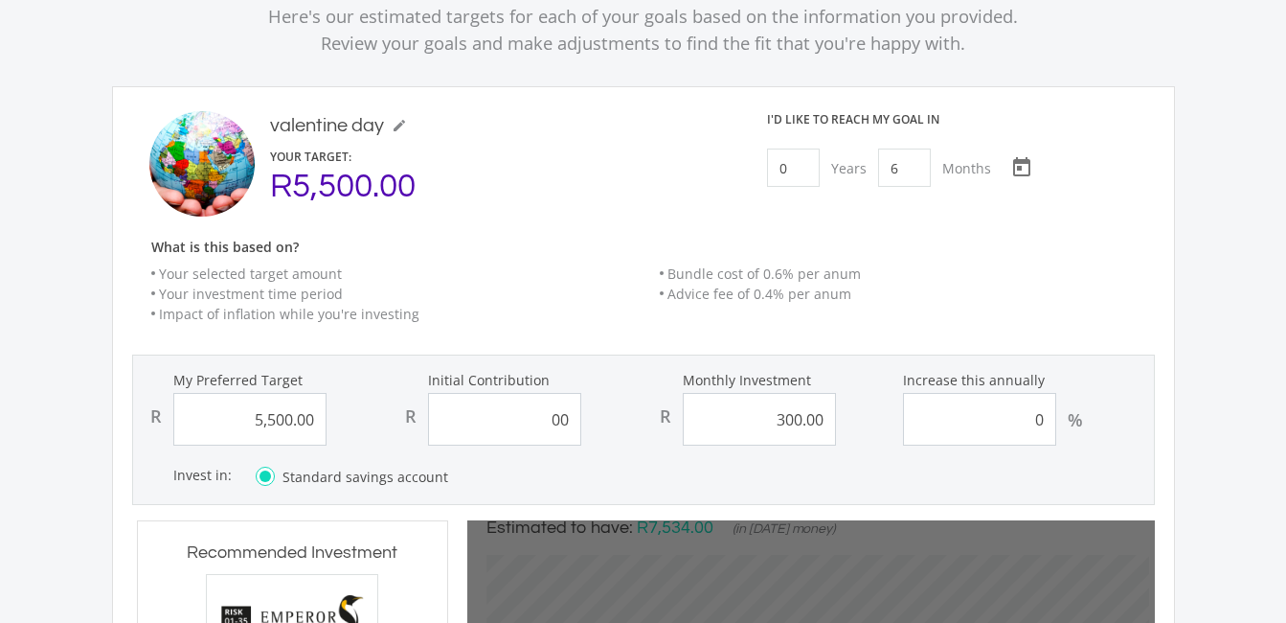
type input "0.00"
click at [668, 481] on div "Invest in: Which account type should I choose? Standard Savings Account: A no r…" at bounding box center [663, 477] width 980 height 24
type input "5500"
type input "0"
type input "300"
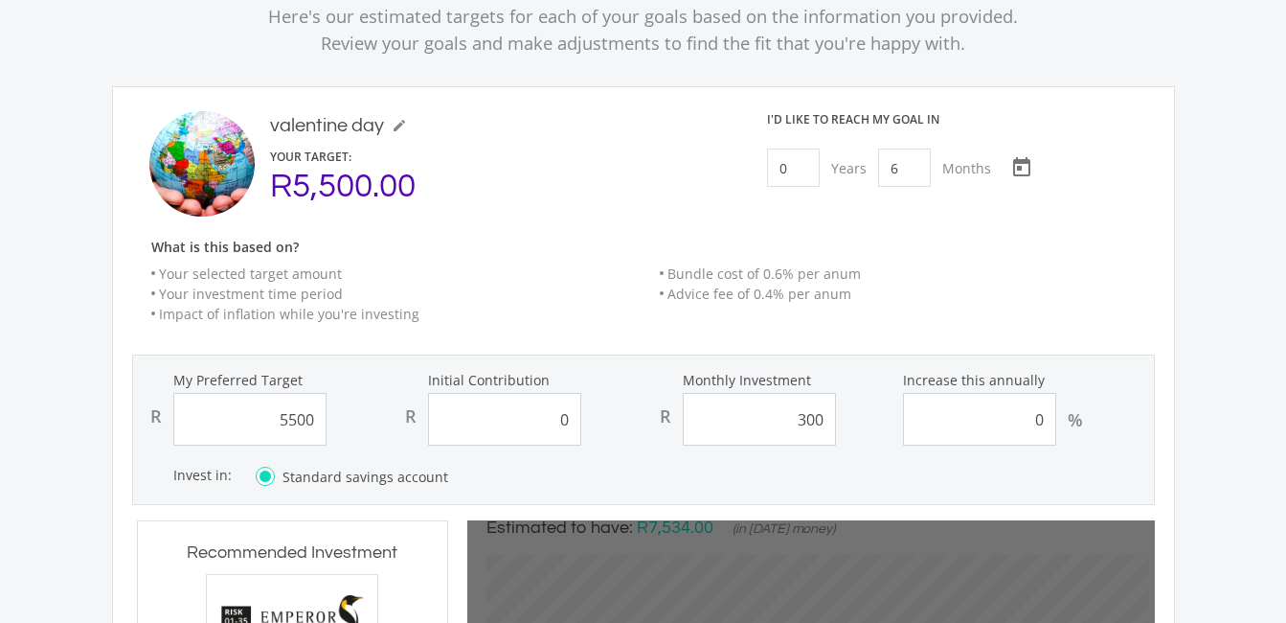
type input "5,500.00"
type input "0.00"
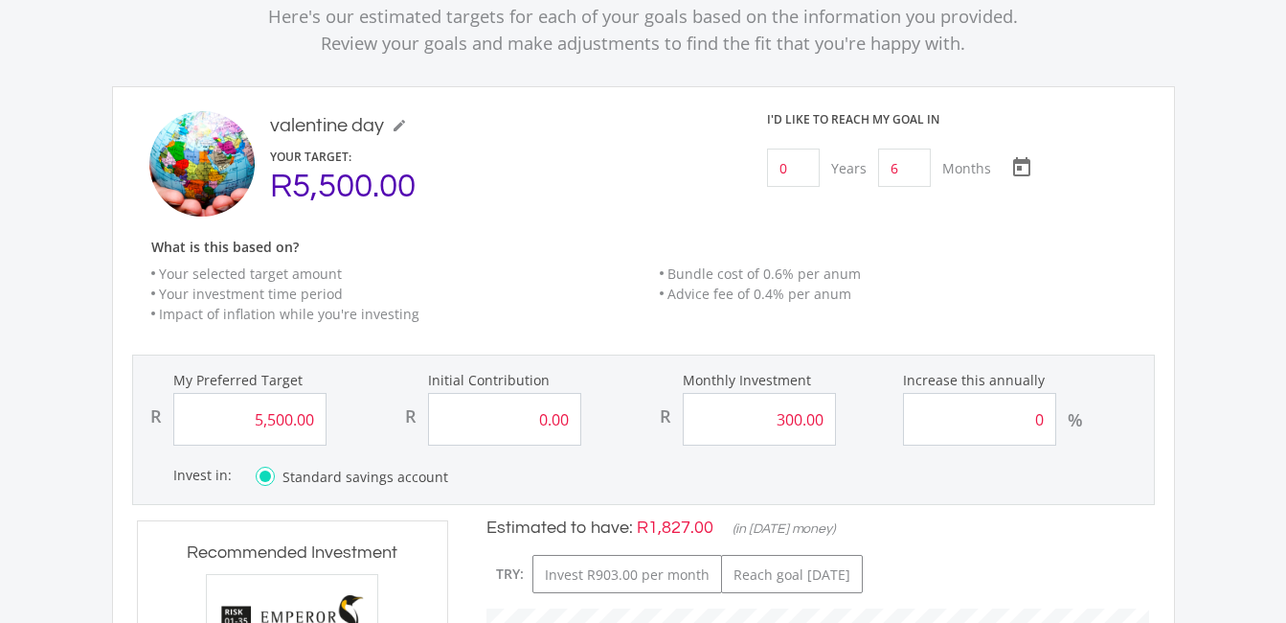
scroll to position [532, 701]
click at [806, 423] on input "300.00" at bounding box center [759, 419] width 153 height 53
type input "00"
type input "5500"
type input "0"
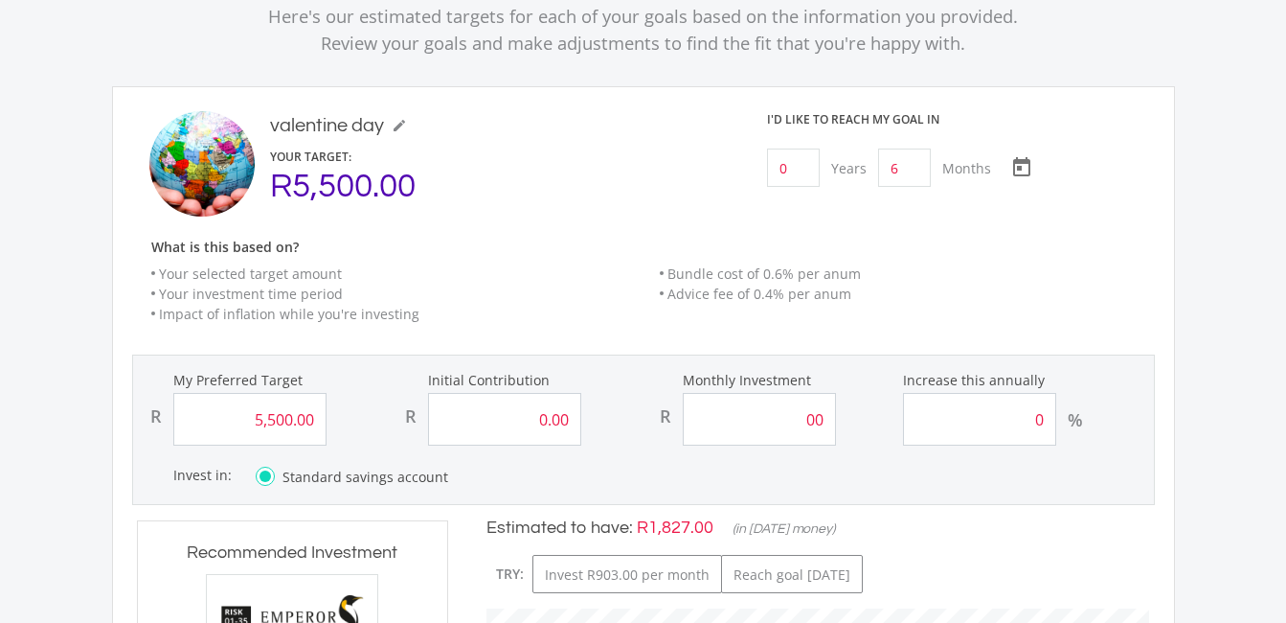
type input "0"
type input "5,500.00"
type input "0.00"
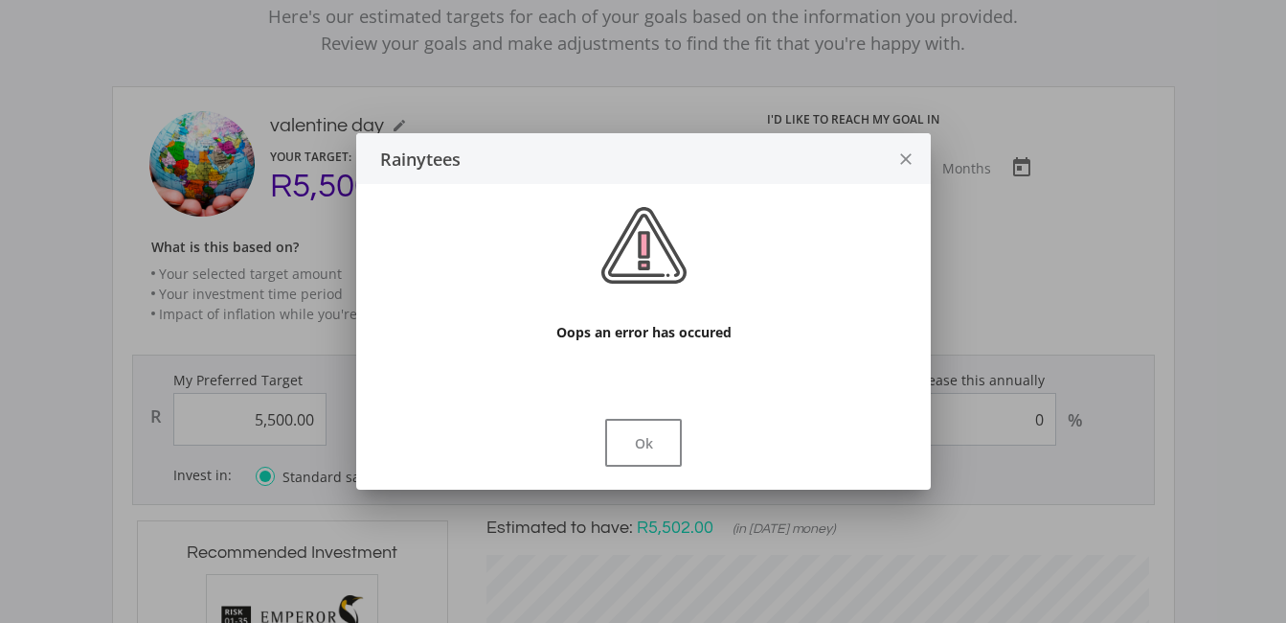
type input "900.00"
click at [870, 480] on div "Rainytees close Oops an error has occured Ok" at bounding box center [643, 311] width 575 height 356
click at [661, 444] on button "Ok" at bounding box center [643, 443] width 77 height 48
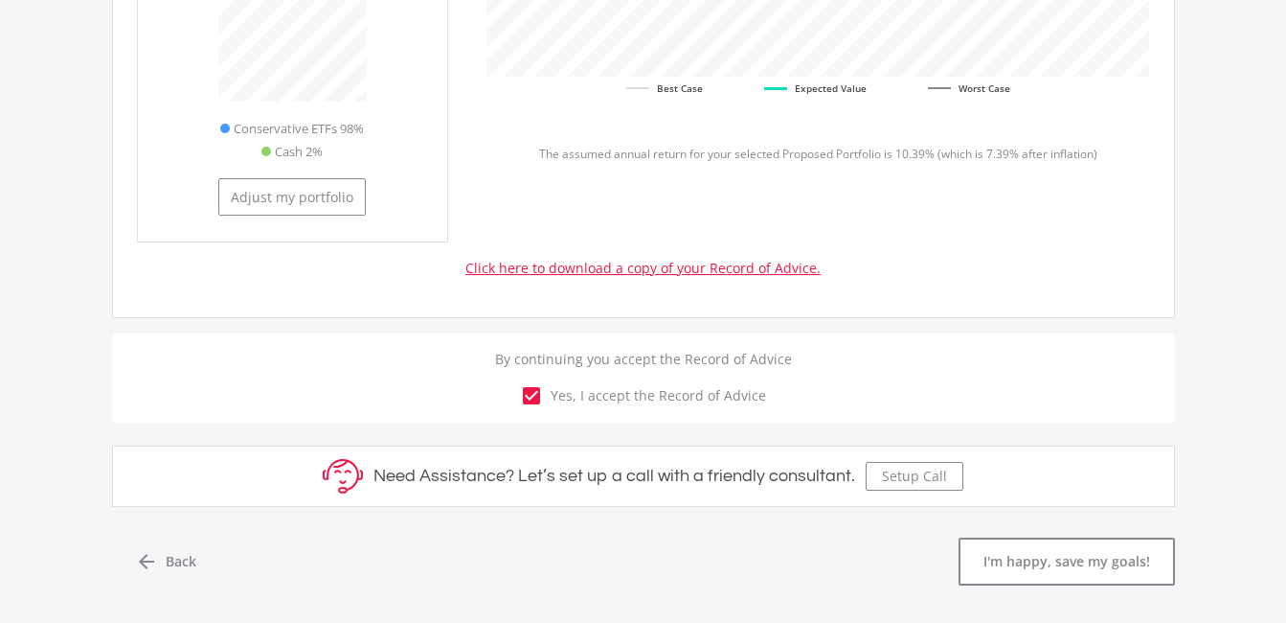
scroll to position [576, 0]
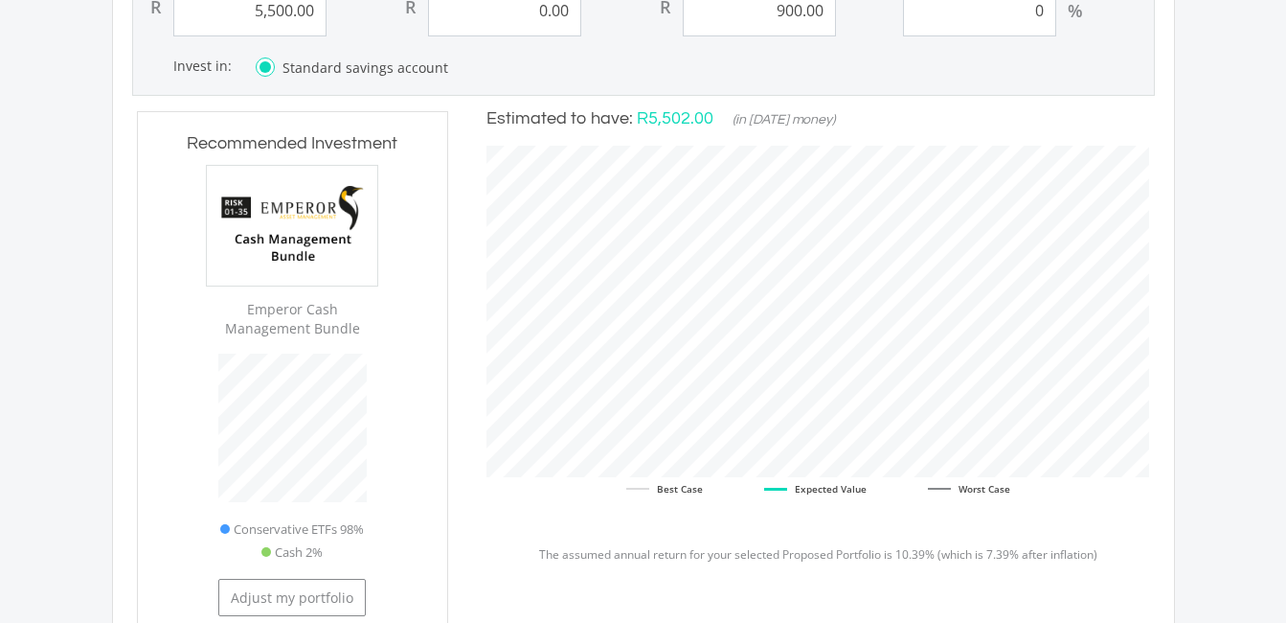
click at [1236, 496] on div "Our Recommendation Here's our estimated targets for each of your goals based on…" at bounding box center [643, 274] width 1286 height 1422
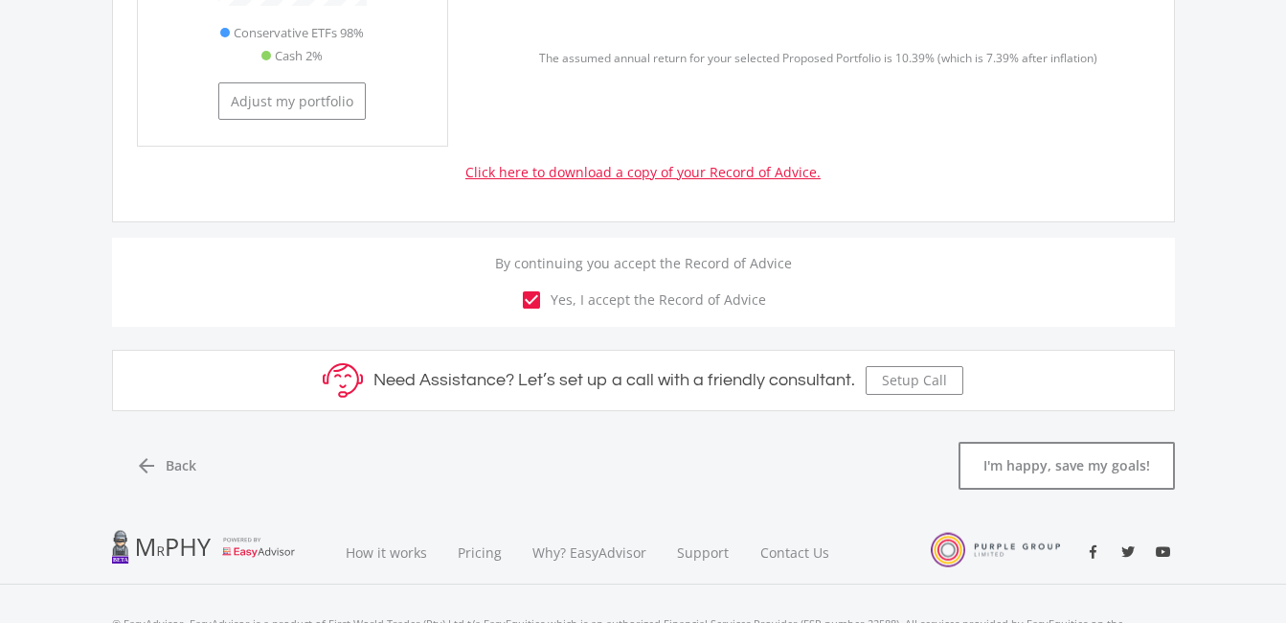
scroll to position [1074, 0]
click at [1124, 468] on button "I'm happy, save my goals!" at bounding box center [1067, 464] width 216 height 48
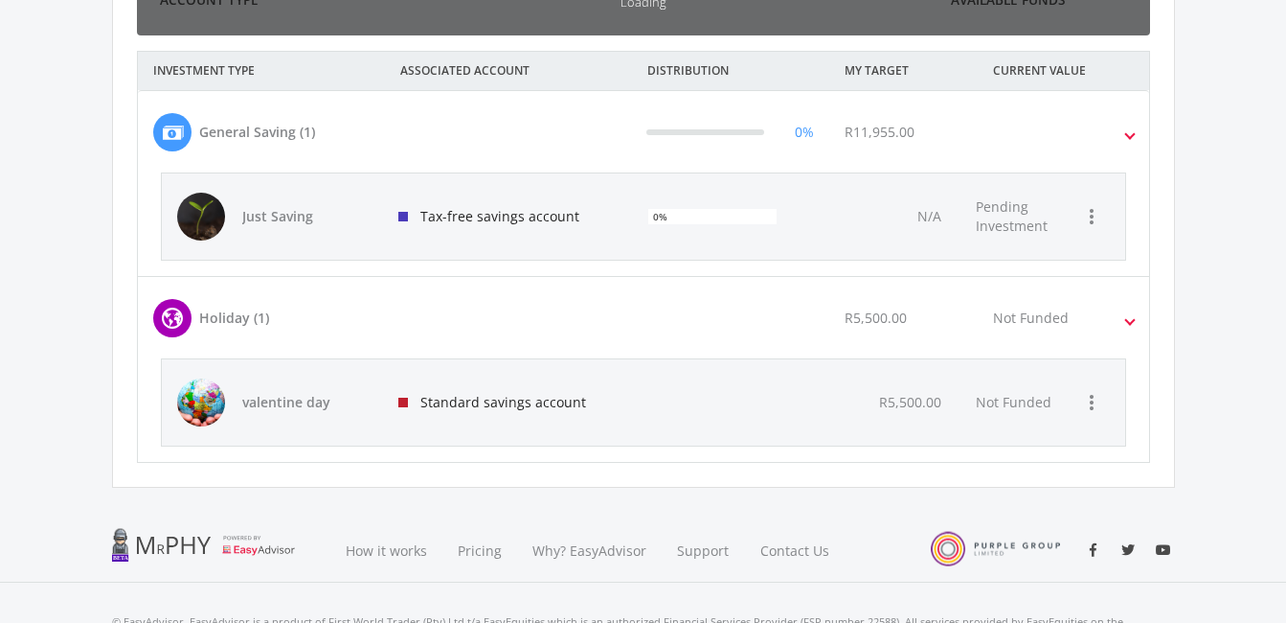
scroll to position [304, 526]
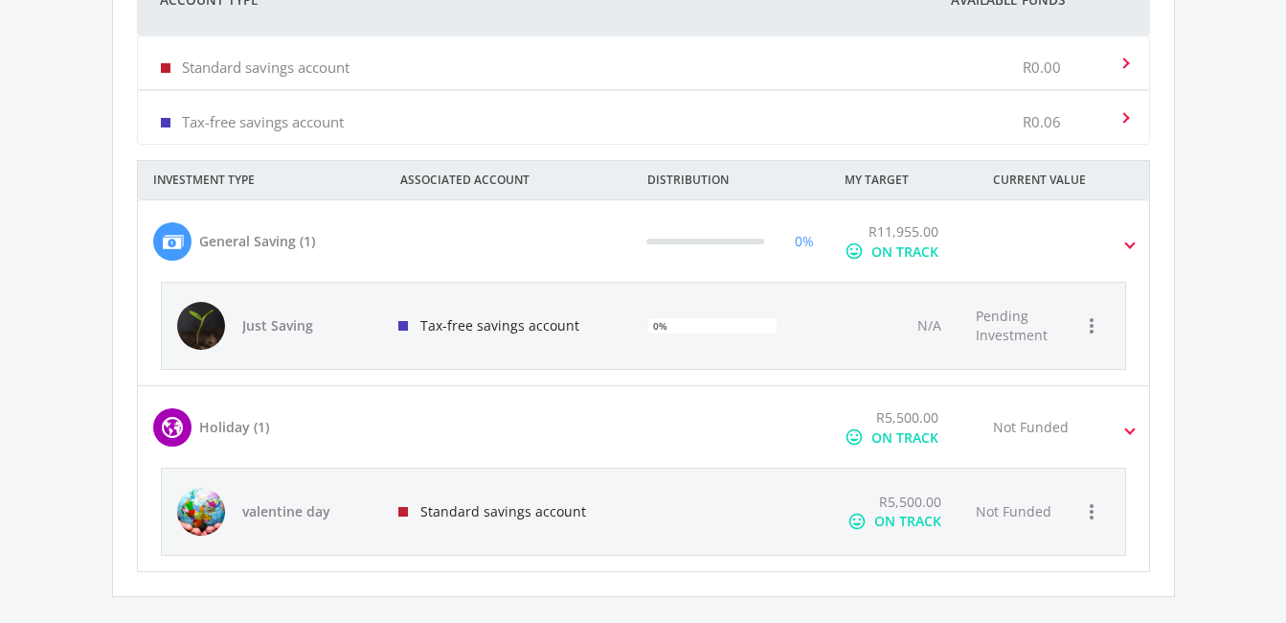
click at [1131, 431] on span at bounding box center [1130, 428] width 8 height 22
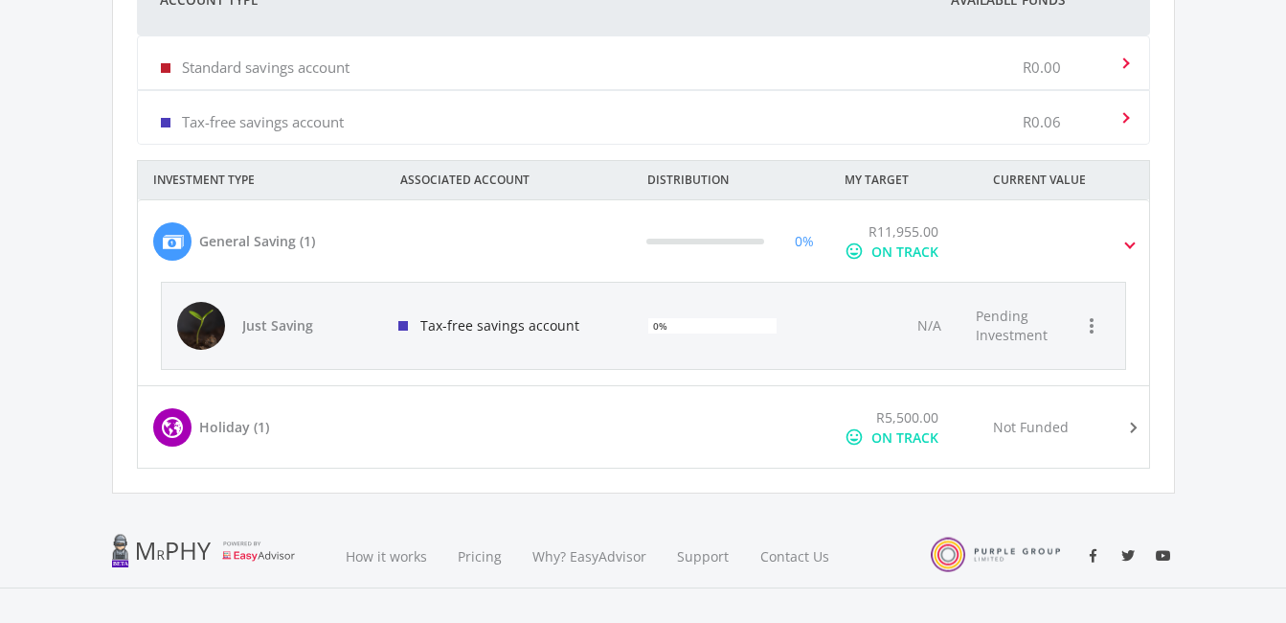
click at [1007, 409] on div "Not Funded" at bounding box center [1076, 427] width 197 height 40
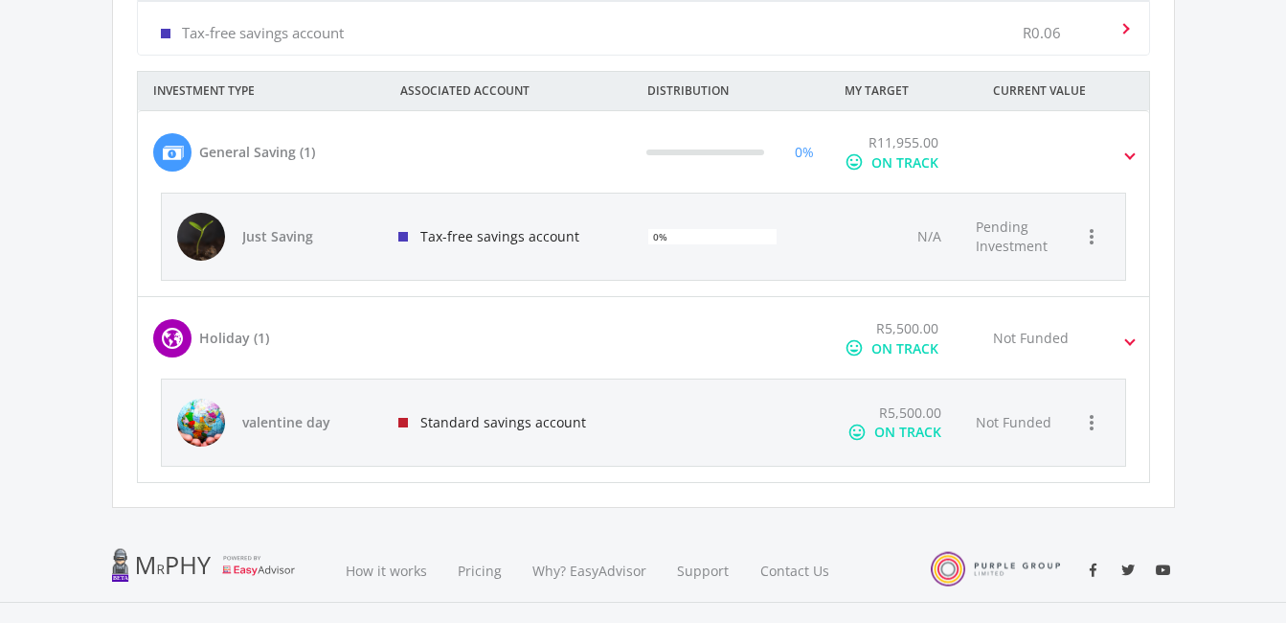
scroll to position [1024, 0]
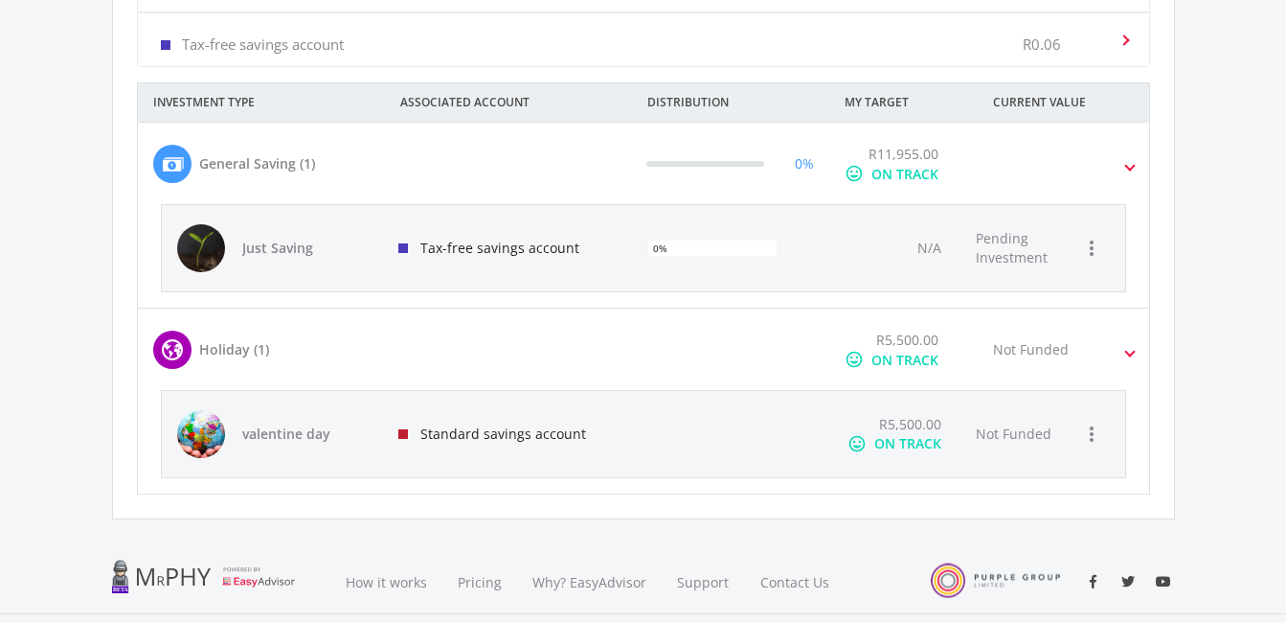
click at [1124, 361] on div "Not Funded" at bounding box center [1076, 350] width 197 height 40
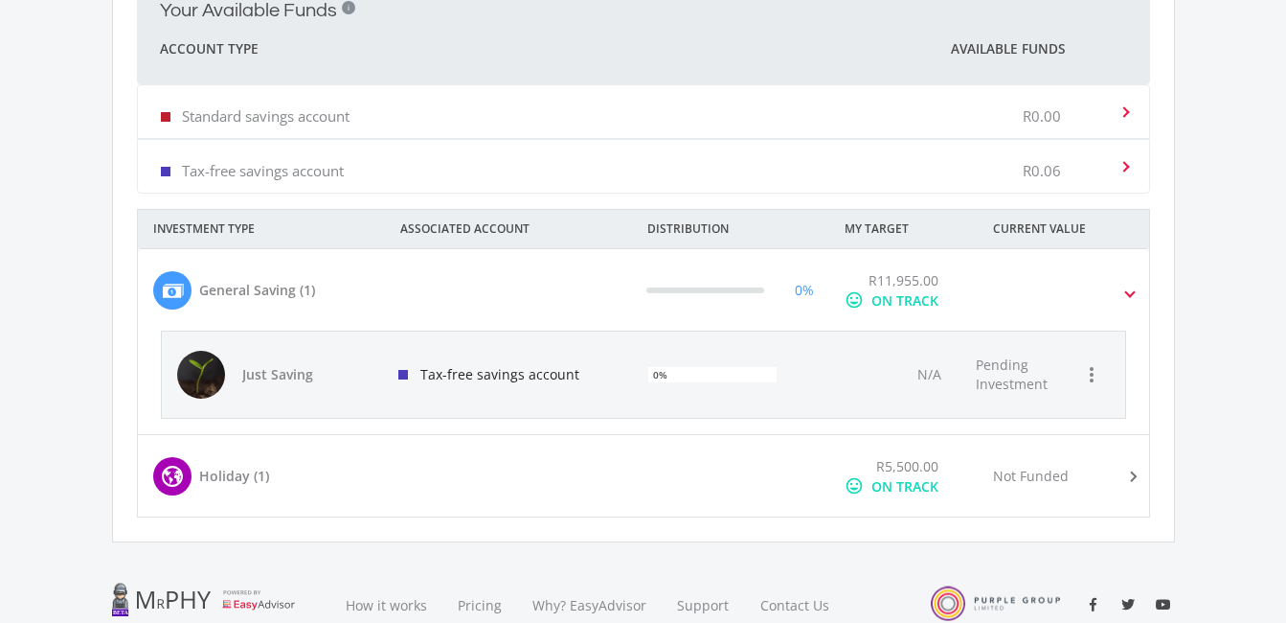
scroll to position [892, 0]
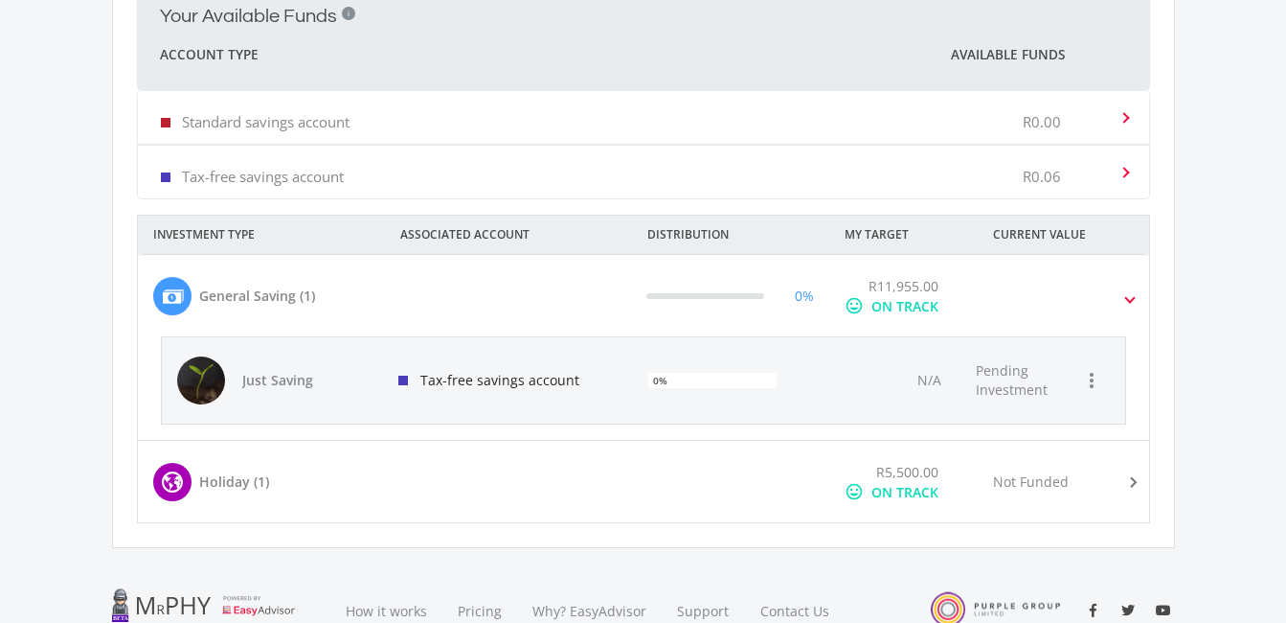
click at [1133, 291] on span at bounding box center [1130, 296] width 8 height 22
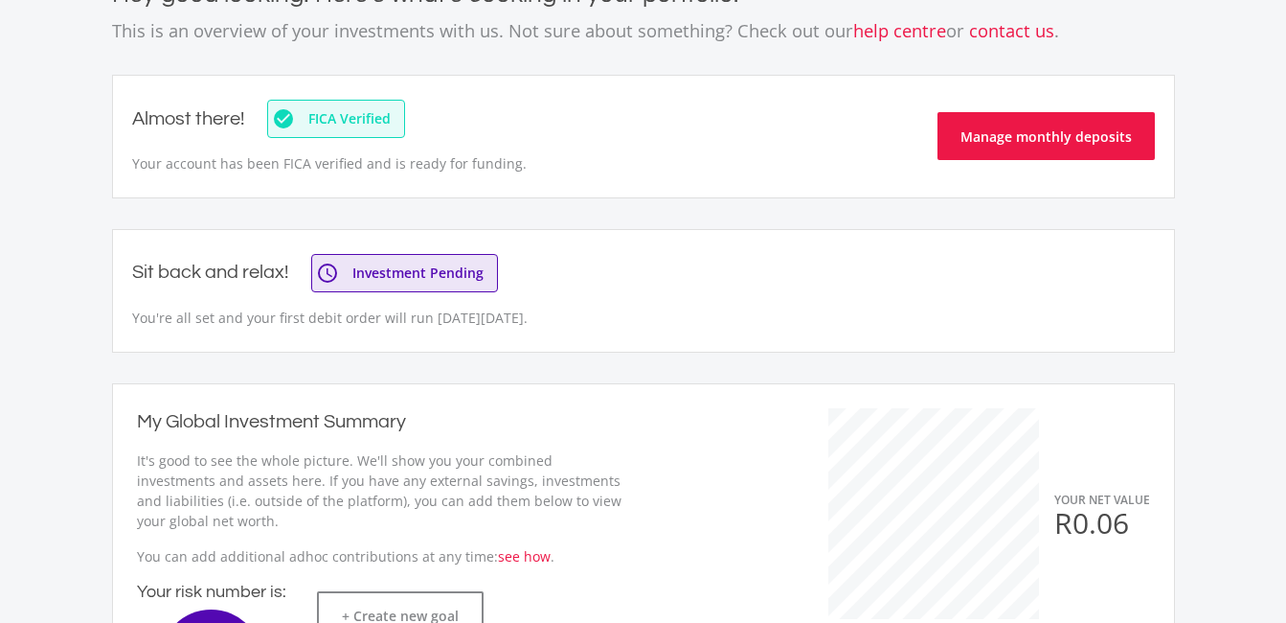
scroll to position [962, 0]
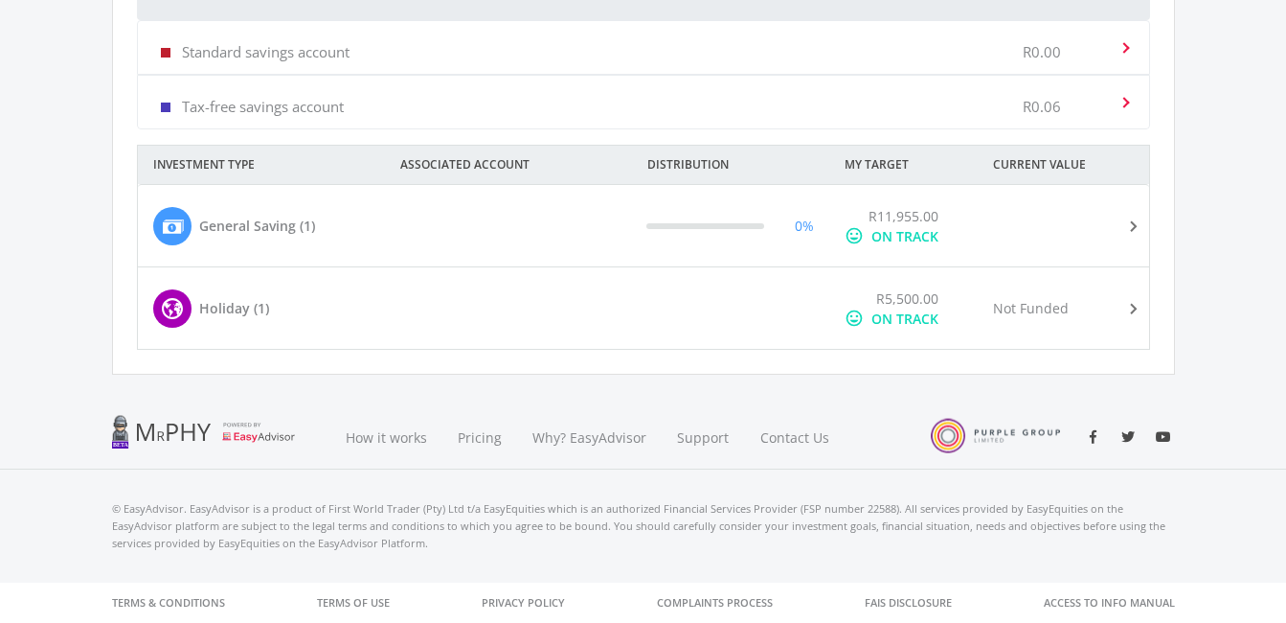
drag, startPoint x: 1254, startPoint y: 525, endPoint x: 1288, endPoint y: 528, distance: 34.6
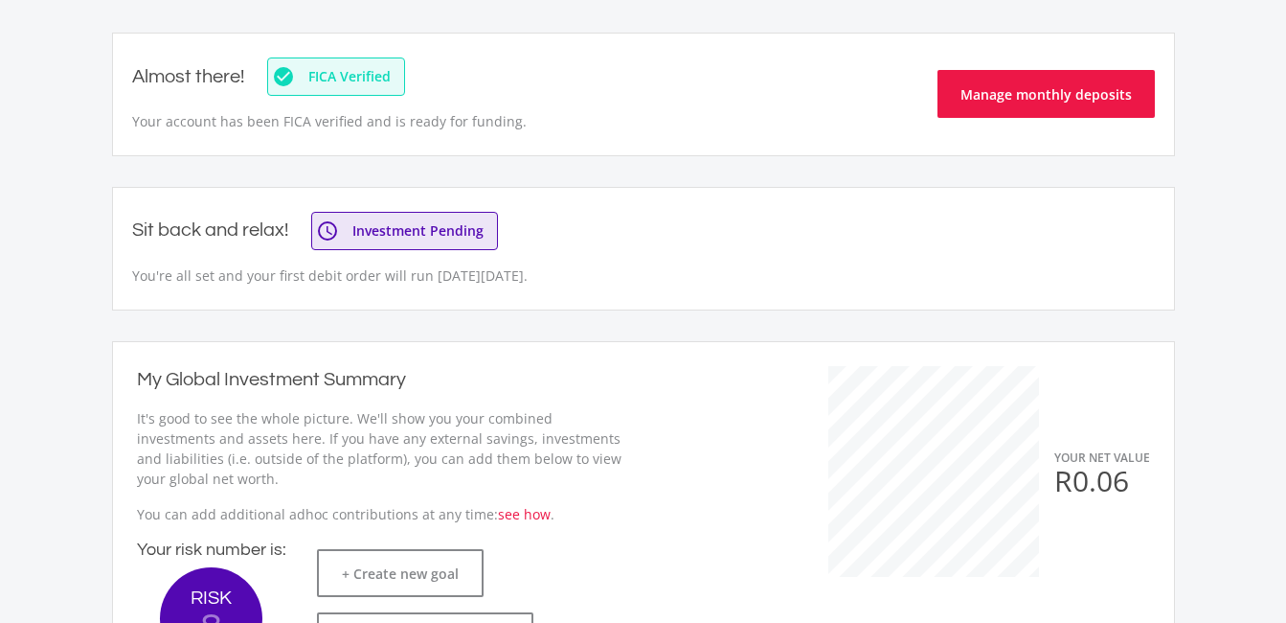
scroll to position [168, 0]
